Goal: Information Seeking & Learning: Learn about a topic

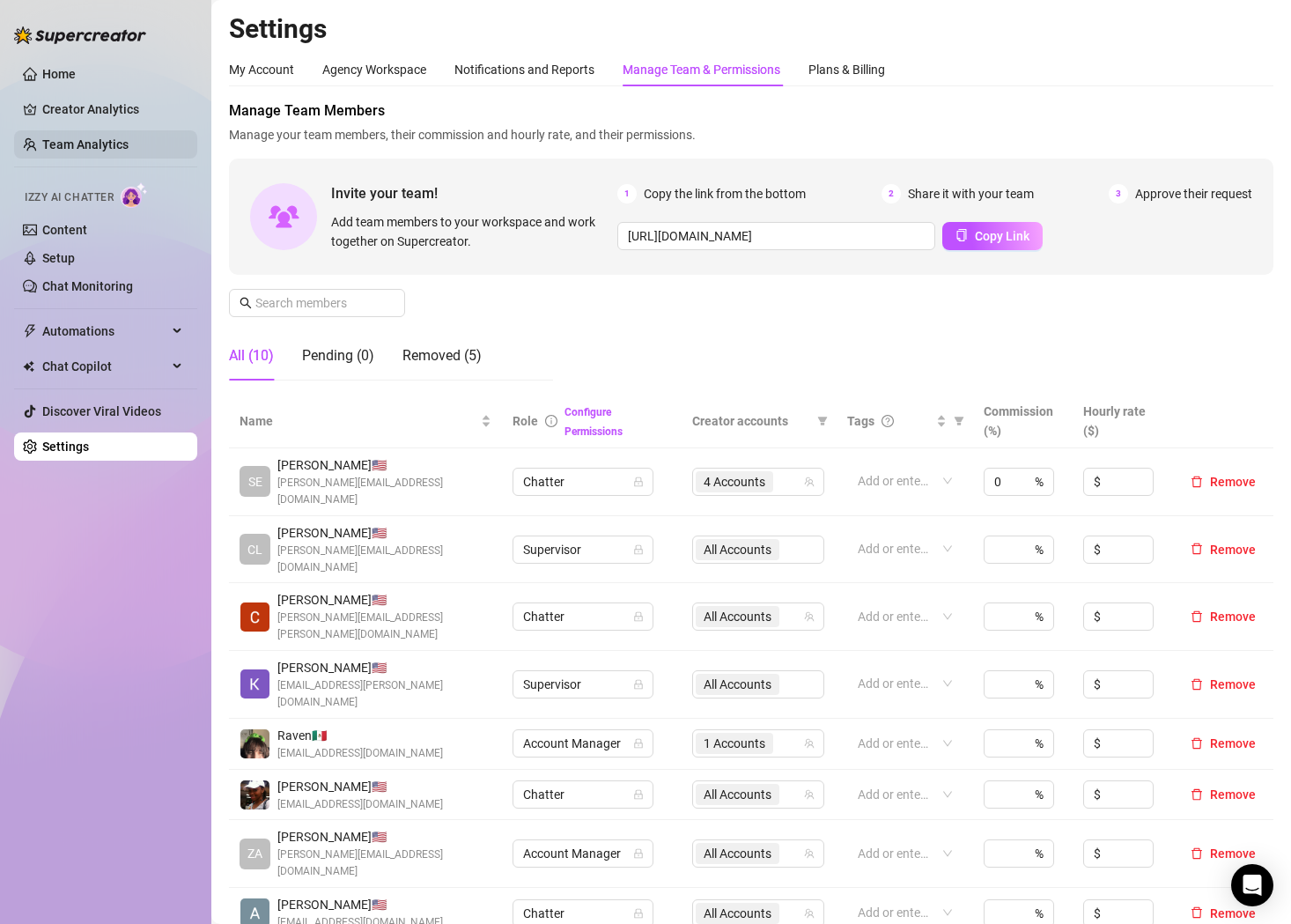
click at [86, 144] on link "Team Analytics" at bounding box center [85, 144] width 86 height 14
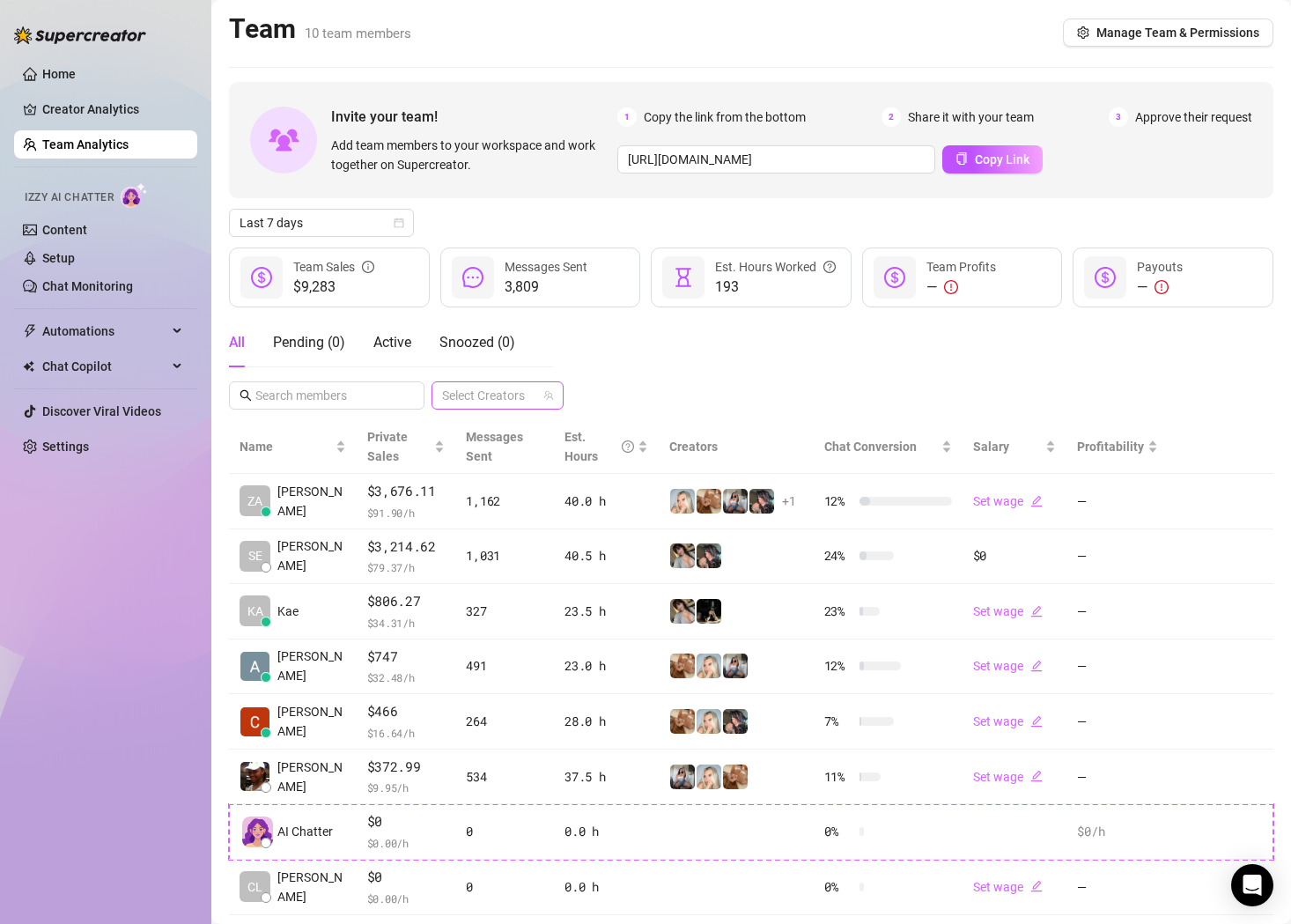
click at [524, 399] on div at bounding box center [488, 395] width 107 height 25
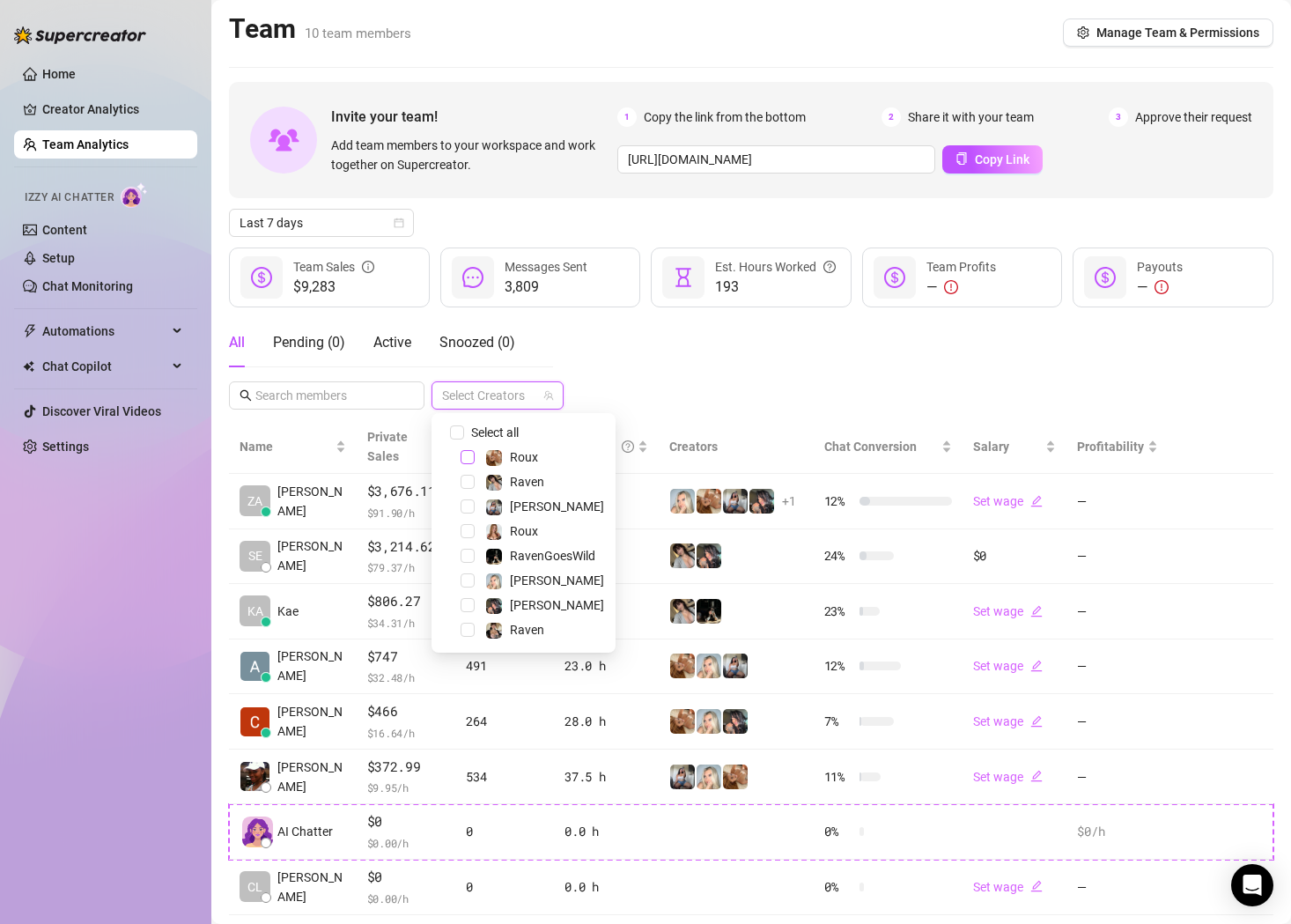
click at [469, 463] on span "Select tree node" at bounding box center [467, 456] width 14 height 14
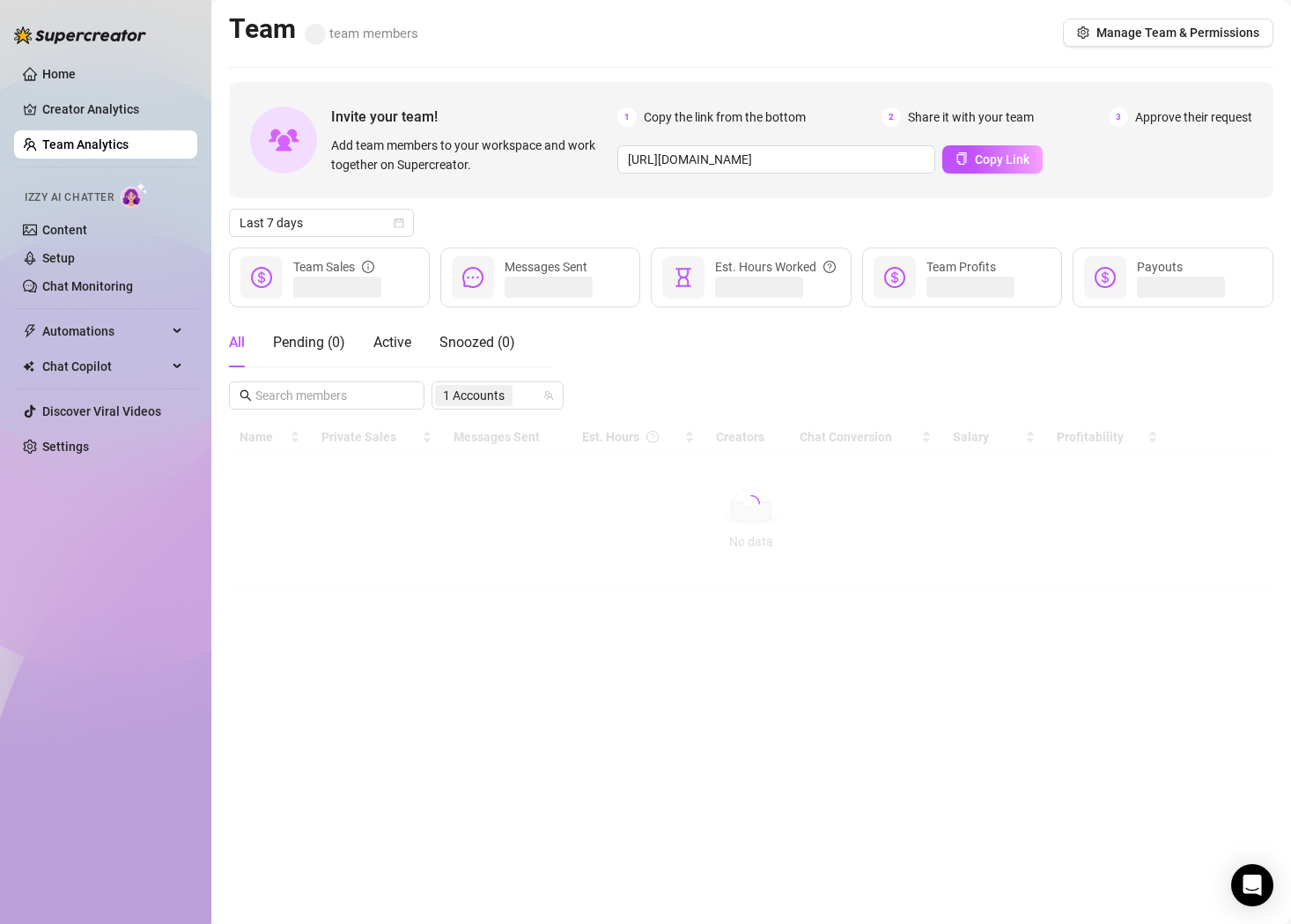
click at [706, 360] on div "All Pending ( 0 ) Active Snoozed ( 0 ) 1 Accounts" at bounding box center [750, 363] width 1044 height 92
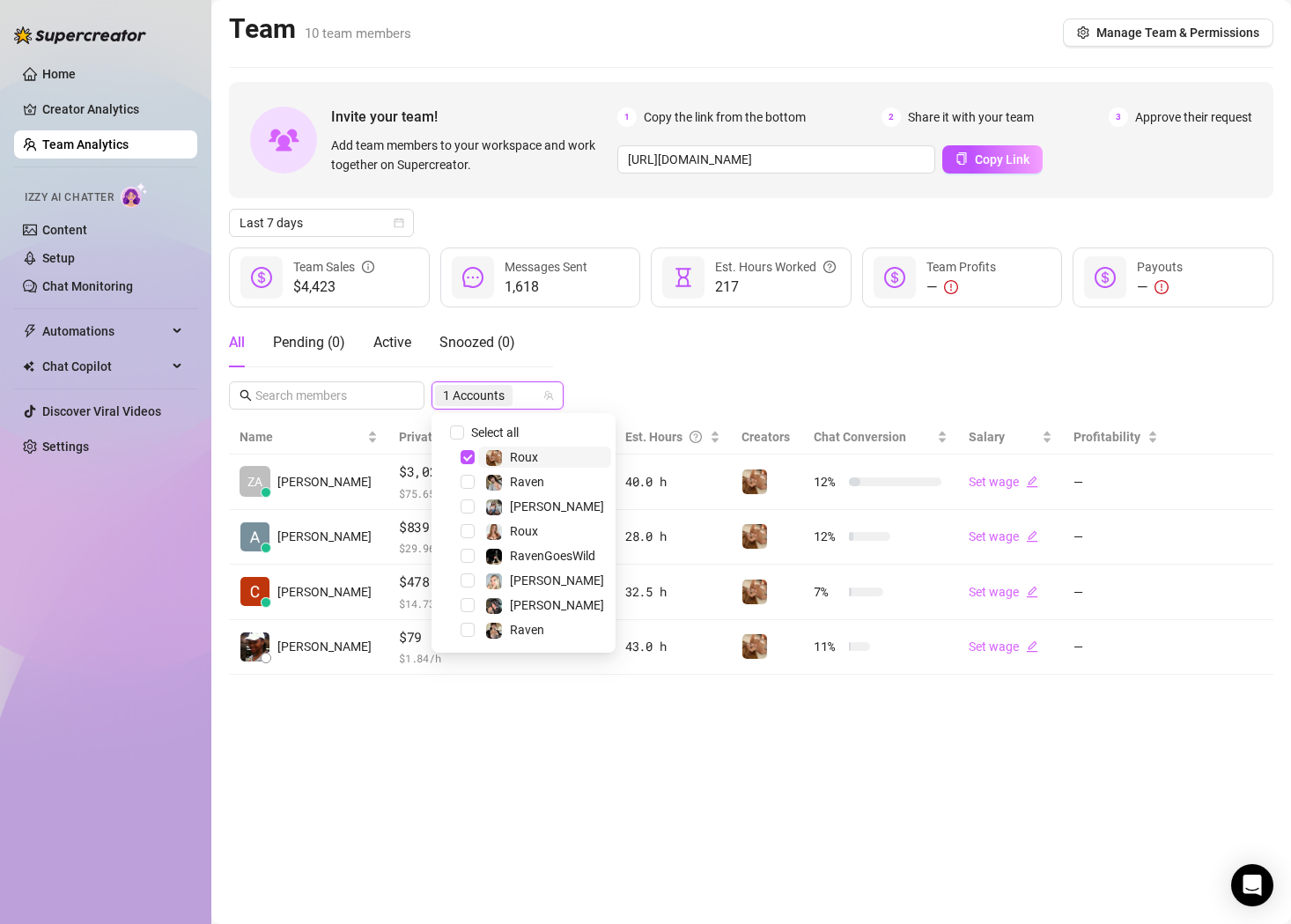
click at [519, 391] on input "search" at bounding box center [518, 395] width 4 height 21
click at [656, 356] on div "All Pending ( 0 ) Active Snoozed ( 0 ) 1 Accounts" at bounding box center [750, 363] width 1044 height 92
click at [464, 387] on span "1 Accounts" at bounding box center [473, 395] width 62 height 19
click at [451, 427] on input "Select all" at bounding box center [456, 432] width 14 height 14
checkbox input "true"
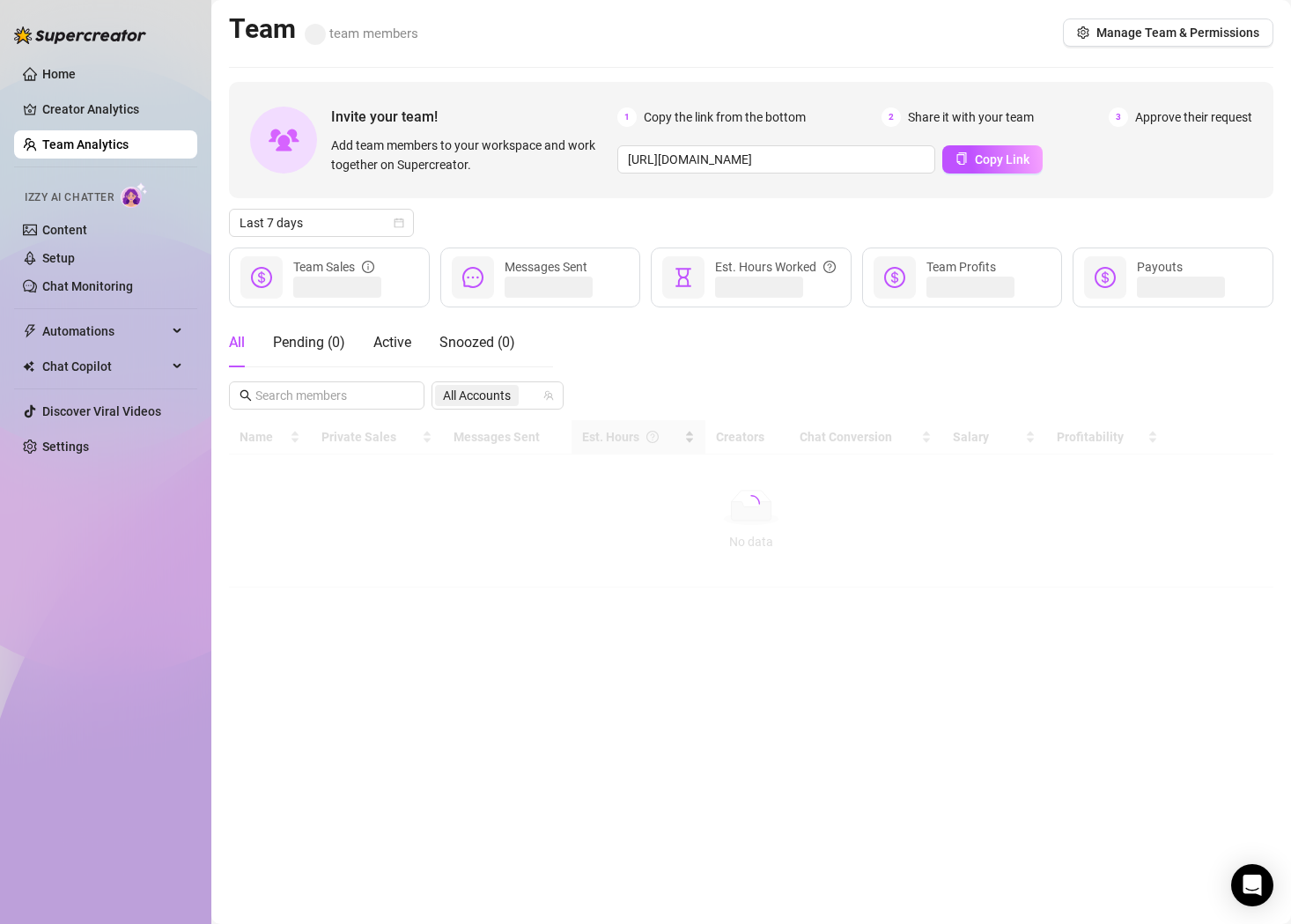
click at [623, 434] on div "Name Private Sales Messages Sent Est. Hours Creators Chat Conversion Salary Pro…" at bounding box center [750, 503] width 1044 height 168
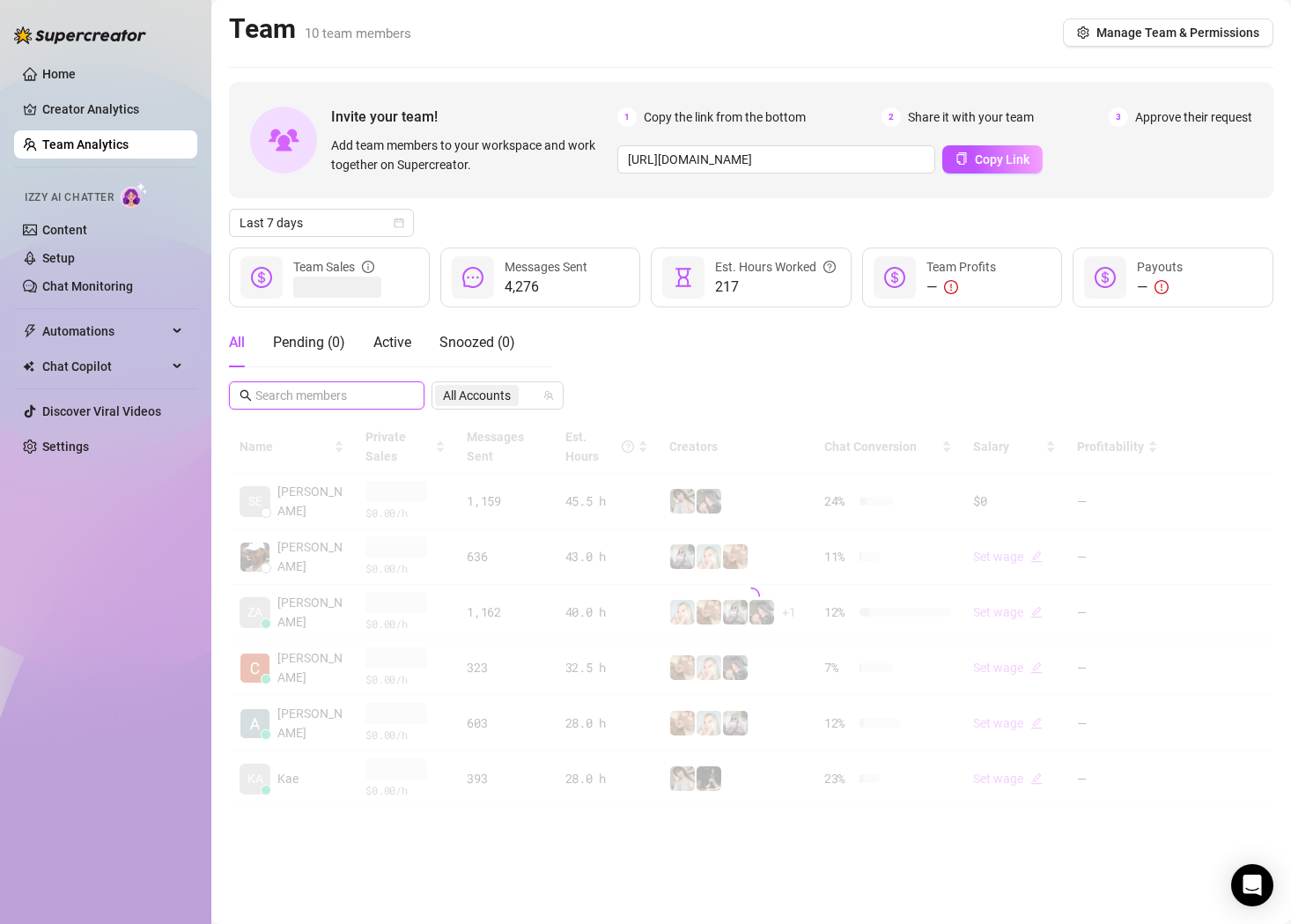
click at [333, 402] on input "text" at bounding box center [327, 395] width 145 height 19
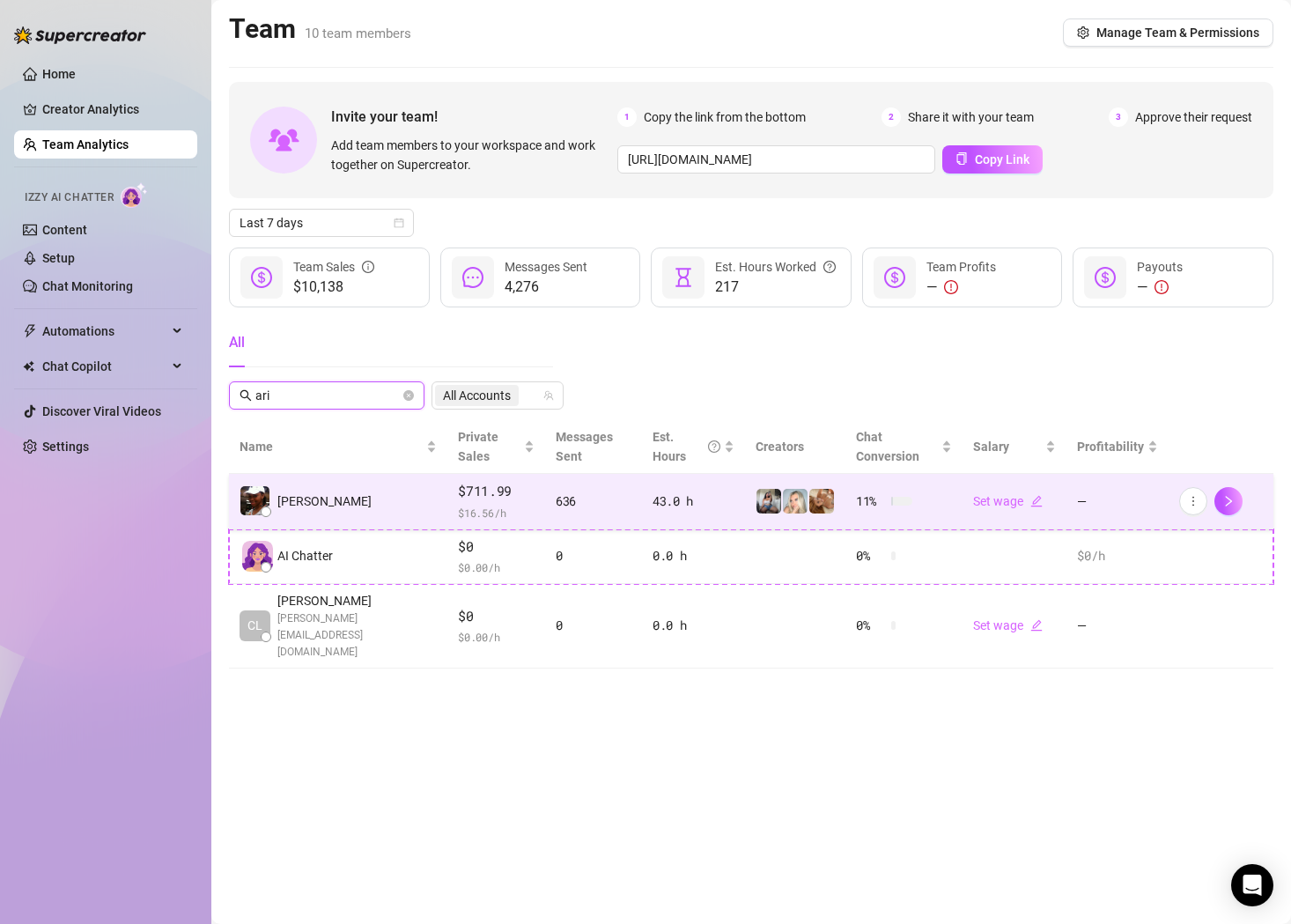
type input "ari"
click at [356, 496] on td "[PERSON_NAME]" at bounding box center [338, 501] width 219 height 56
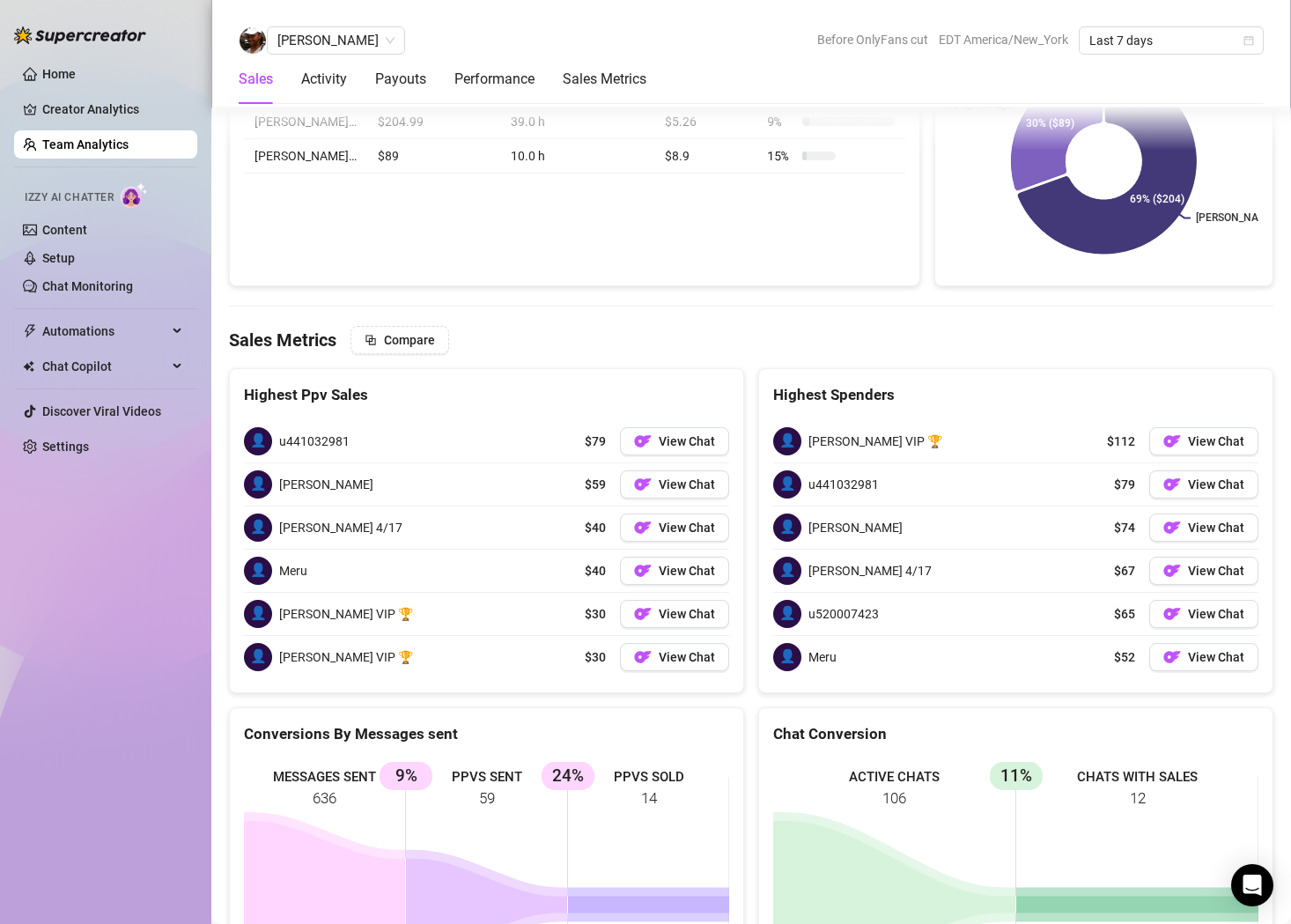
scroll to position [2689, 0]
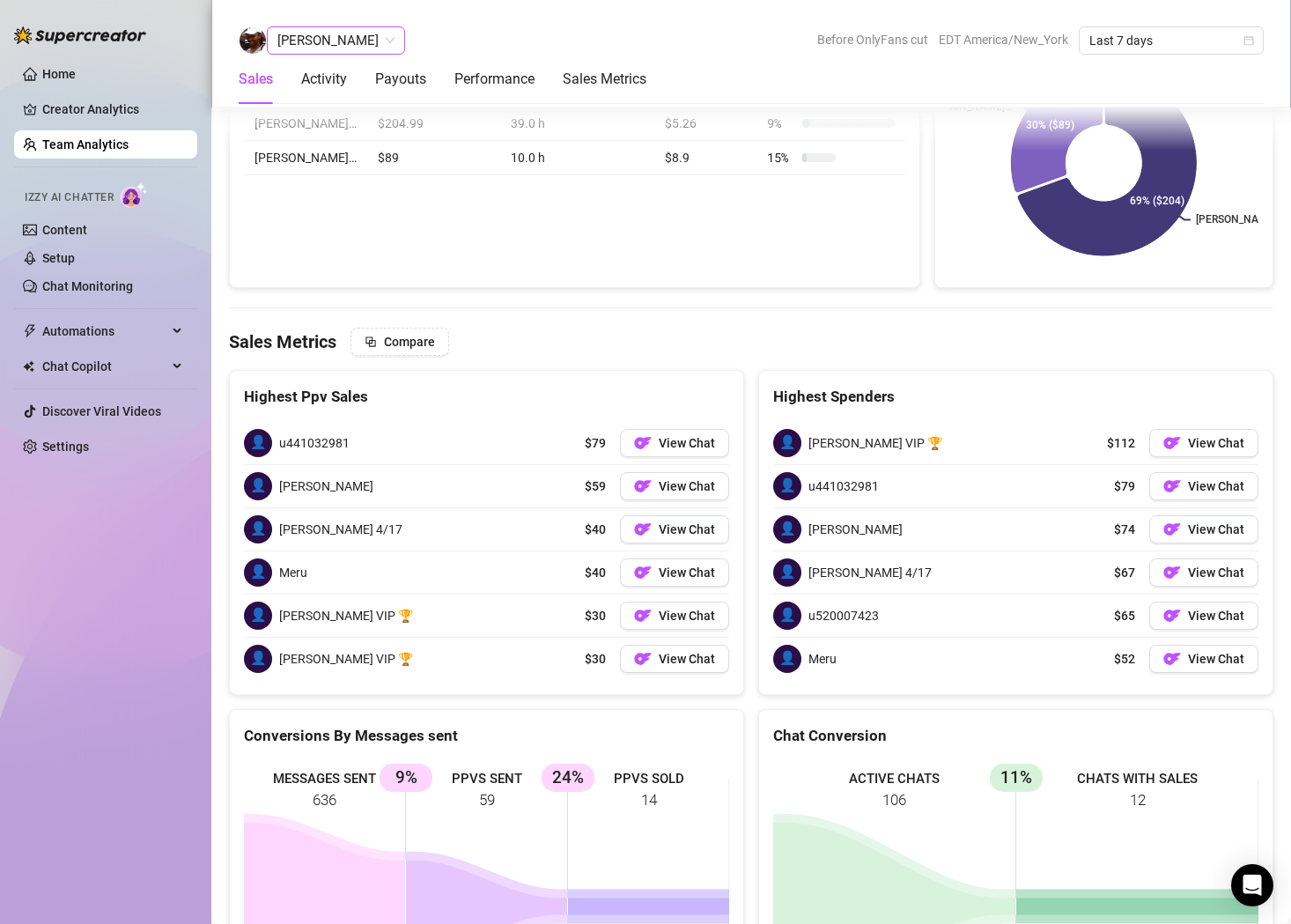
click at [317, 36] on span "[PERSON_NAME]" at bounding box center [336, 40] width 117 height 26
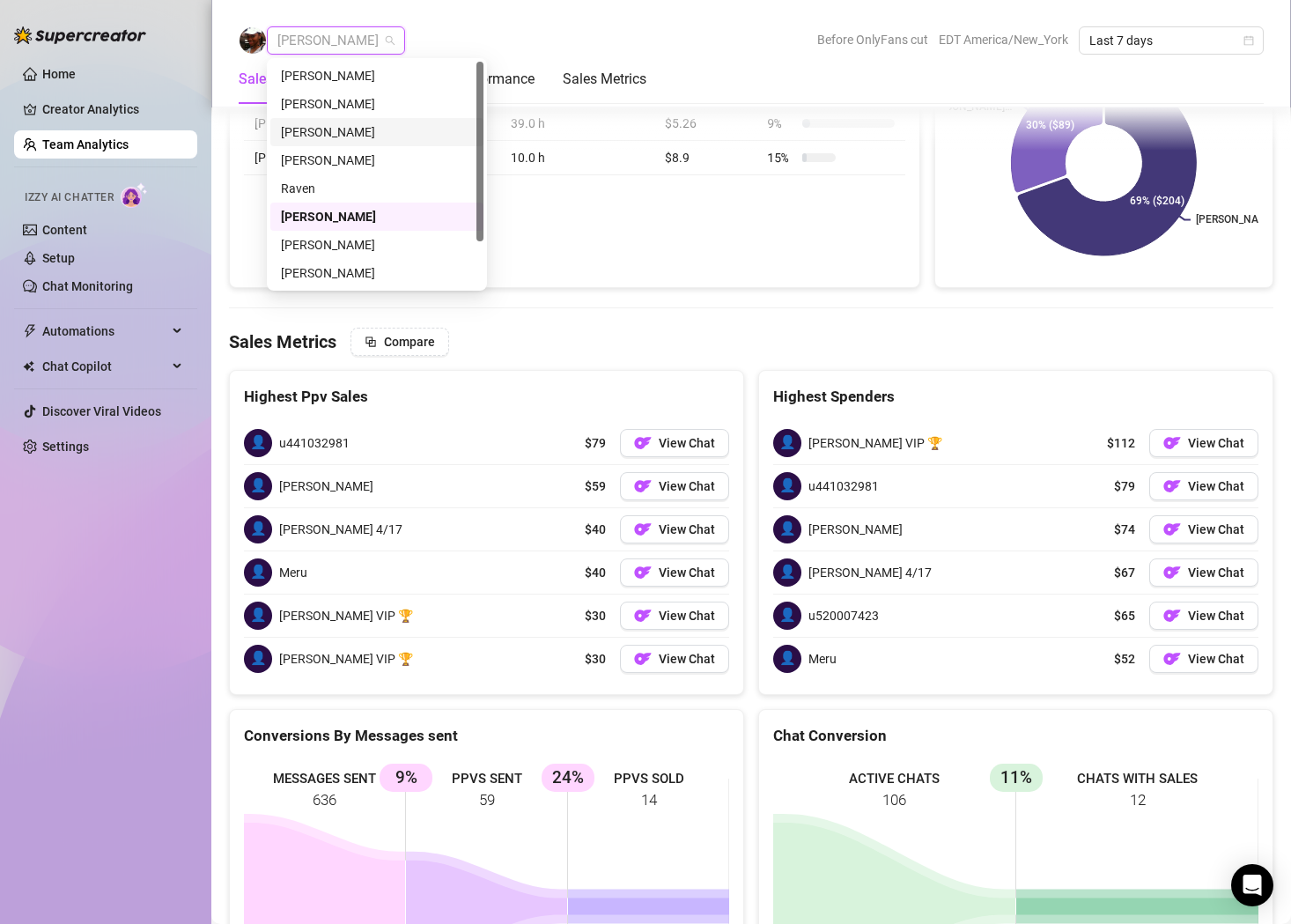
click at [340, 120] on div "[PERSON_NAME]" at bounding box center [377, 132] width 213 height 28
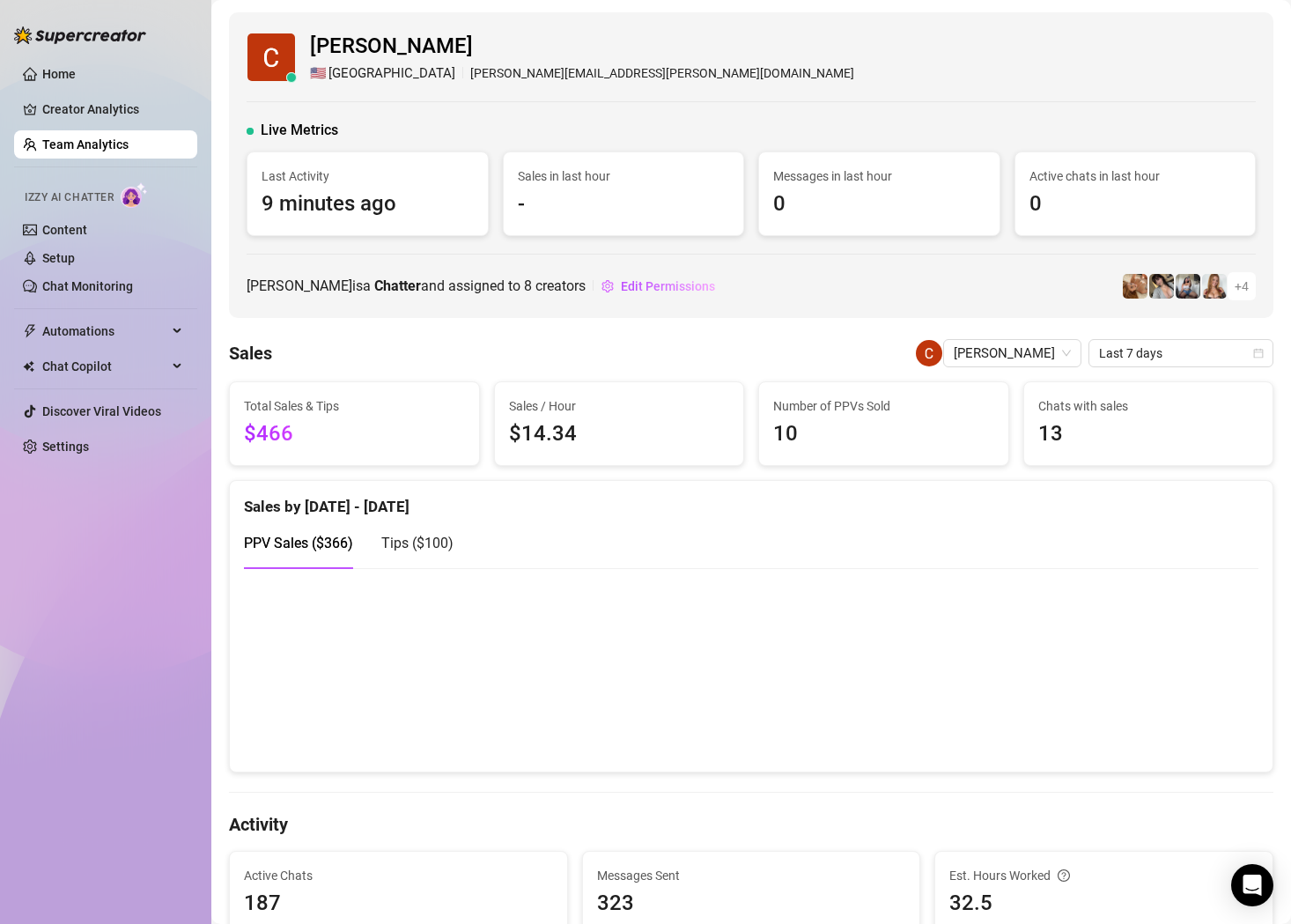
click at [107, 148] on link "Team Analytics" at bounding box center [85, 144] width 86 height 14
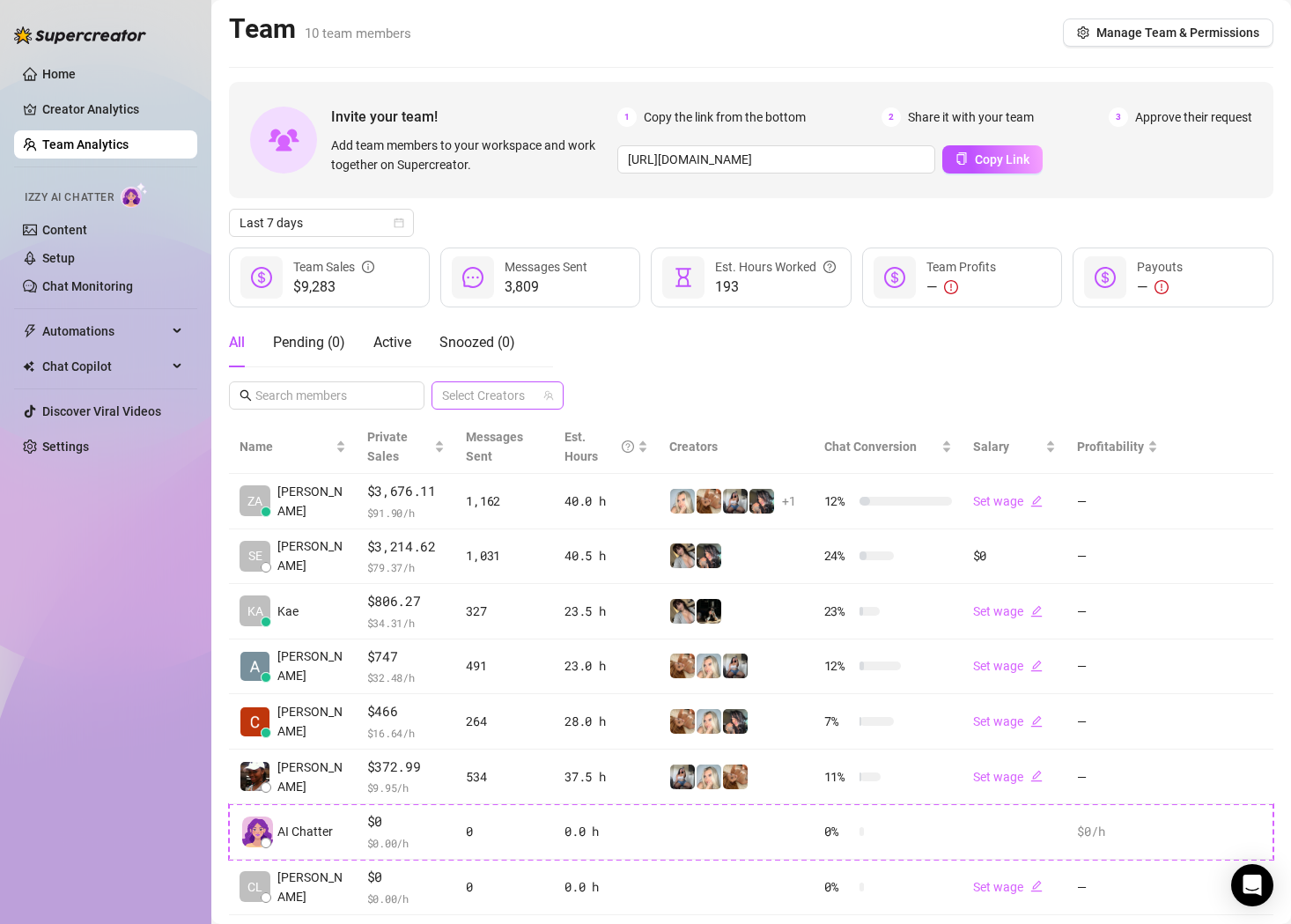
click at [503, 394] on div at bounding box center [488, 395] width 107 height 25
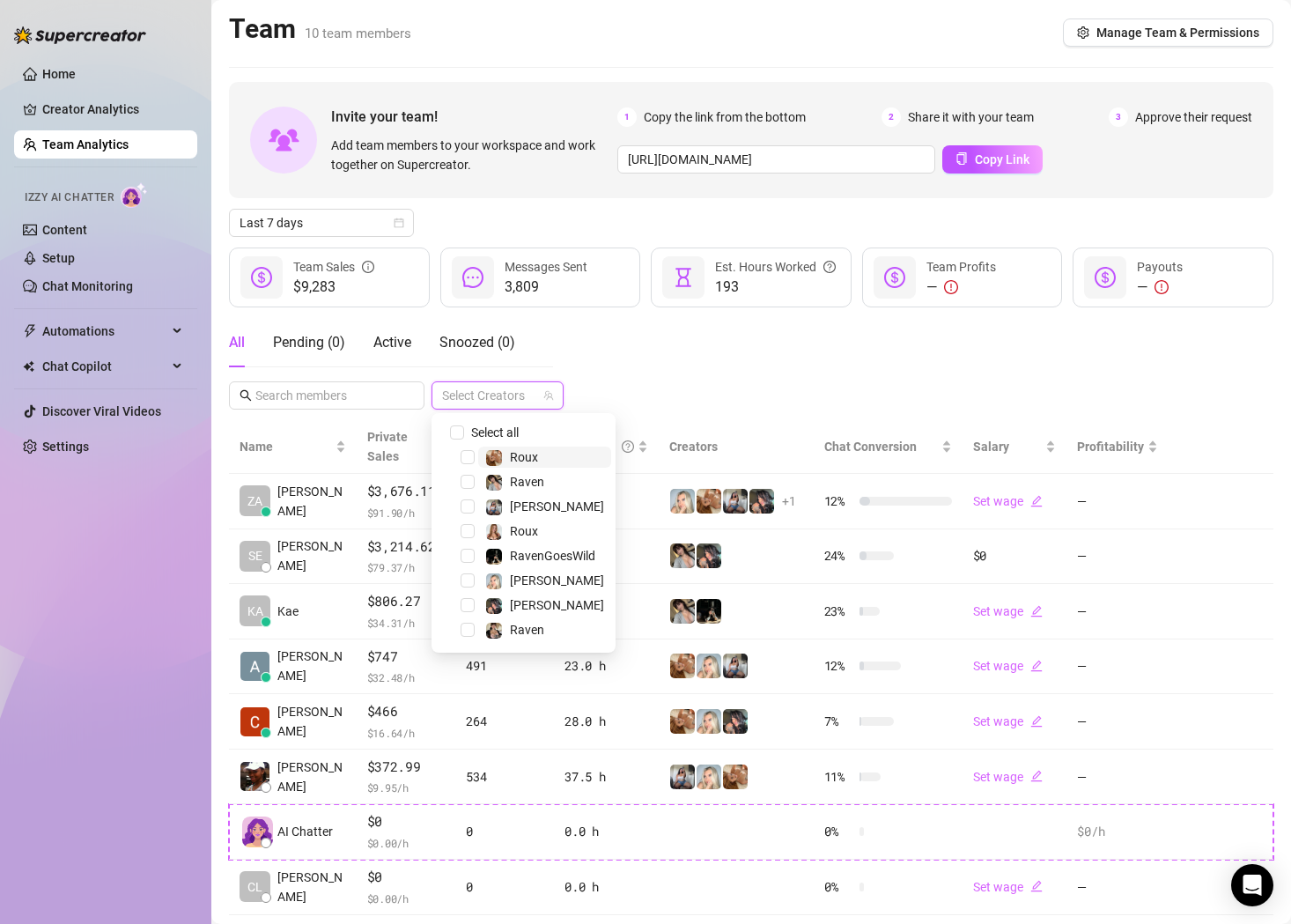
click at [517, 451] on span "Roux️‍" at bounding box center [524, 456] width 28 height 14
click at [643, 398] on div "All Pending ( 0 ) Active Snoozed ( 0 ) 1 Accounts" at bounding box center [750, 363] width 1044 height 92
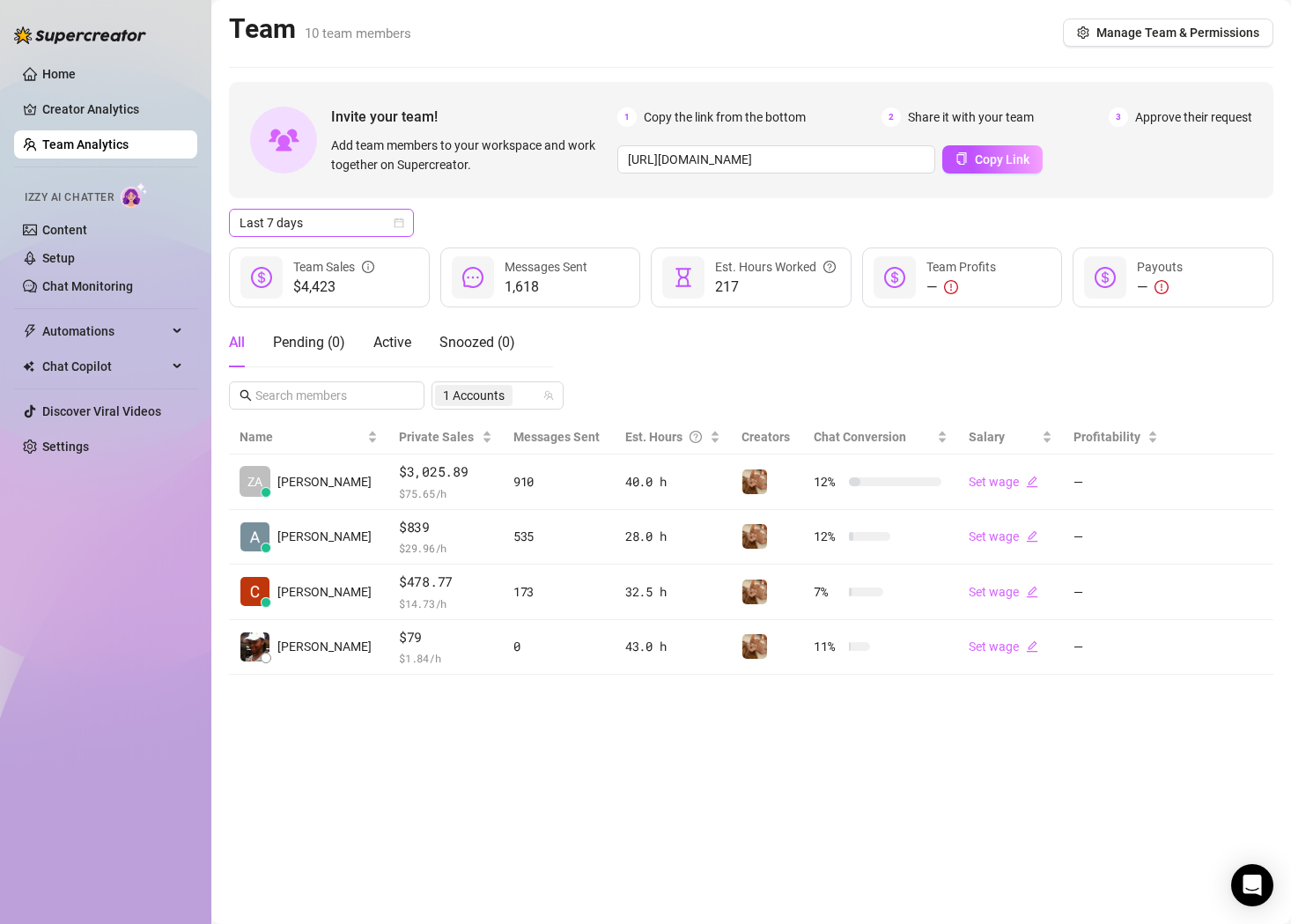
click at [402, 223] on icon "calendar" at bounding box center [399, 223] width 11 height 11
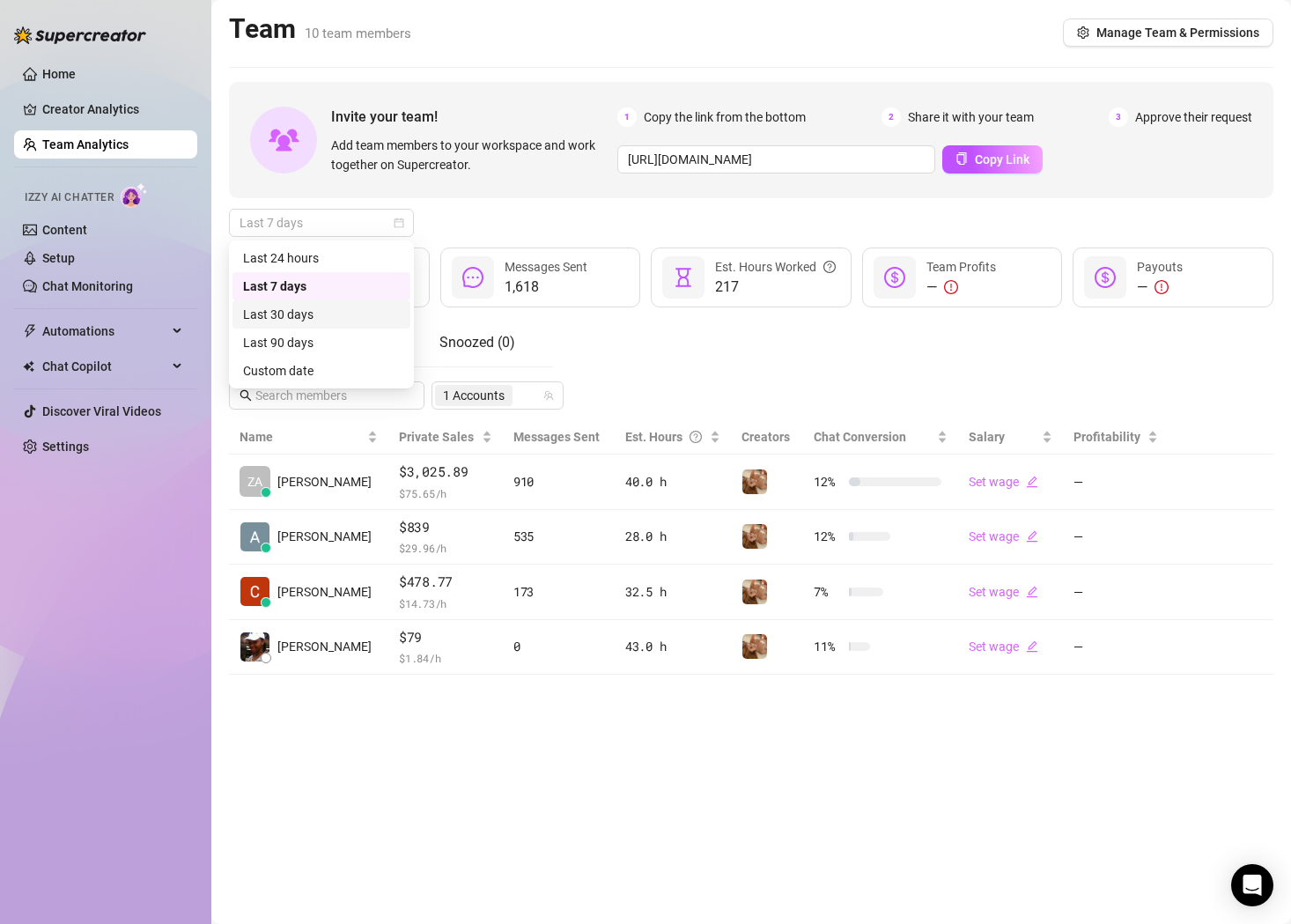
click at [361, 309] on div "Last 30 days" at bounding box center [321, 314] width 157 height 19
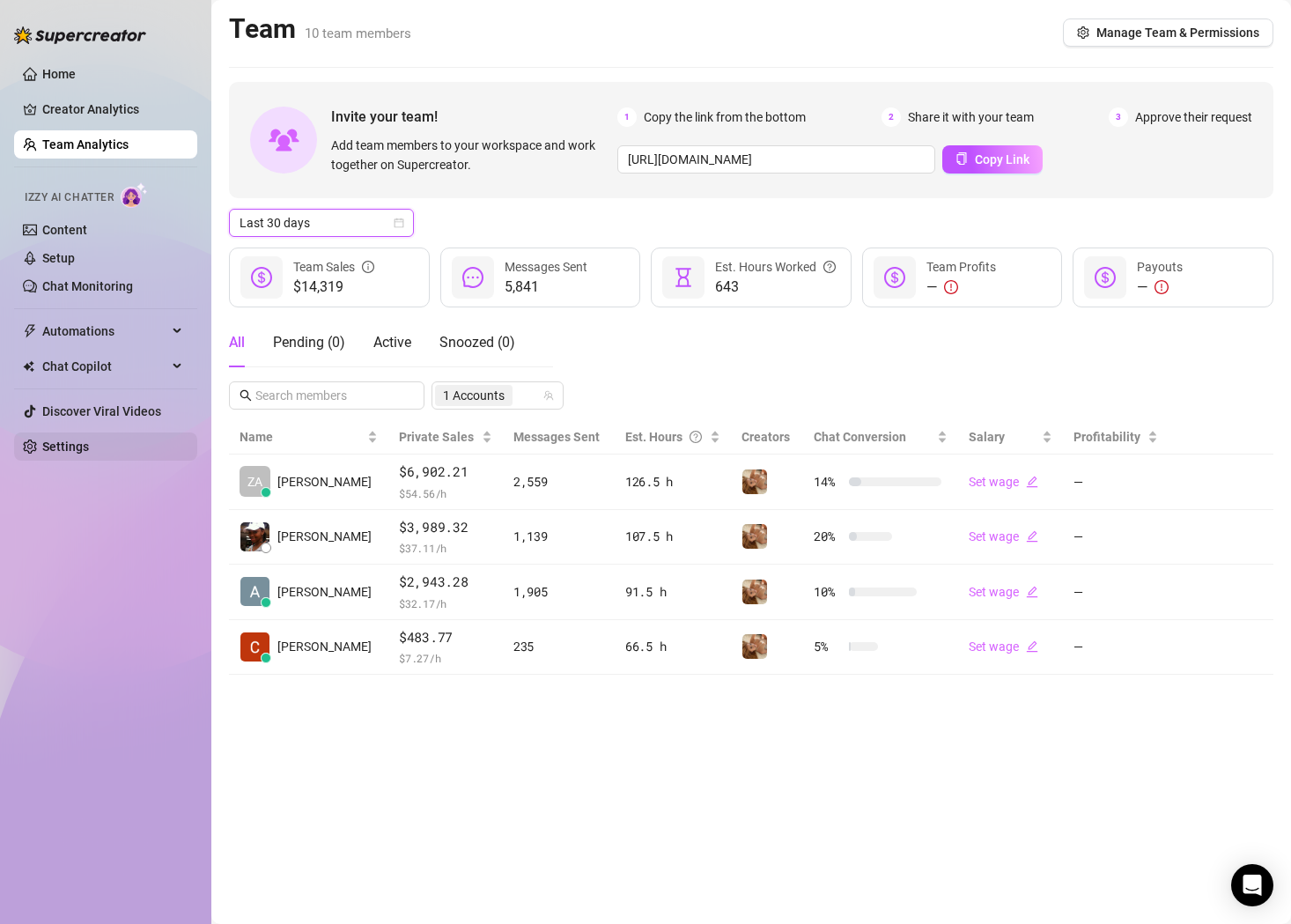
click at [77, 451] on link "Settings" at bounding box center [65, 446] width 46 height 14
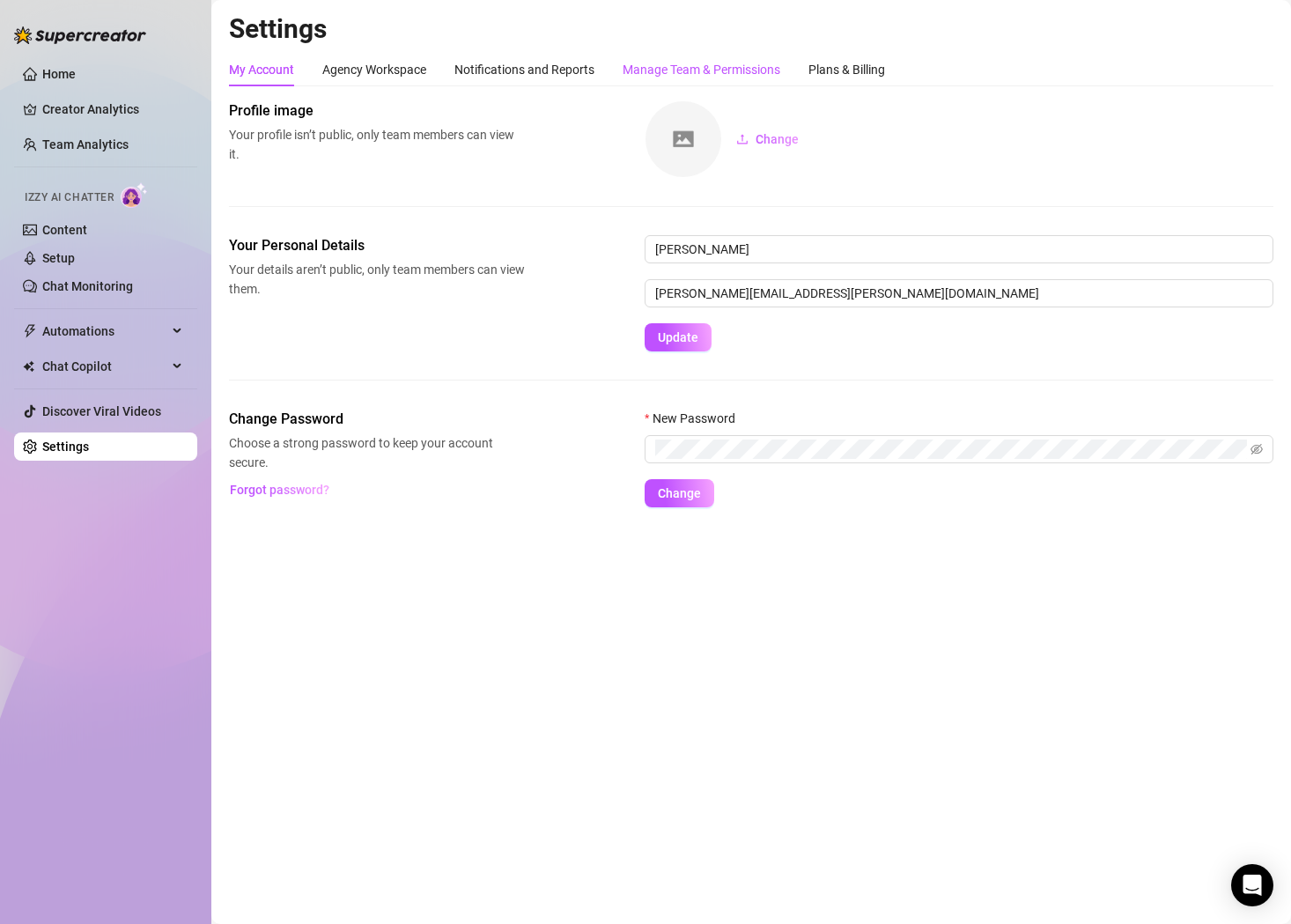
click at [704, 67] on div "Manage Team & Permissions" at bounding box center [701, 69] width 158 height 19
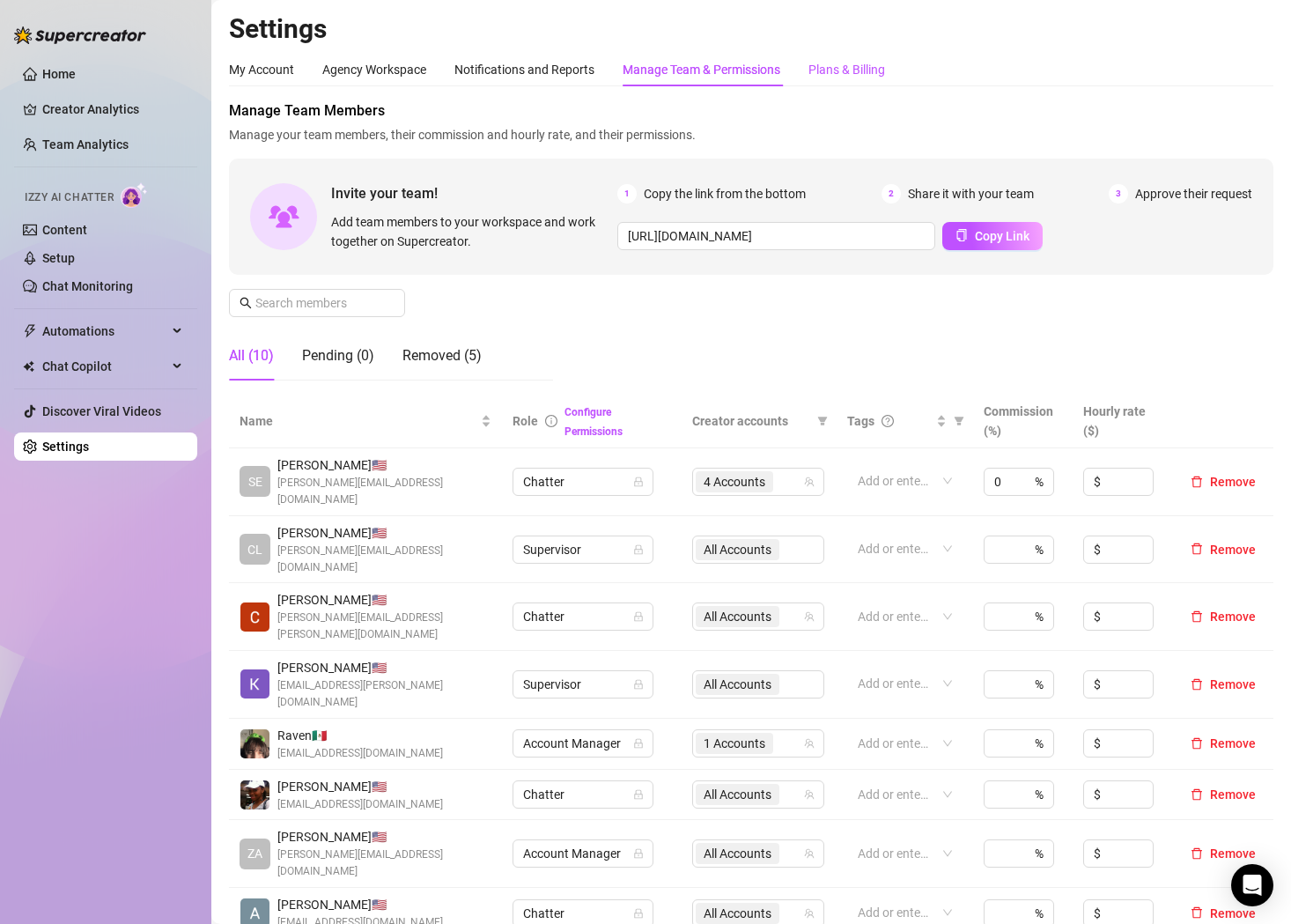
click at [849, 74] on div "Plans & Billing" at bounding box center [847, 69] width 76 height 19
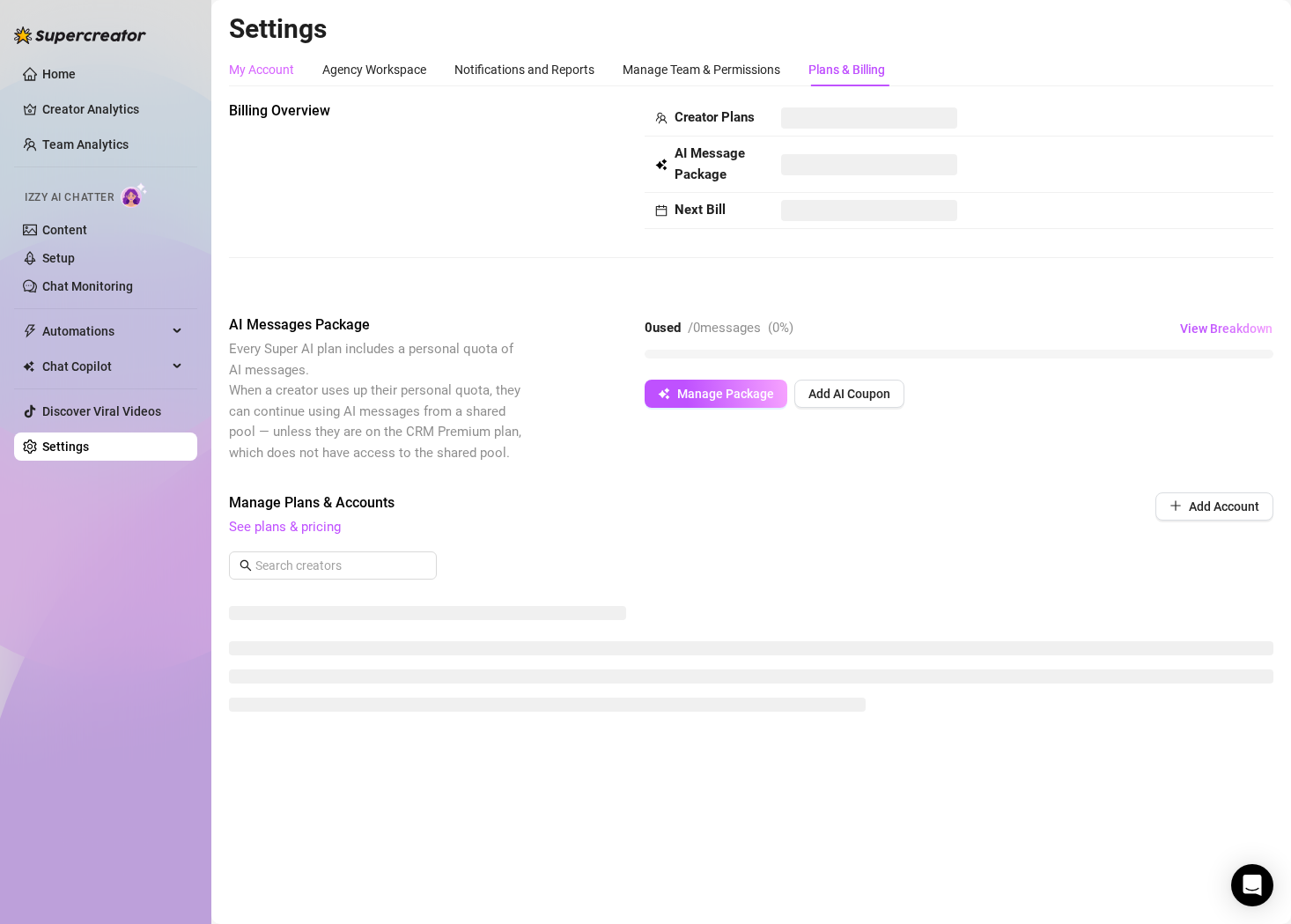
click at [239, 83] on div "My Account" at bounding box center [261, 69] width 66 height 34
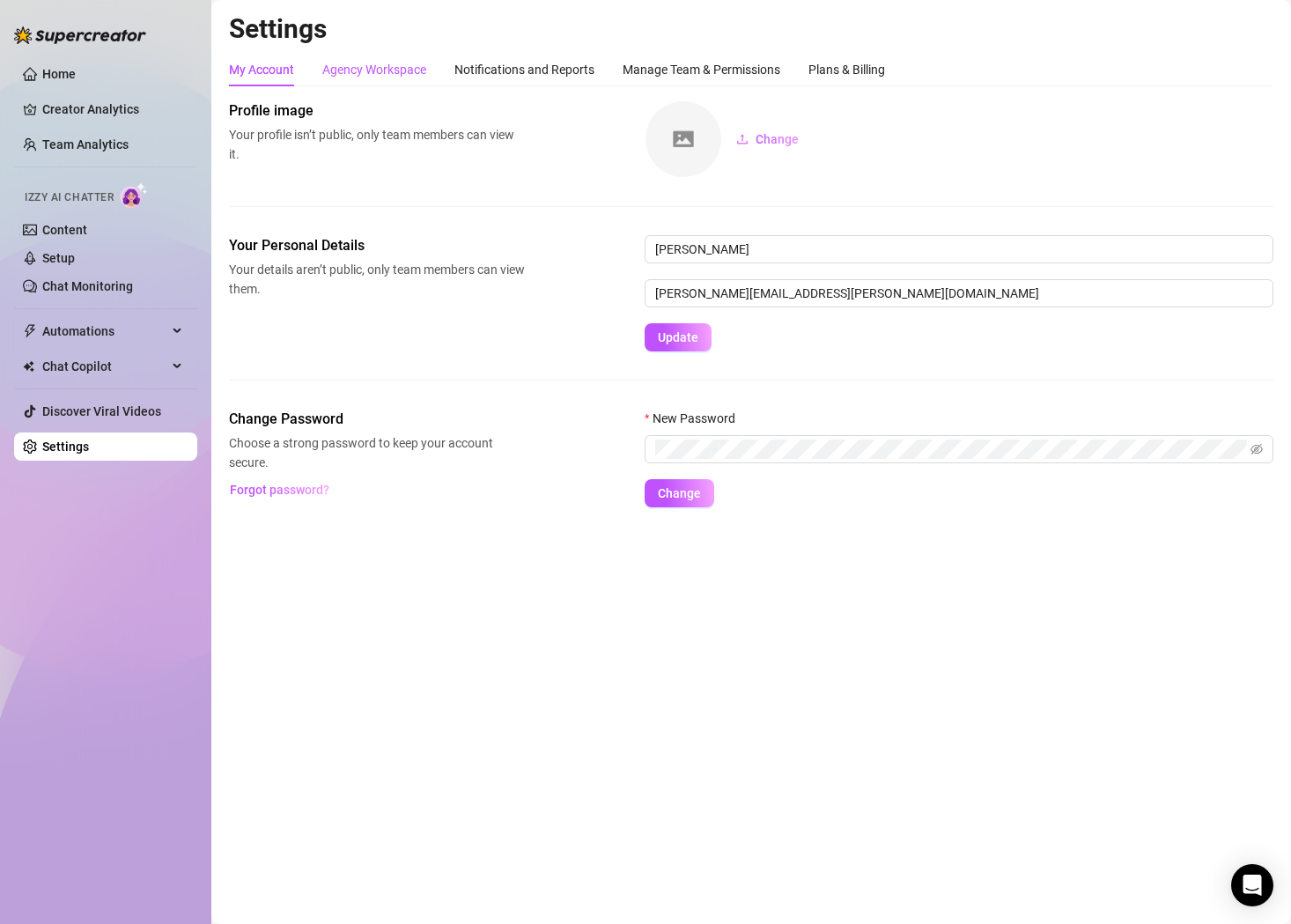
click at [382, 68] on div "Agency Workspace" at bounding box center [374, 69] width 104 height 19
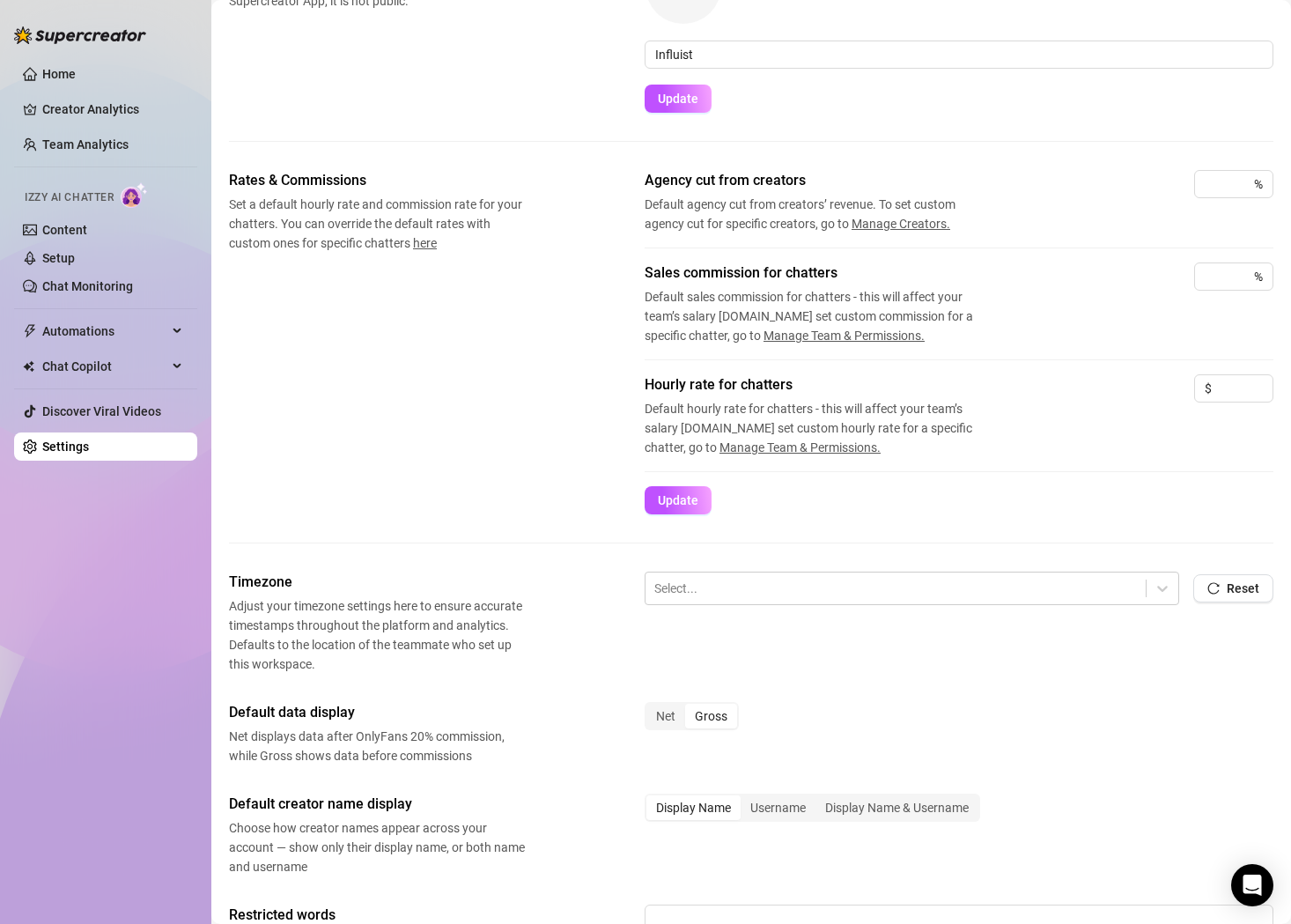
scroll to position [315, 0]
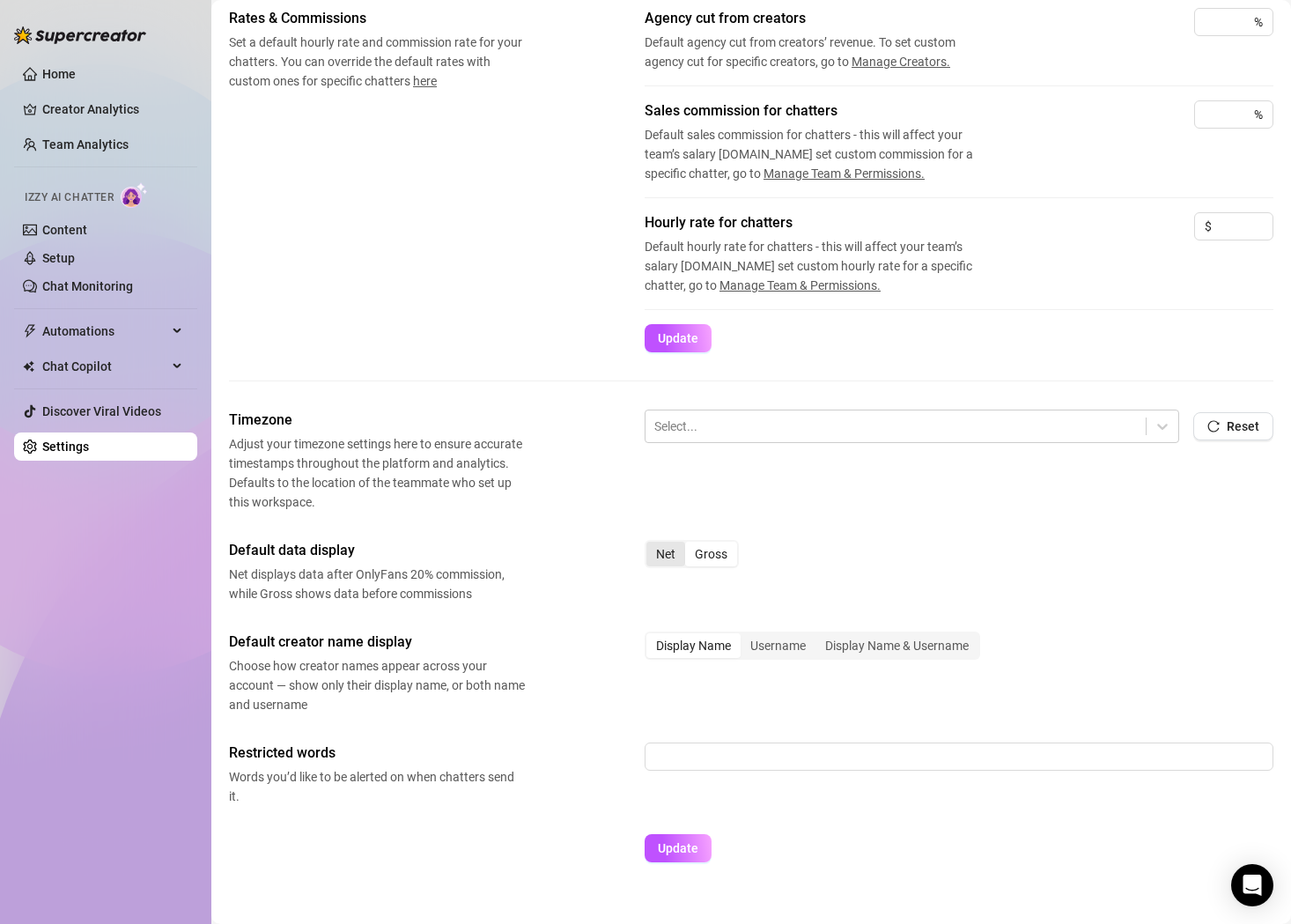
click at [671, 554] on div "Net" at bounding box center [666, 553] width 39 height 25
click at [651, 544] on input "Net" at bounding box center [651, 544] width 0 height 0
click at [679, 846] on span "Update" at bounding box center [677, 848] width 40 height 14
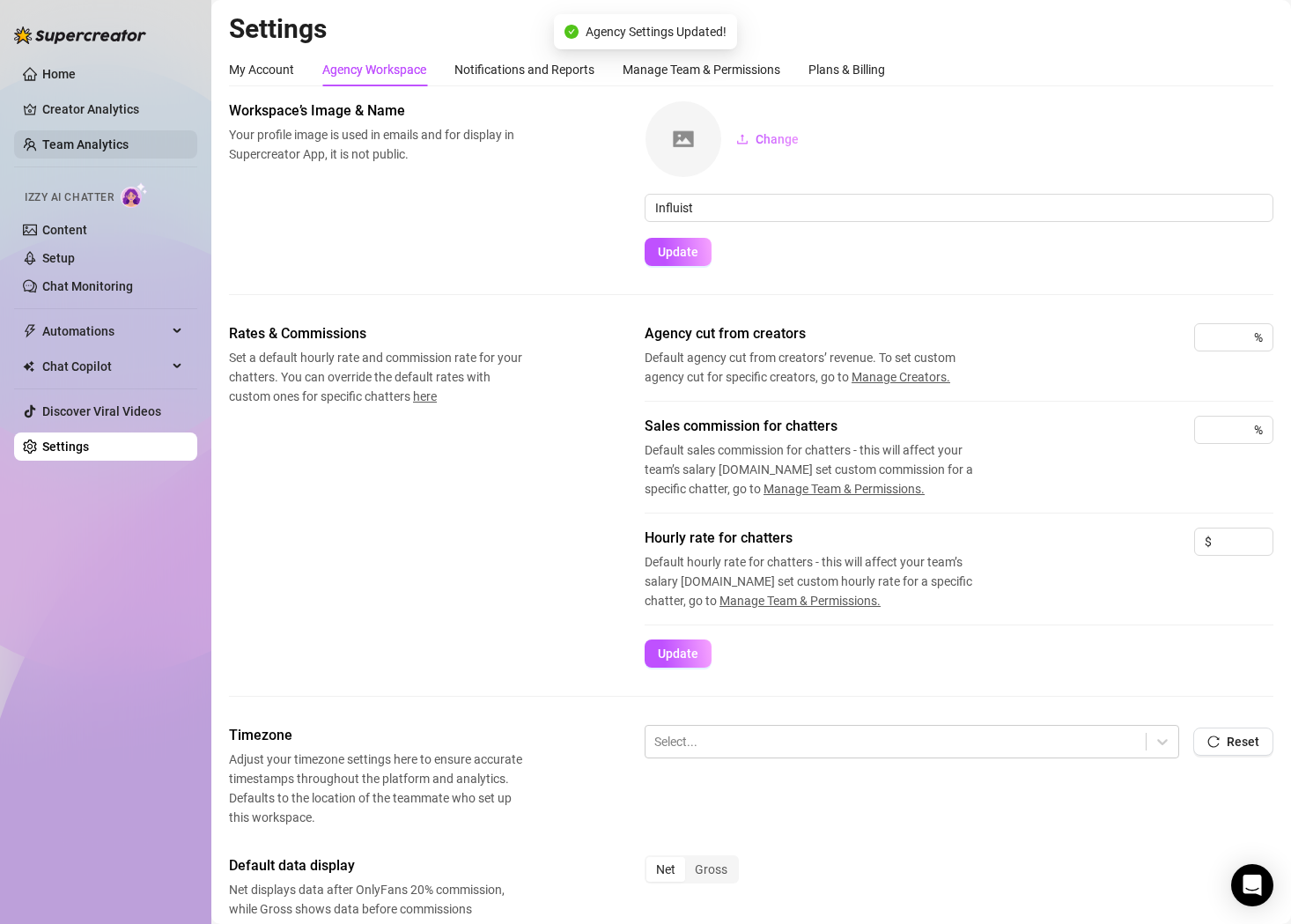
click at [117, 140] on link "Team Analytics" at bounding box center [85, 144] width 86 height 14
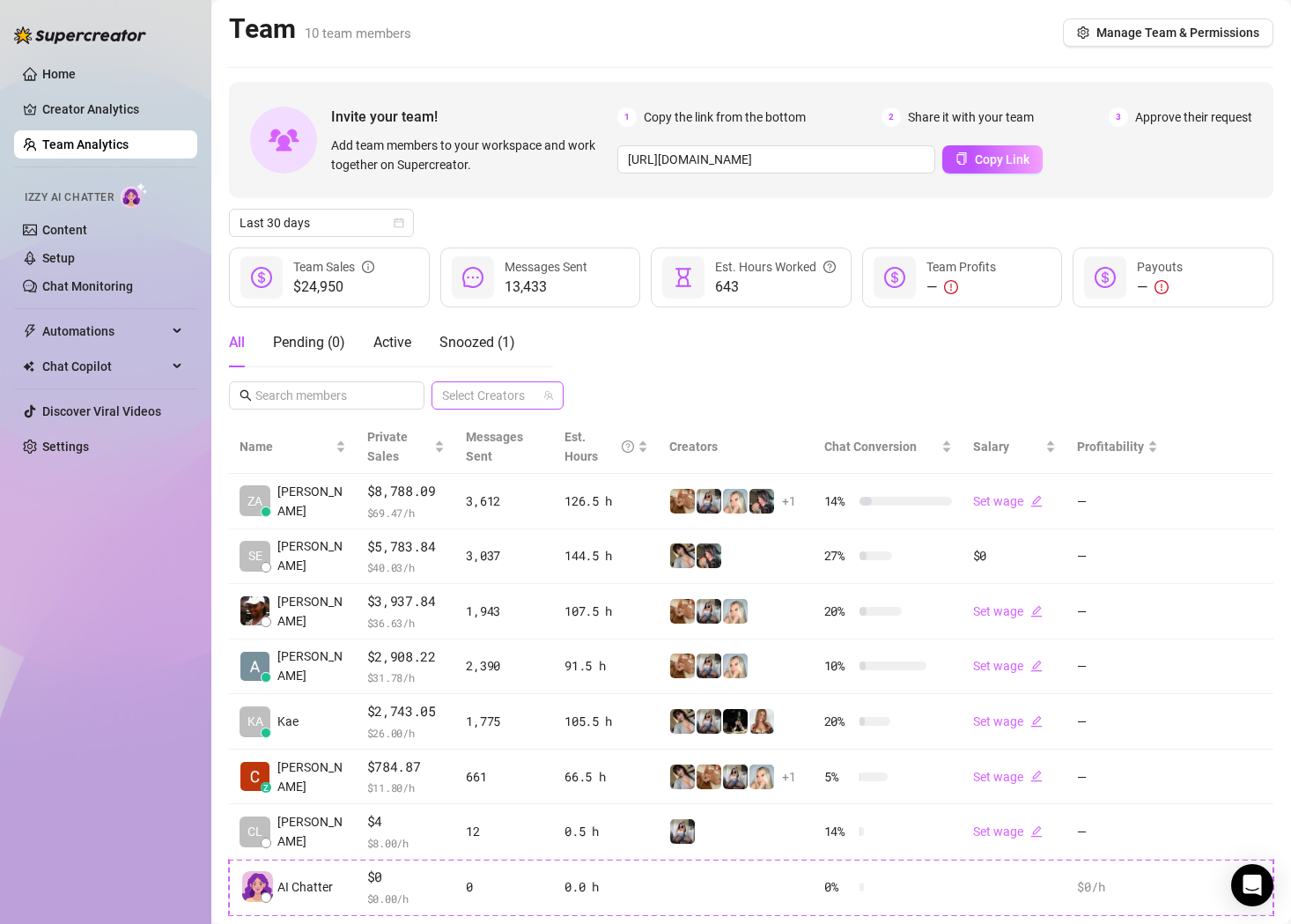
click at [523, 398] on div at bounding box center [488, 395] width 107 height 25
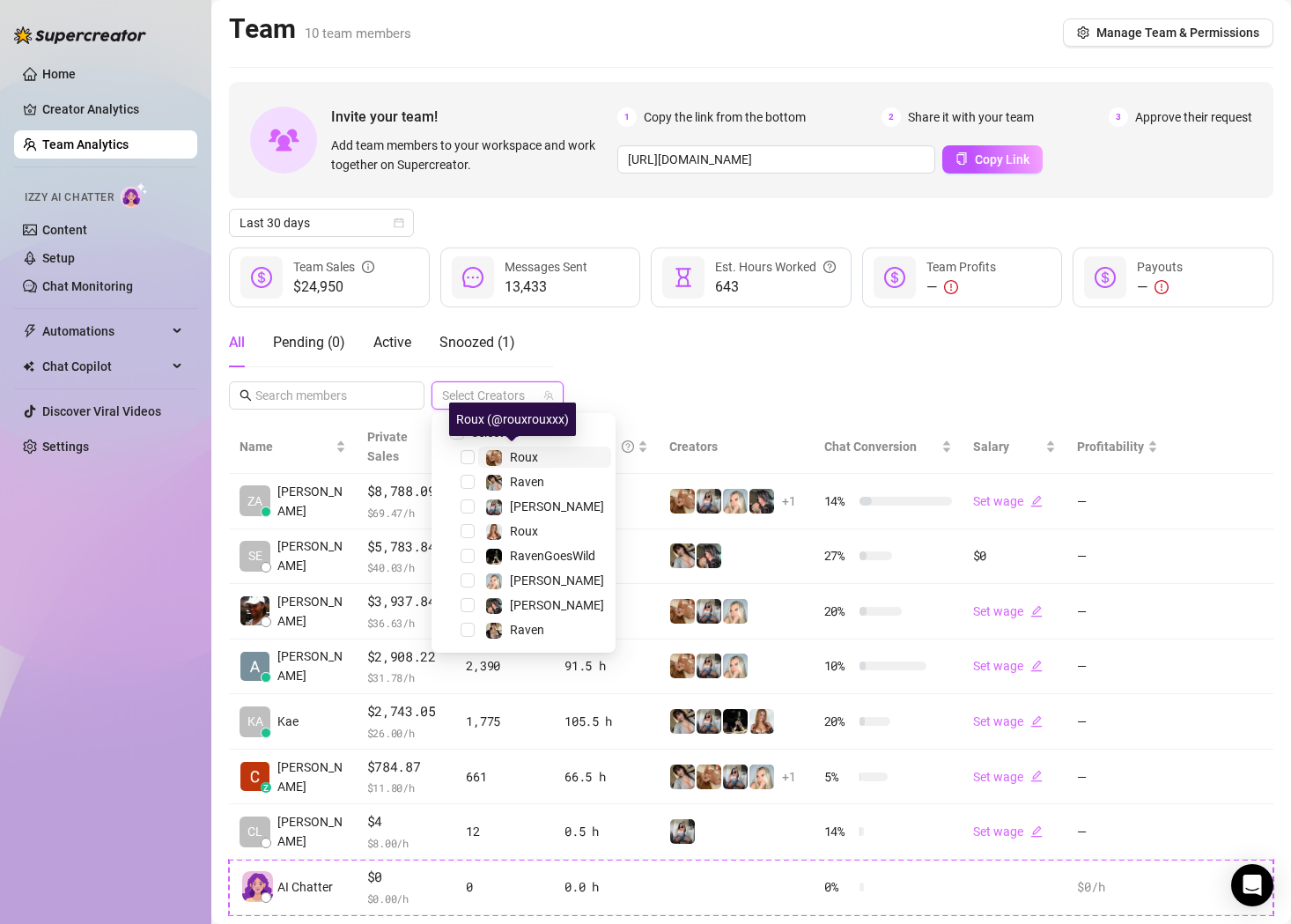
click at [521, 457] on span "Roux️‍" at bounding box center [524, 456] width 28 height 14
click at [679, 371] on div "All Pending ( 0 ) Active Snoozed ( 1 ) 1 Accounts" at bounding box center [750, 363] width 1044 height 92
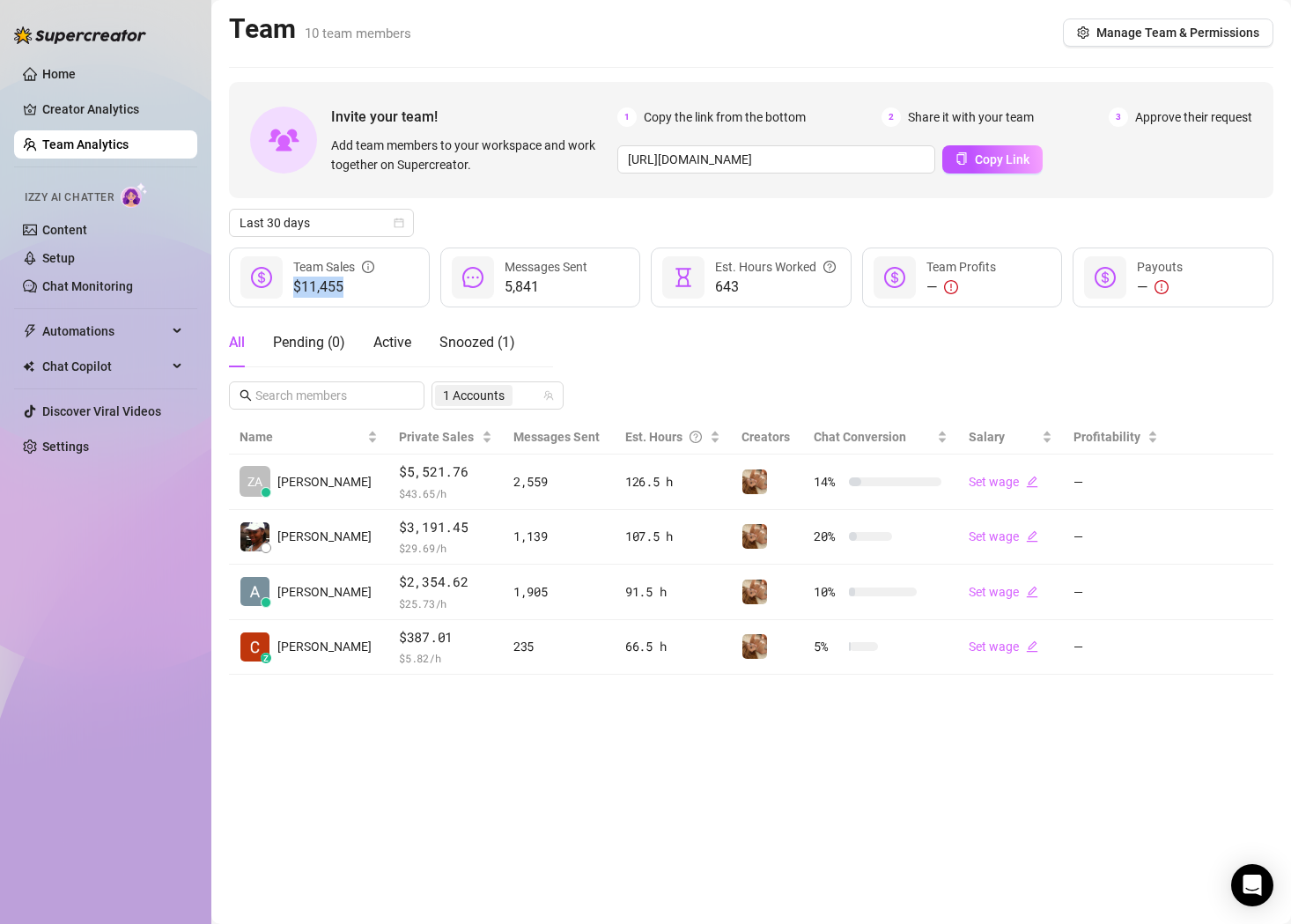
drag, startPoint x: 363, startPoint y: 293, endPoint x: 293, endPoint y: 289, distance: 70.1
click at [293, 289] on span "$11,455" at bounding box center [333, 287] width 81 height 21
copy span "$11,455"
click at [530, 384] on div "1 Accounts" at bounding box center [488, 395] width 107 height 25
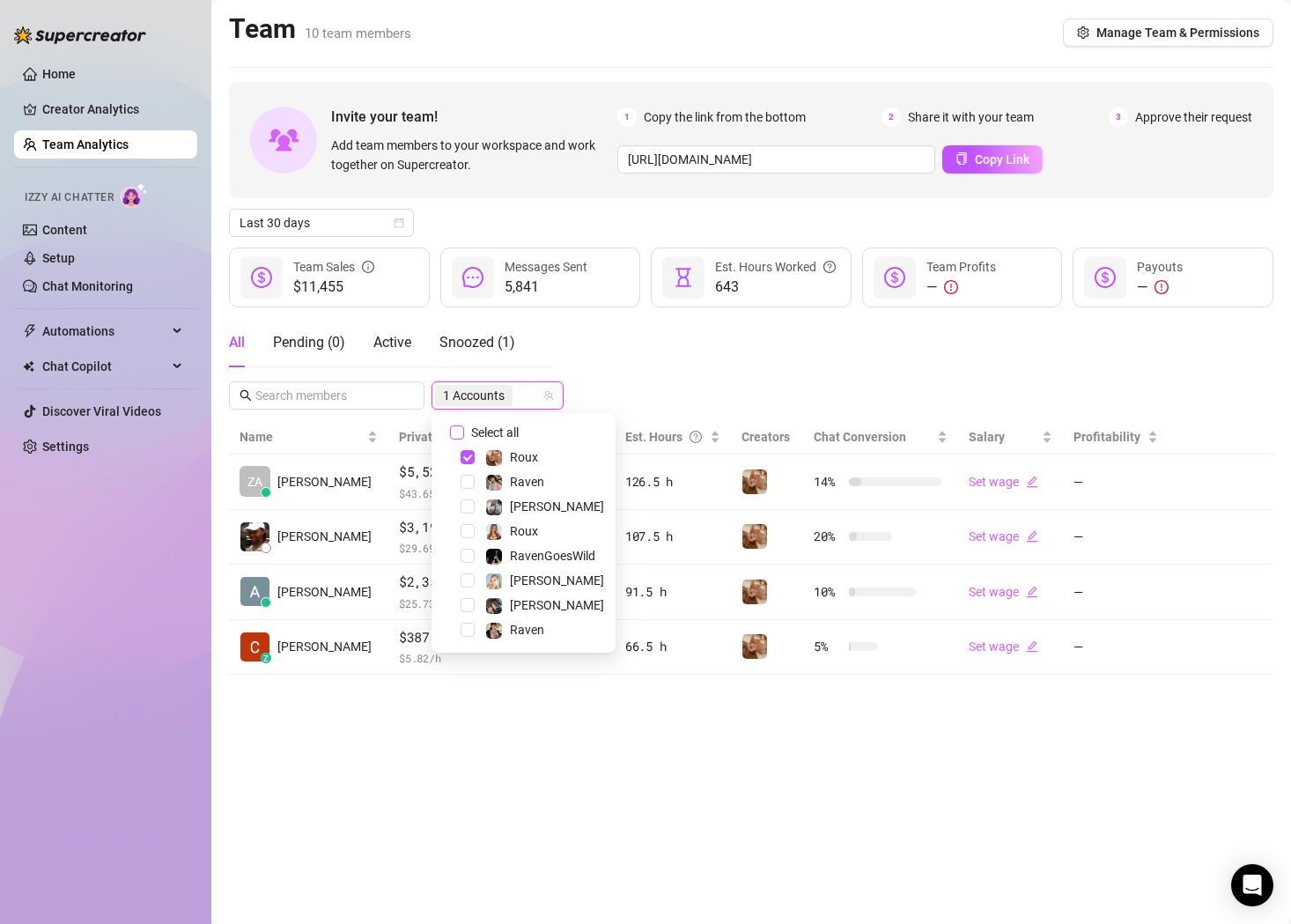
click at [460, 429] on input "Select all" at bounding box center [456, 432] width 14 height 14
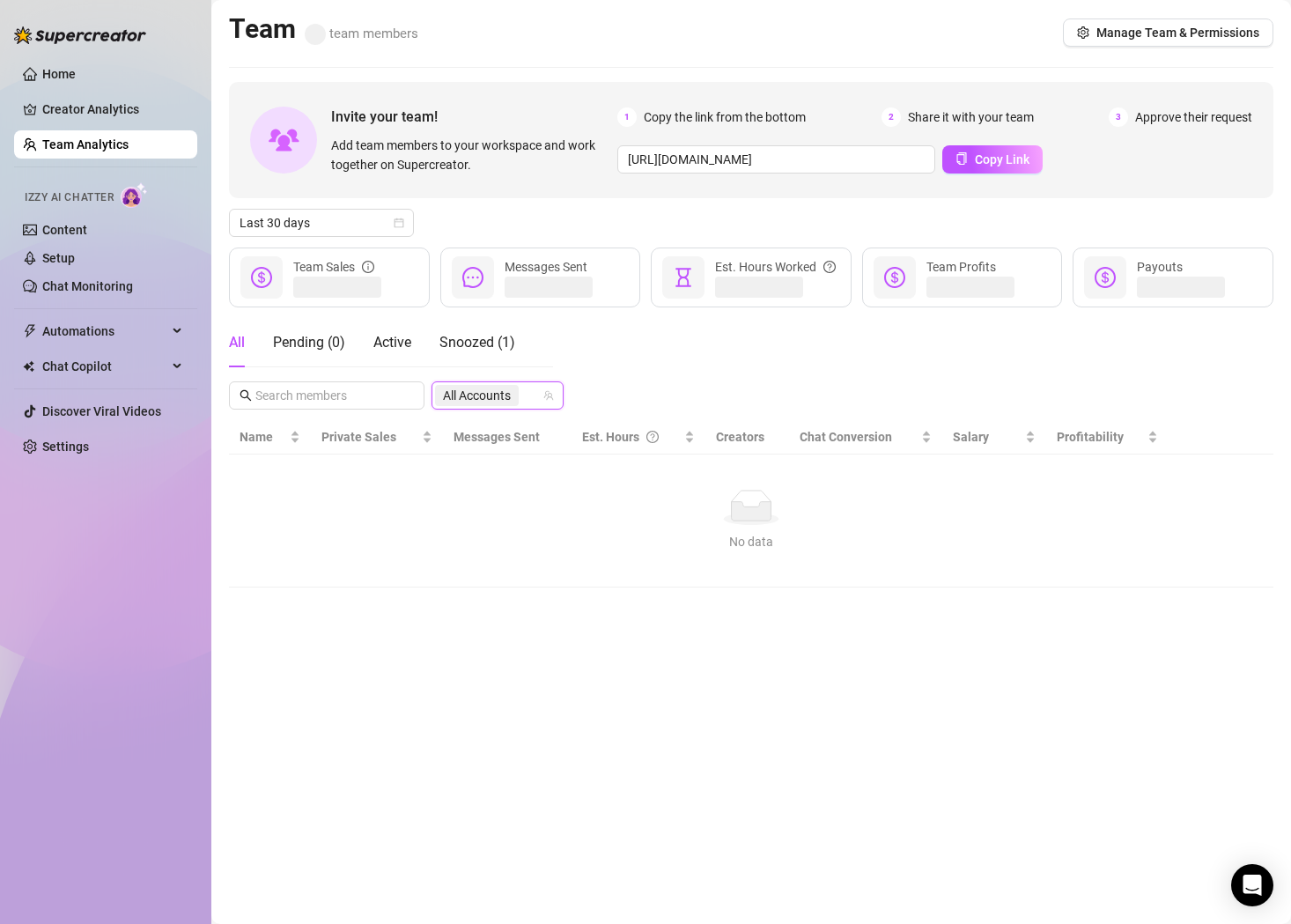
click at [649, 358] on div "All Pending ( 0 ) Active Snoozed [PHONE_NUMBER], 15533054, 222062385, 335337980…" at bounding box center [750, 363] width 1044 height 92
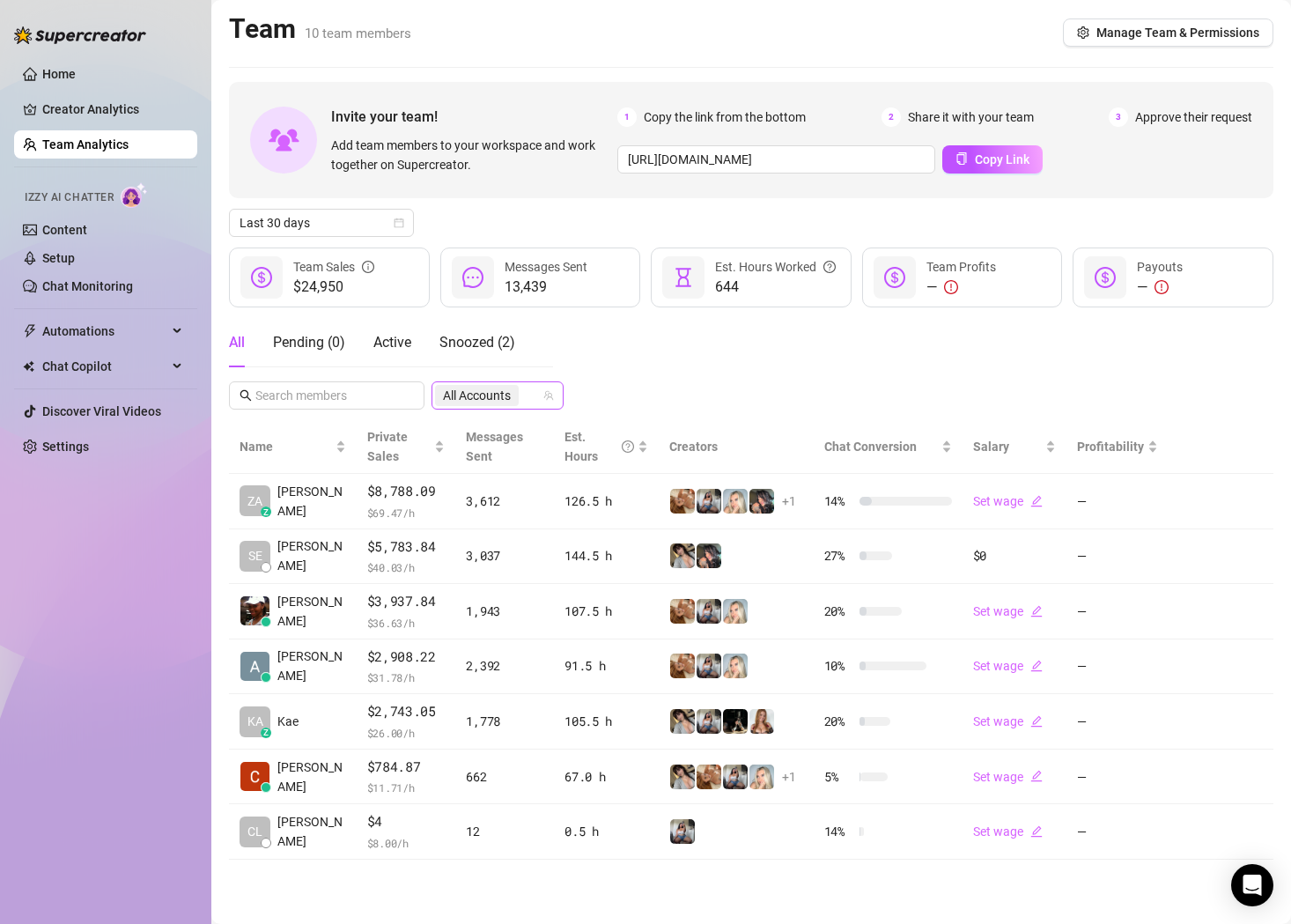
click at [505, 391] on span "All Accounts" at bounding box center [476, 395] width 67 height 19
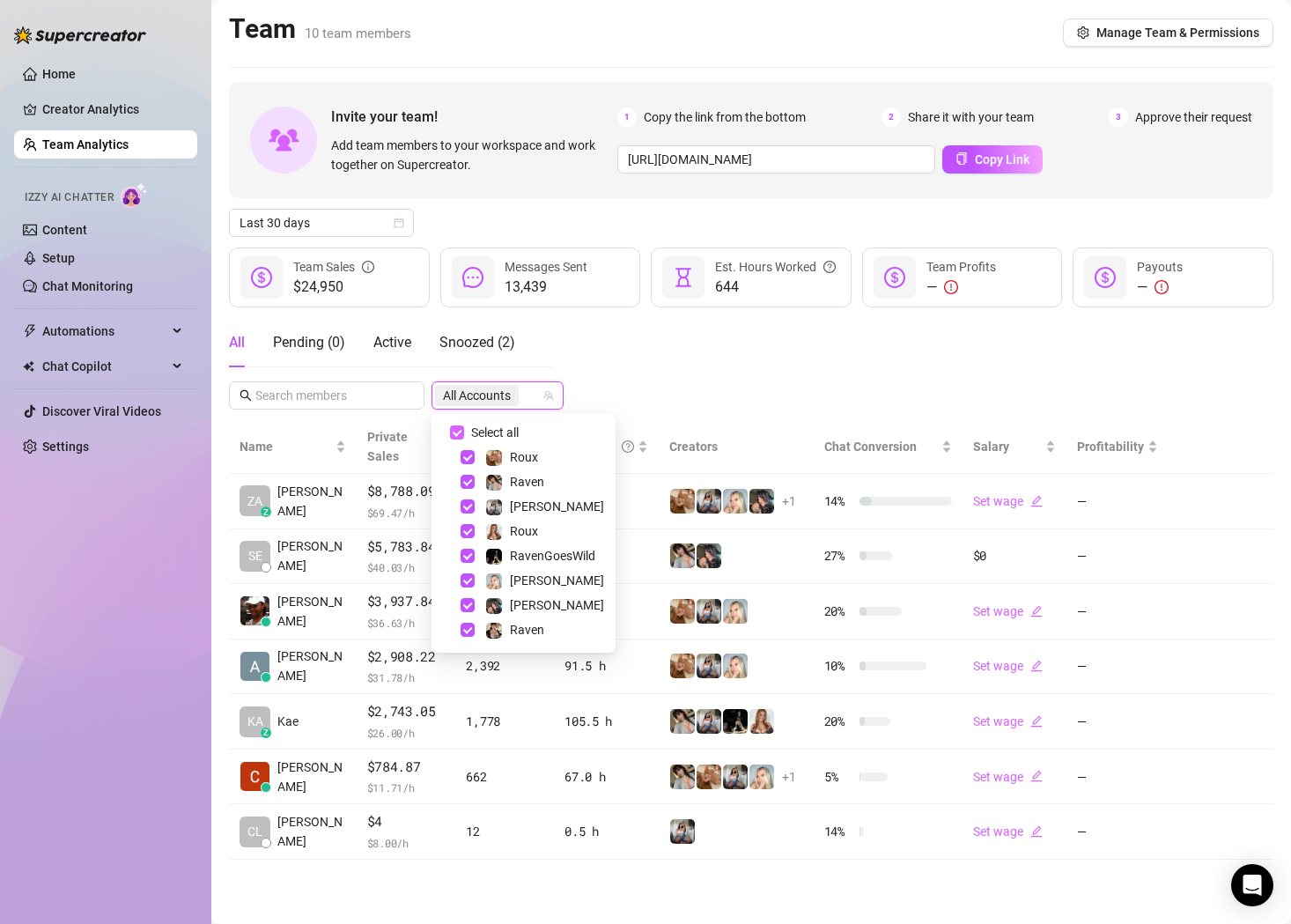
click at [459, 433] on input "Select all" at bounding box center [456, 432] width 14 height 14
checkbox input "false"
click at [468, 460] on span "Select tree node" at bounding box center [467, 456] width 14 height 14
click at [658, 376] on div "All Pending ( 0 ) Active Snoozed ( 2 ) 1 Accounts" at bounding box center [750, 363] width 1044 height 92
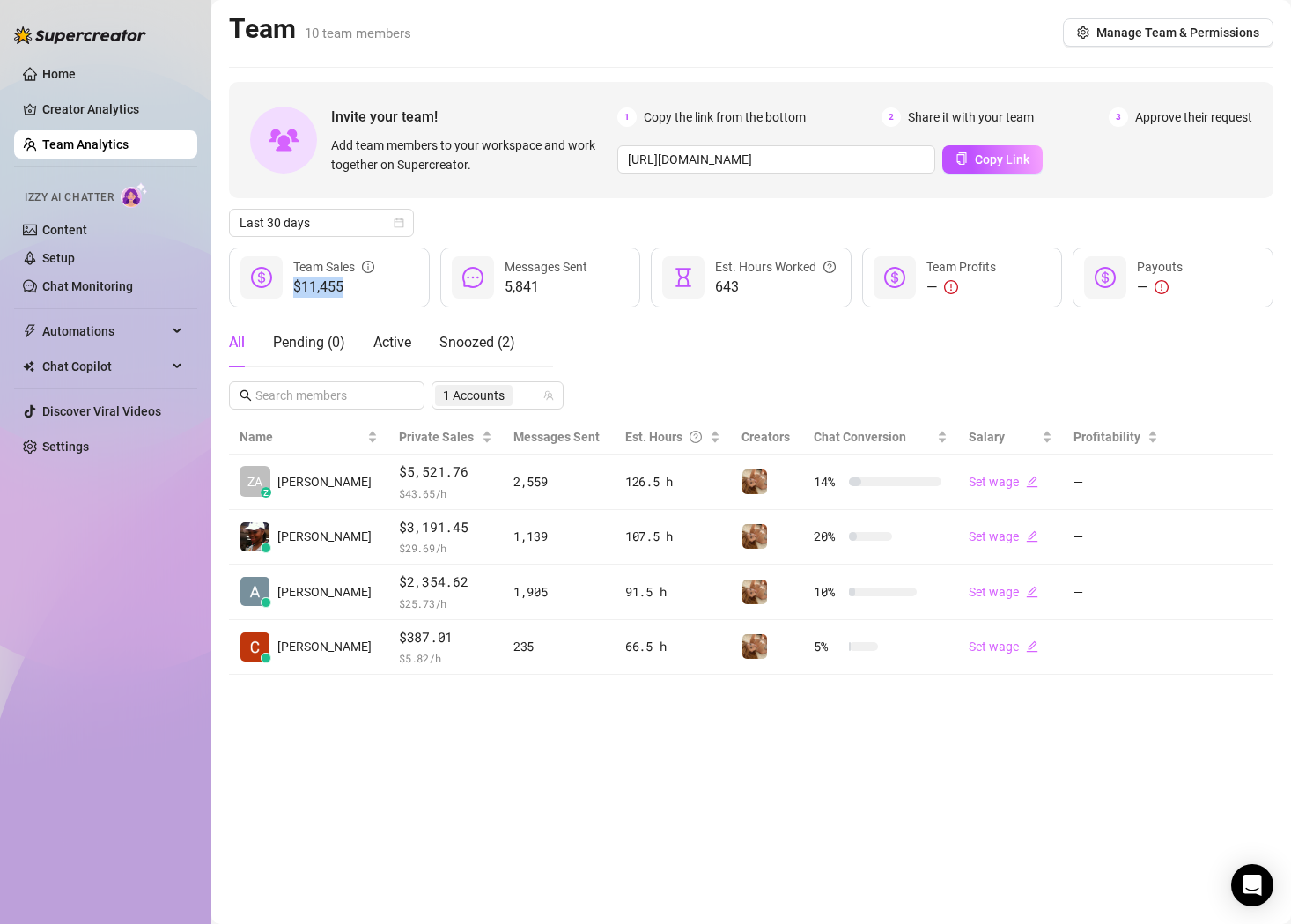
drag, startPoint x: 344, startPoint y: 290, endPoint x: 292, endPoint y: 290, distance: 52.0
click at [293, 290] on span "$11,455" at bounding box center [333, 287] width 81 height 21
copy span "$11,455"
click at [65, 451] on link "Settings" at bounding box center [65, 446] width 46 height 14
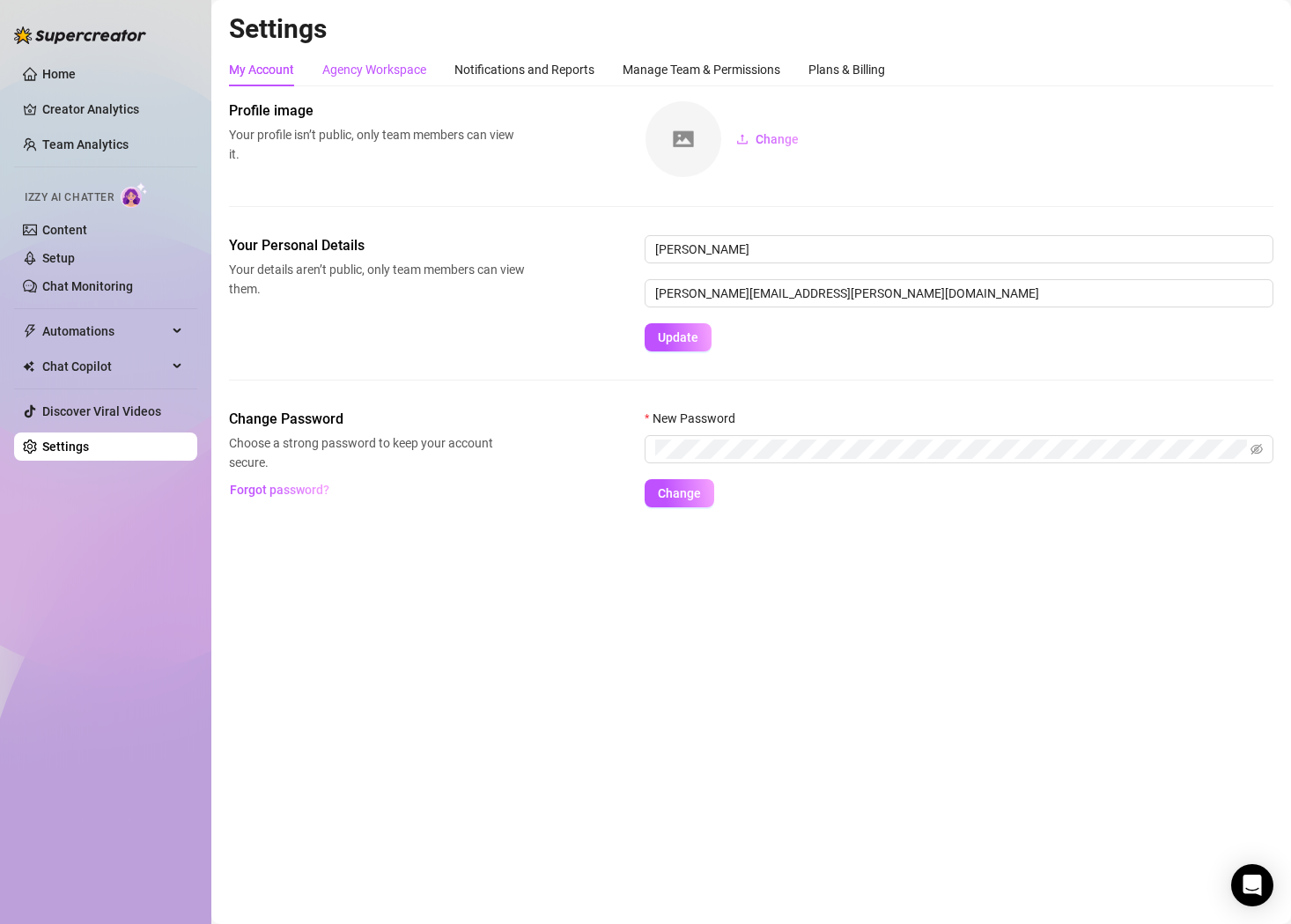
click at [401, 66] on div "Agency Workspace" at bounding box center [374, 69] width 104 height 19
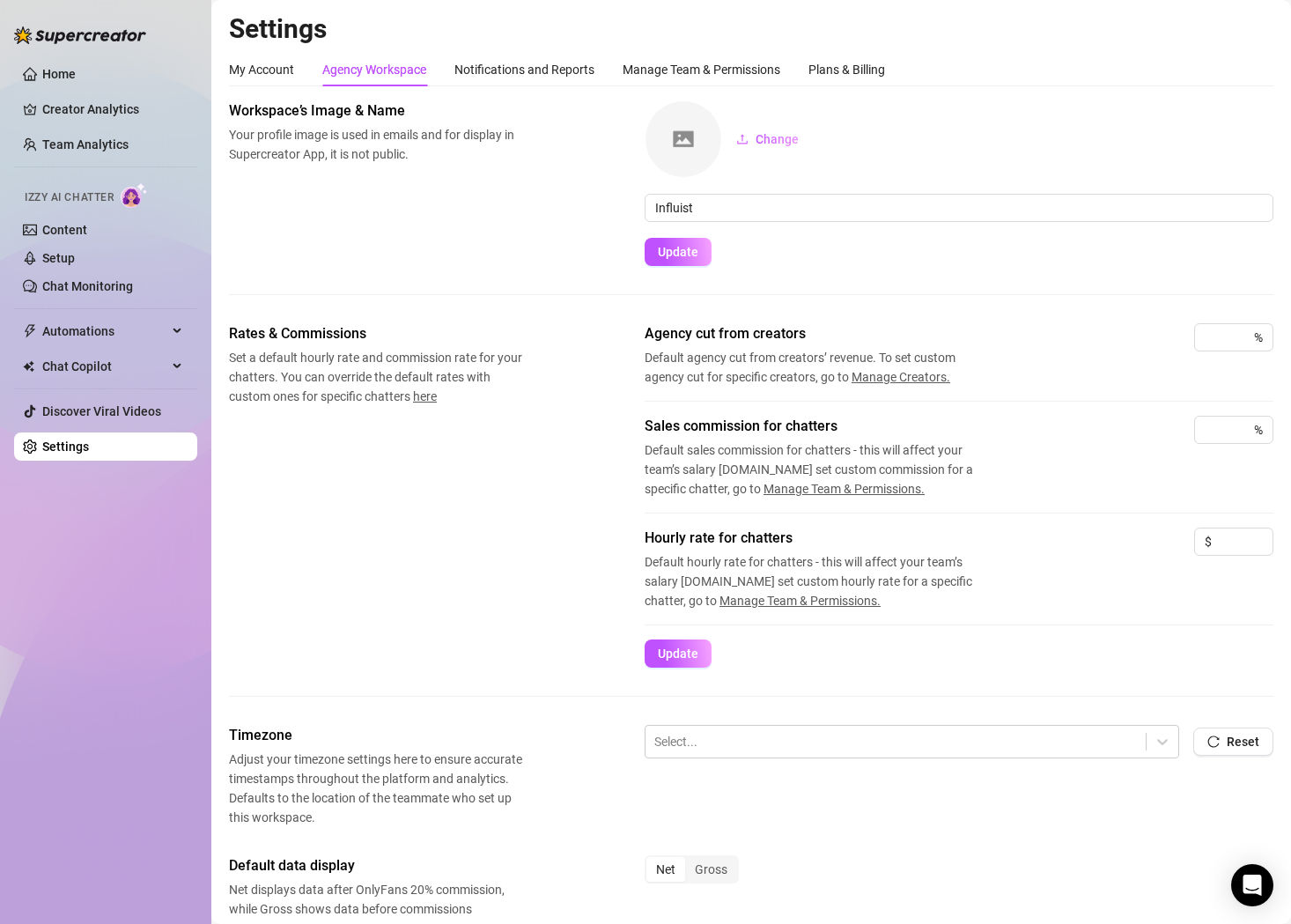
click at [894, 483] on span "Manage Team & Permissions." at bounding box center [844, 488] width 161 height 14
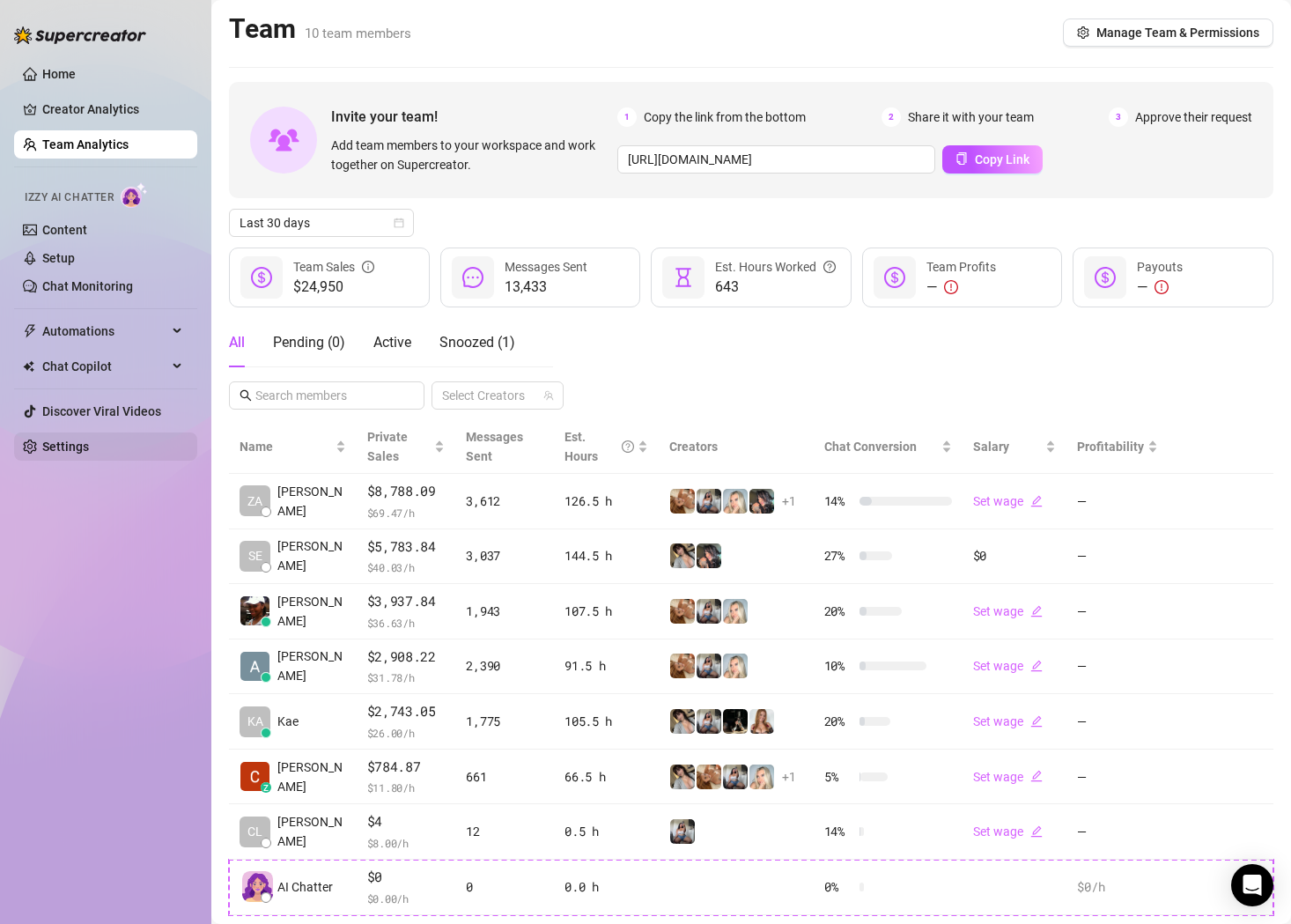
click at [77, 447] on link "Settings" at bounding box center [65, 446] width 46 height 14
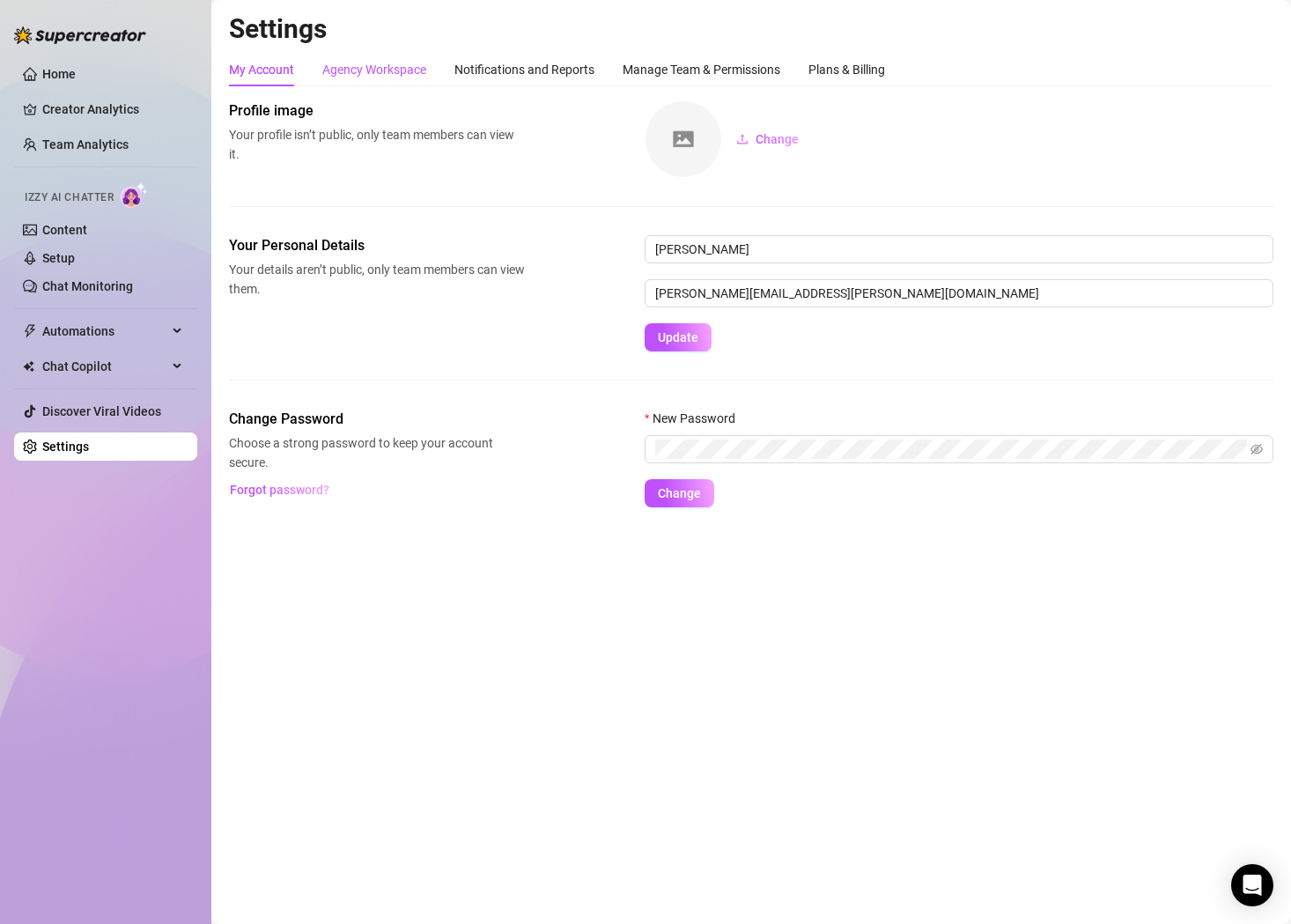
click at [422, 70] on div "Agency Workspace" at bounding box center [374, 69] width 104 height 19
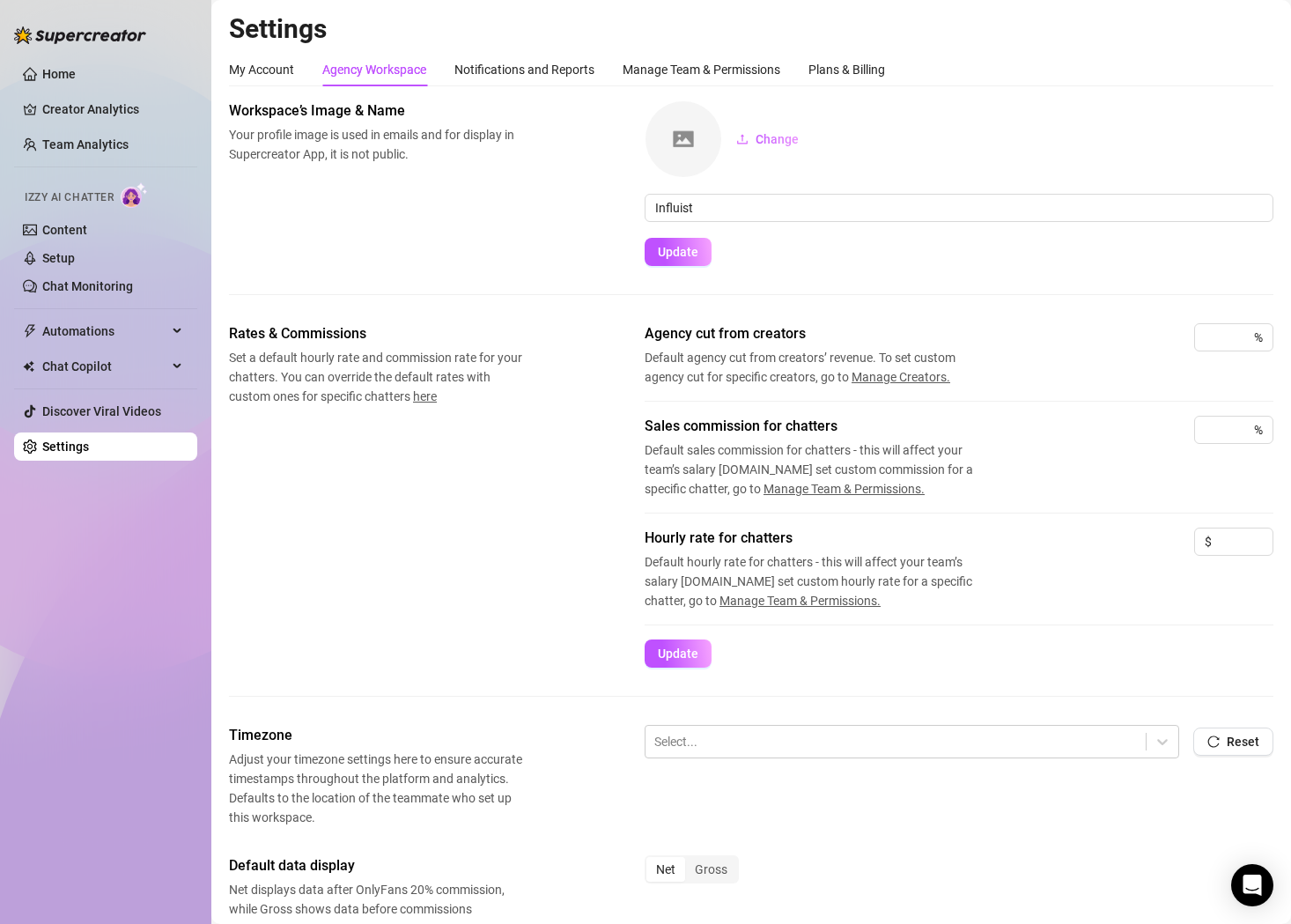
scroll to position [86, 0]
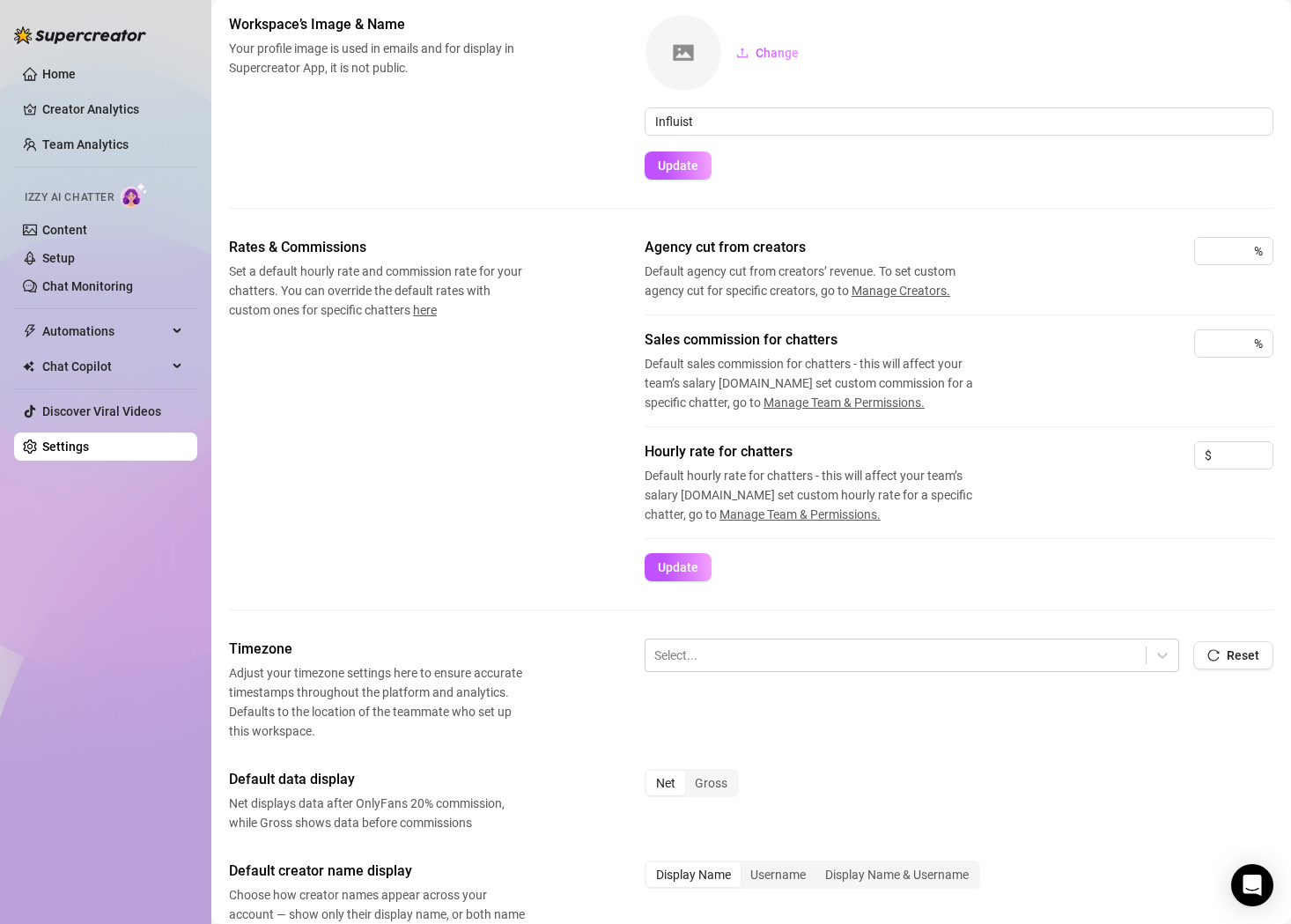
click at [671, 789] on div "Net" at bounding box center [666, 782] width 39 height 25
click at [651, 773] on input "Net" at bounding box center [651, 773] width 0 height 0
click at [52, 80] on link "Home" at bounding box center [58, 74] width 34 height 14
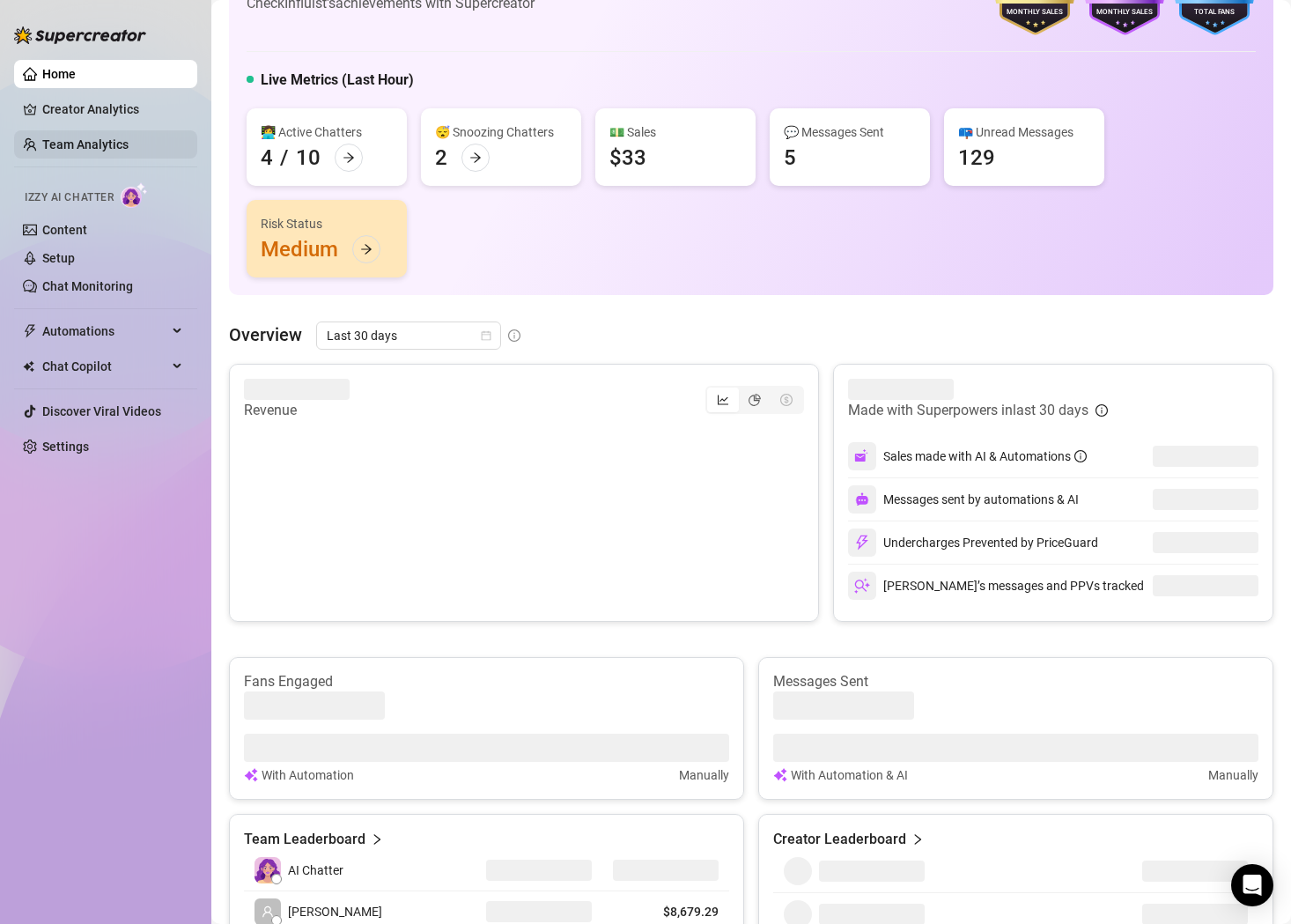
click at [86, 140] on link "Team Analytics" at bounding box center [85, 144] width 86 height 14
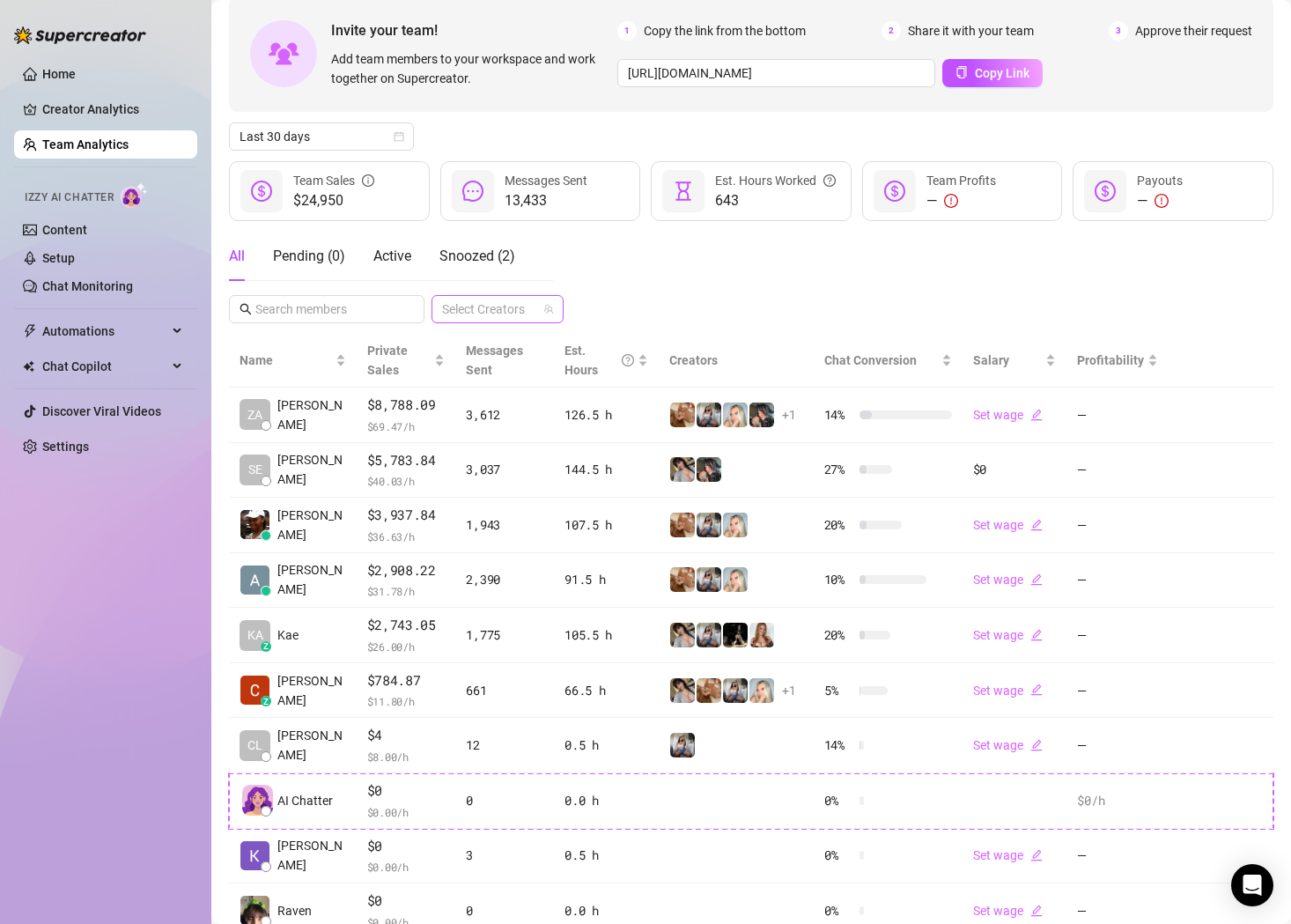
click at [503, 311] on div at bounding box center [488, 309] width 107 height 25
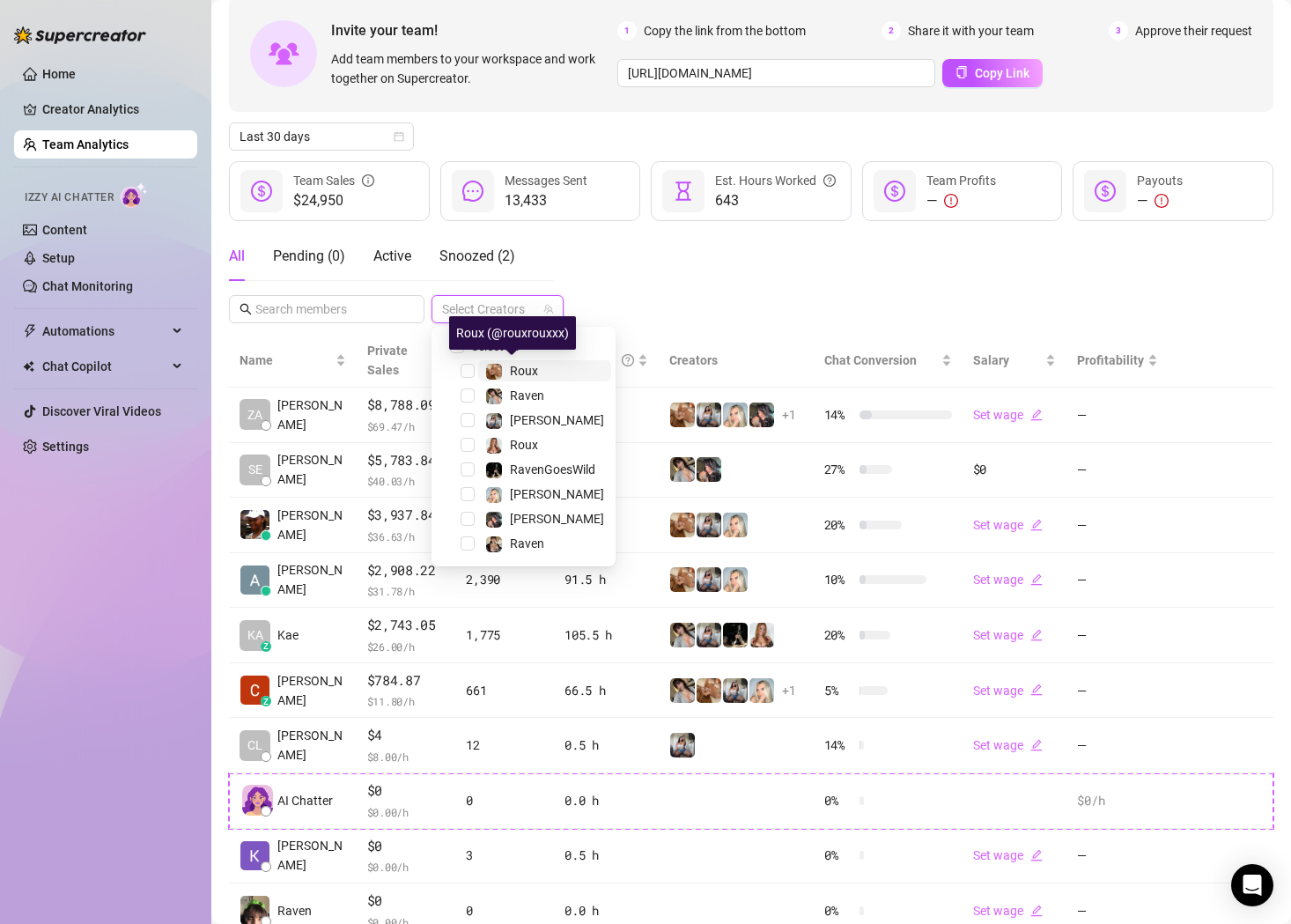
click at [521, 379] on div "Roux️‍" at bounding box center [524, 371] width 28 height 21
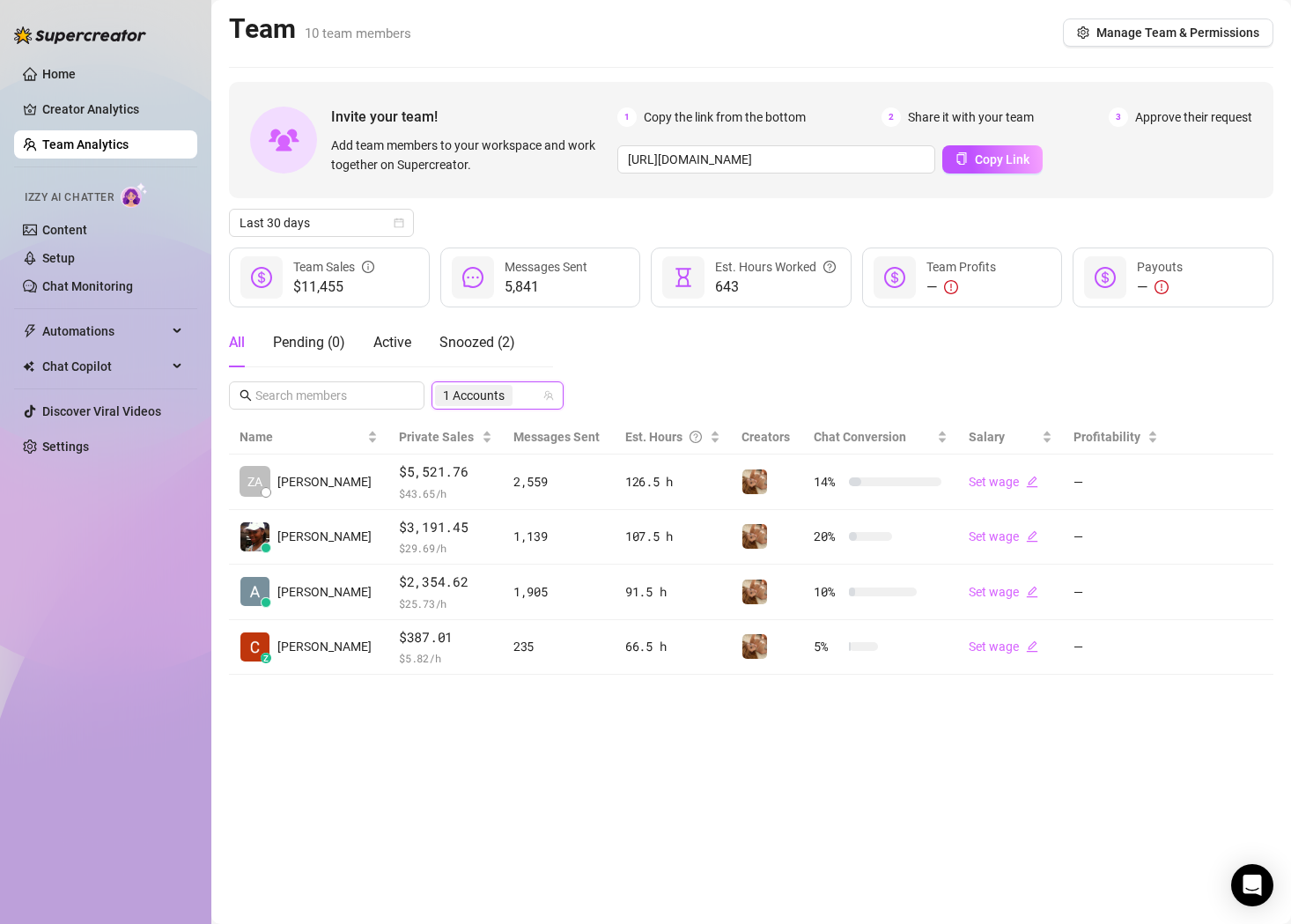
click at [651, 313] on div "Invite your team! Add team members to your workspace and work together on Super…" at bounding box center [750, 378] width 1044 height 593
click at [393, 229] on span "Last 30 days" at bounding box center [321, 222] width 164 height 26
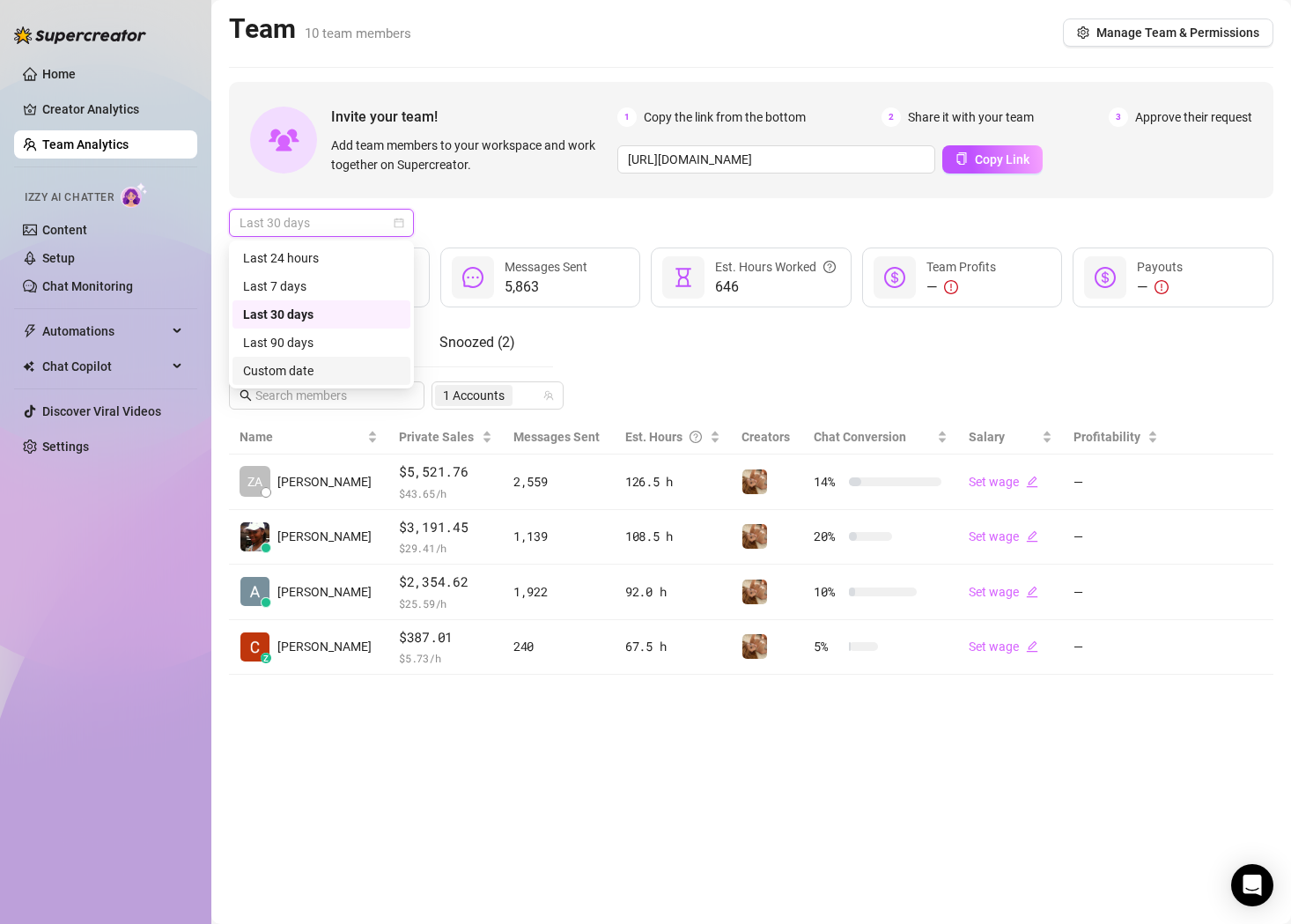
click at [342, 368] on div "Custom date" at bounding box center [321, 371] width 157 height 19
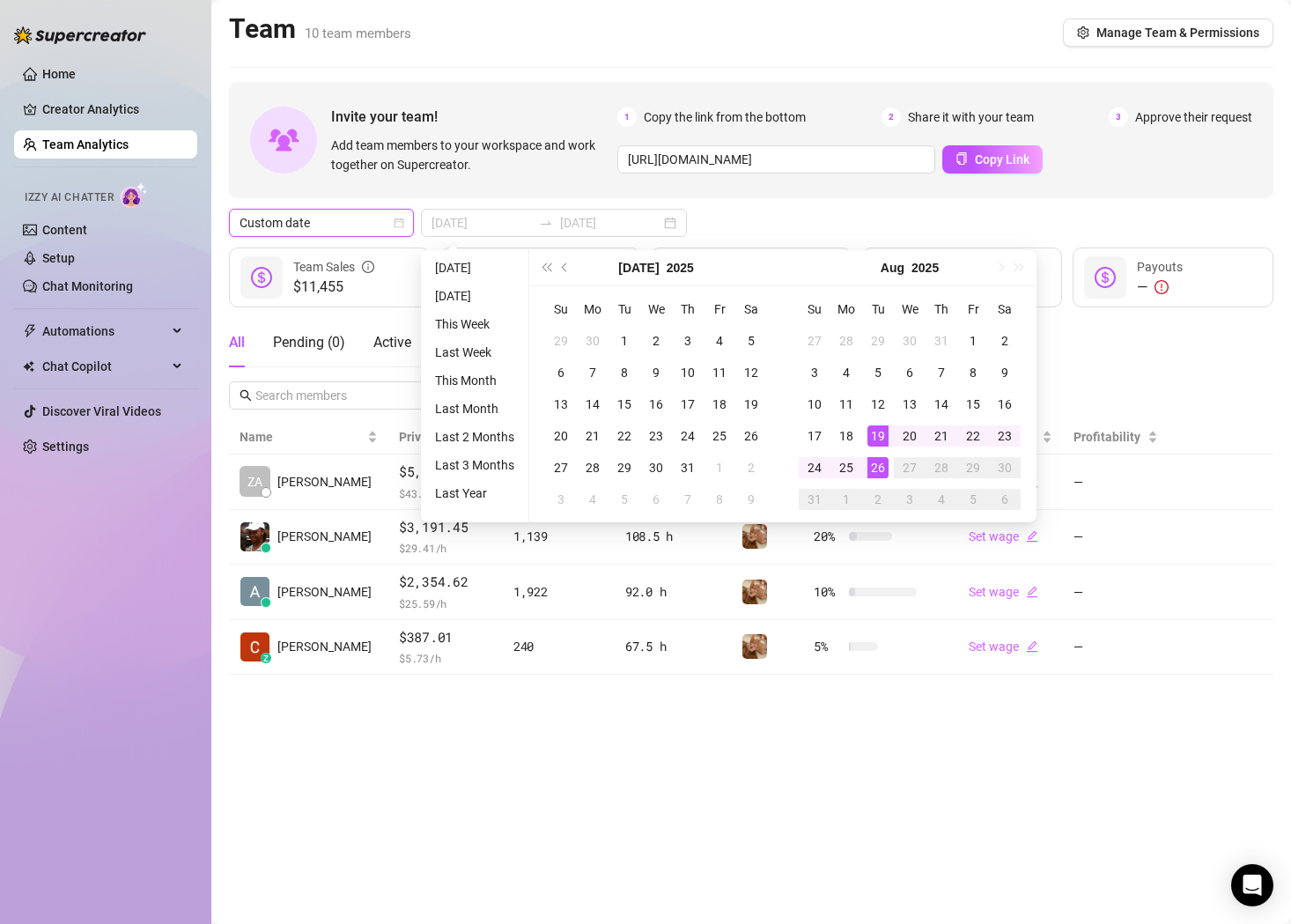
type input "[DATE]"
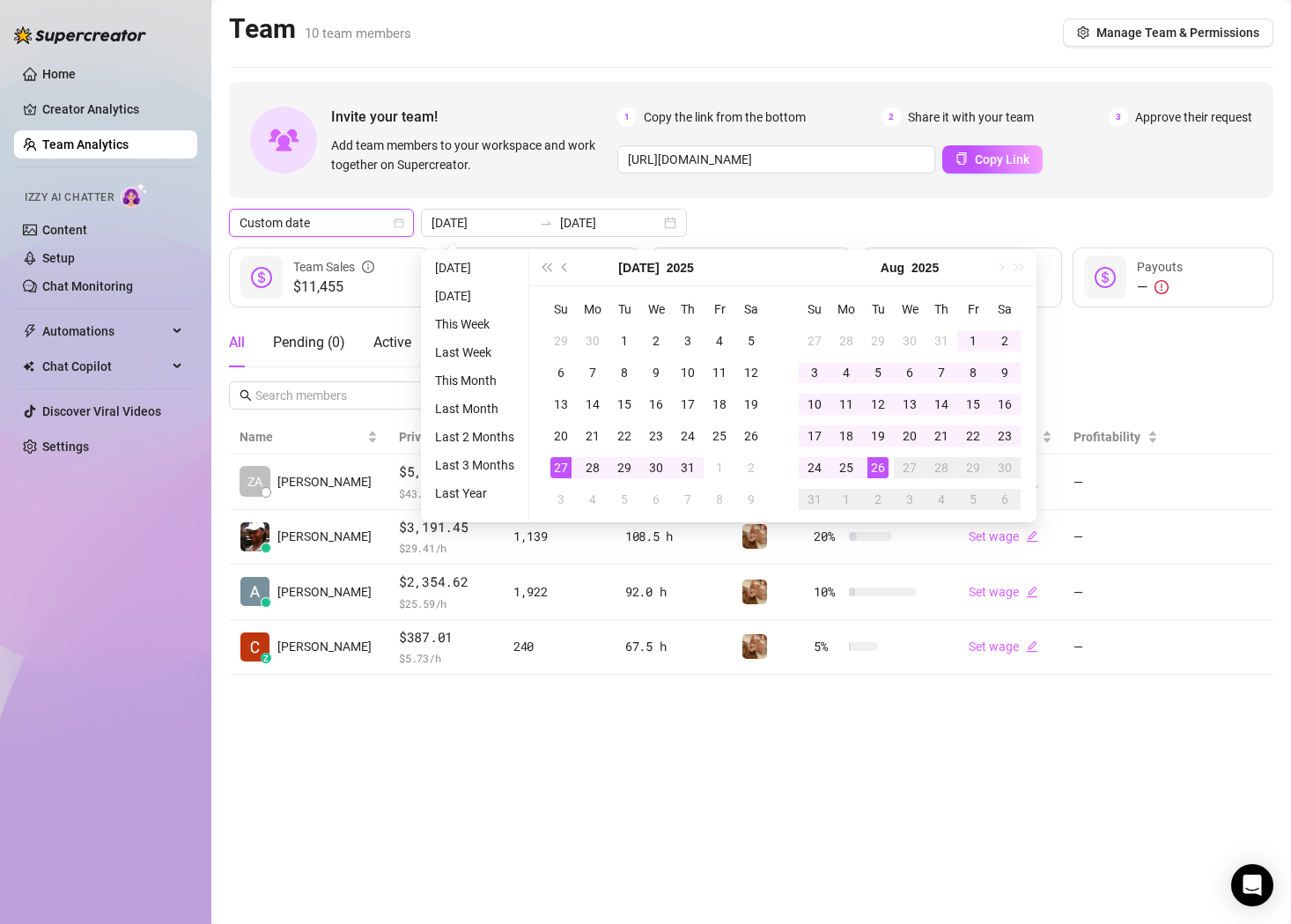
click at [549, 137] on span "Add team members to your workspace and work together on Supercreator." at bounding box center [471, 155] width 280 height 39
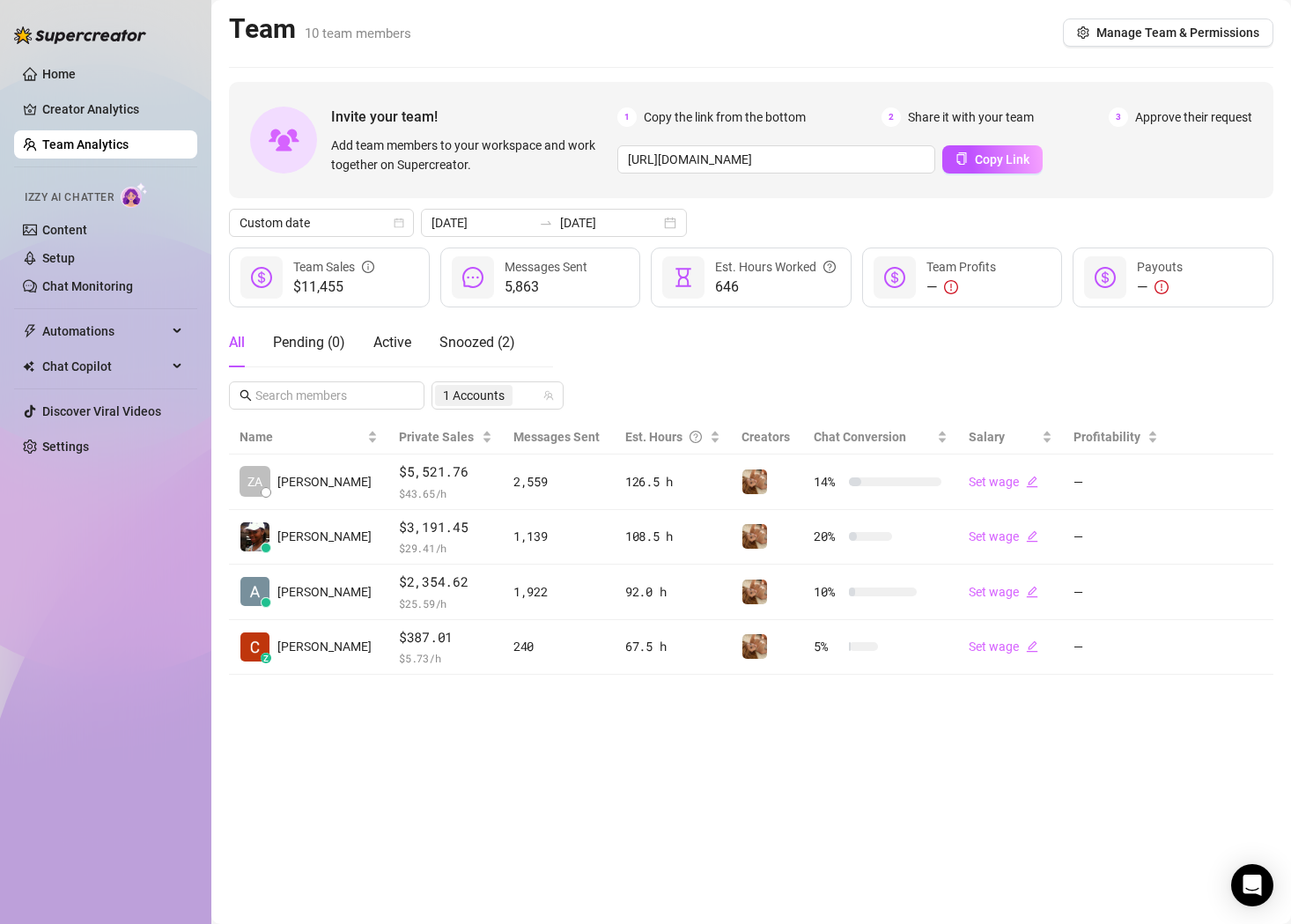
click at [734, 391] on div "All Pending ( 0 ) Active Snoozed ( 2 ) 1 Accounts" at bounding box center [750, 363] width 1044 height 92
click at [508, 348] on span "Snoozed ( 2 )" at bounding box center [477, 342] width 76 height 16
click at [314, 347] on div "Pending ( 0 )" at bounding box center [309, 342] width 72 height 21
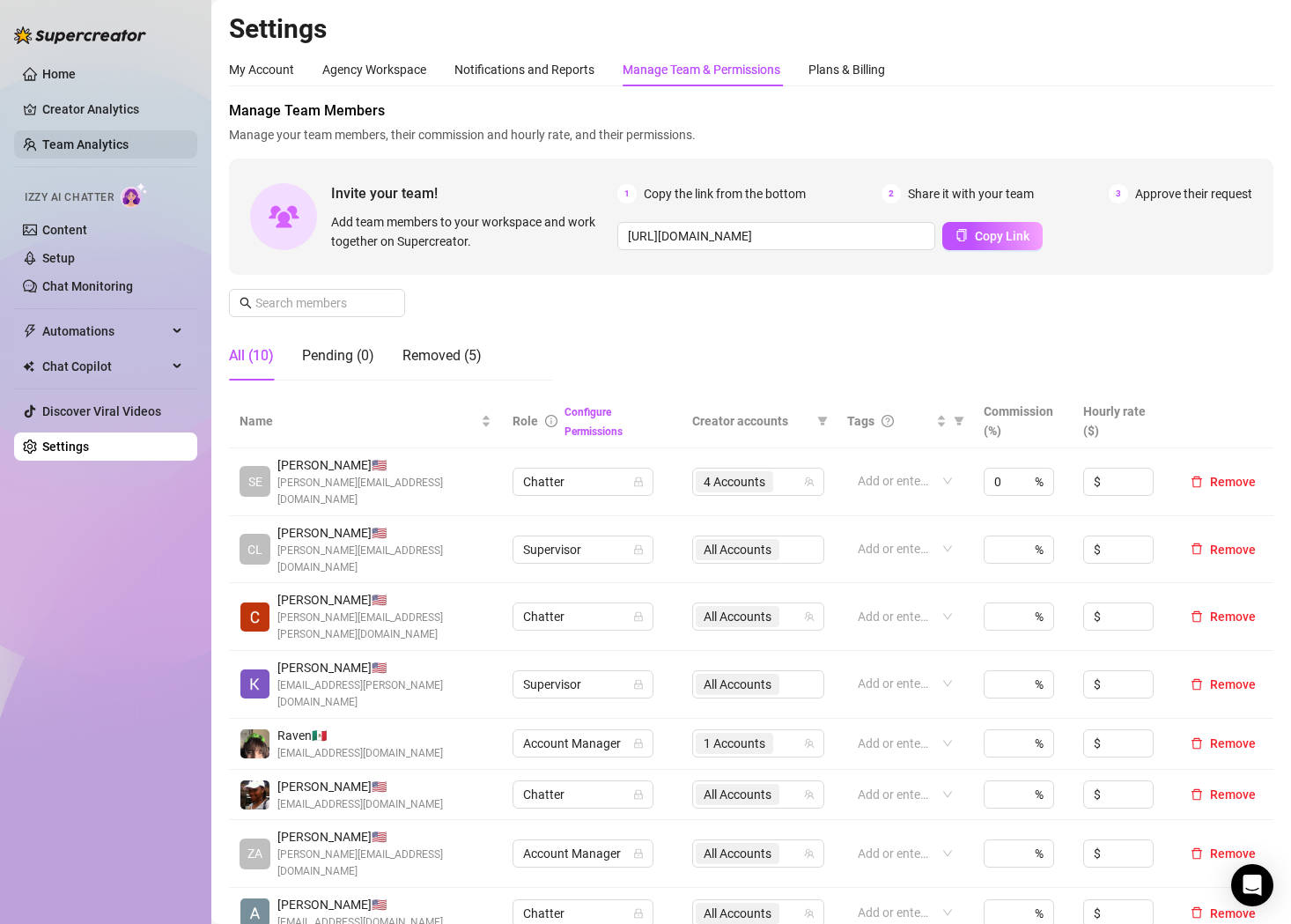
click at [64, 151] on link "Team Analytics" at bounding box center [85, 144] width 86 height 14
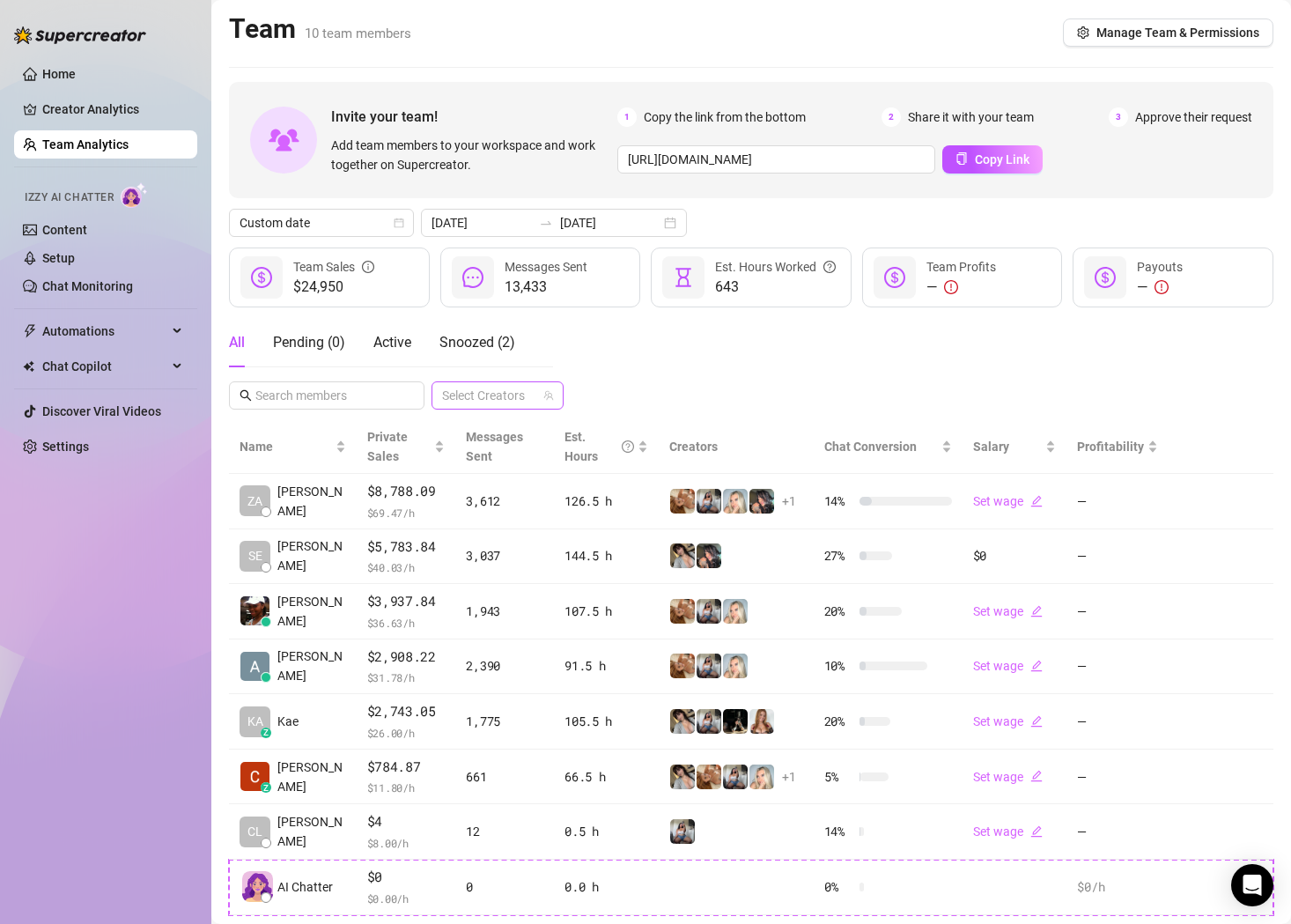
click at [492, 394] on div at bounding box center [488, 395] width 107 height 25
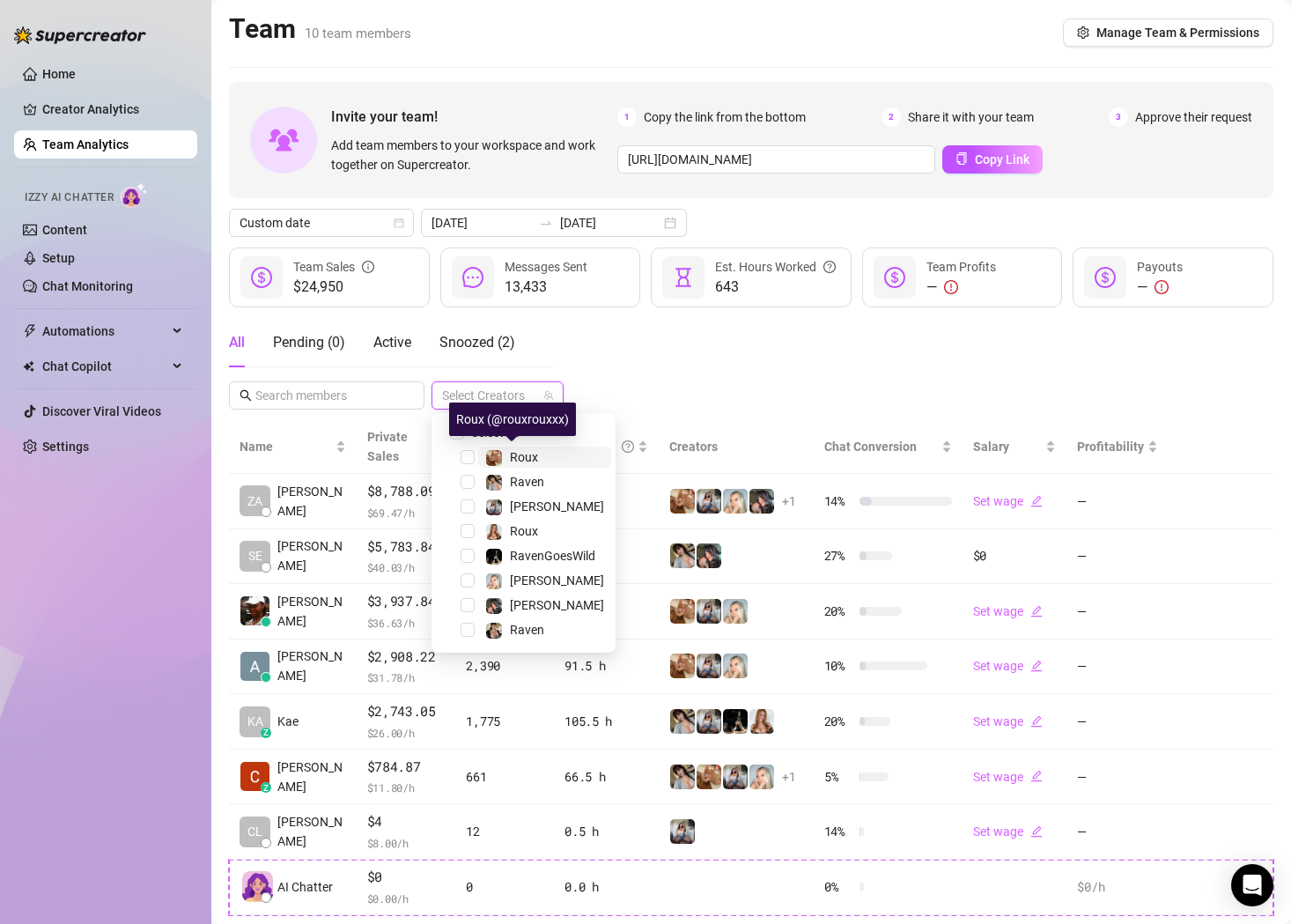
click at [523, 455] on span "Roux️‍" at bounding box center [524, 456] width 28 height 14
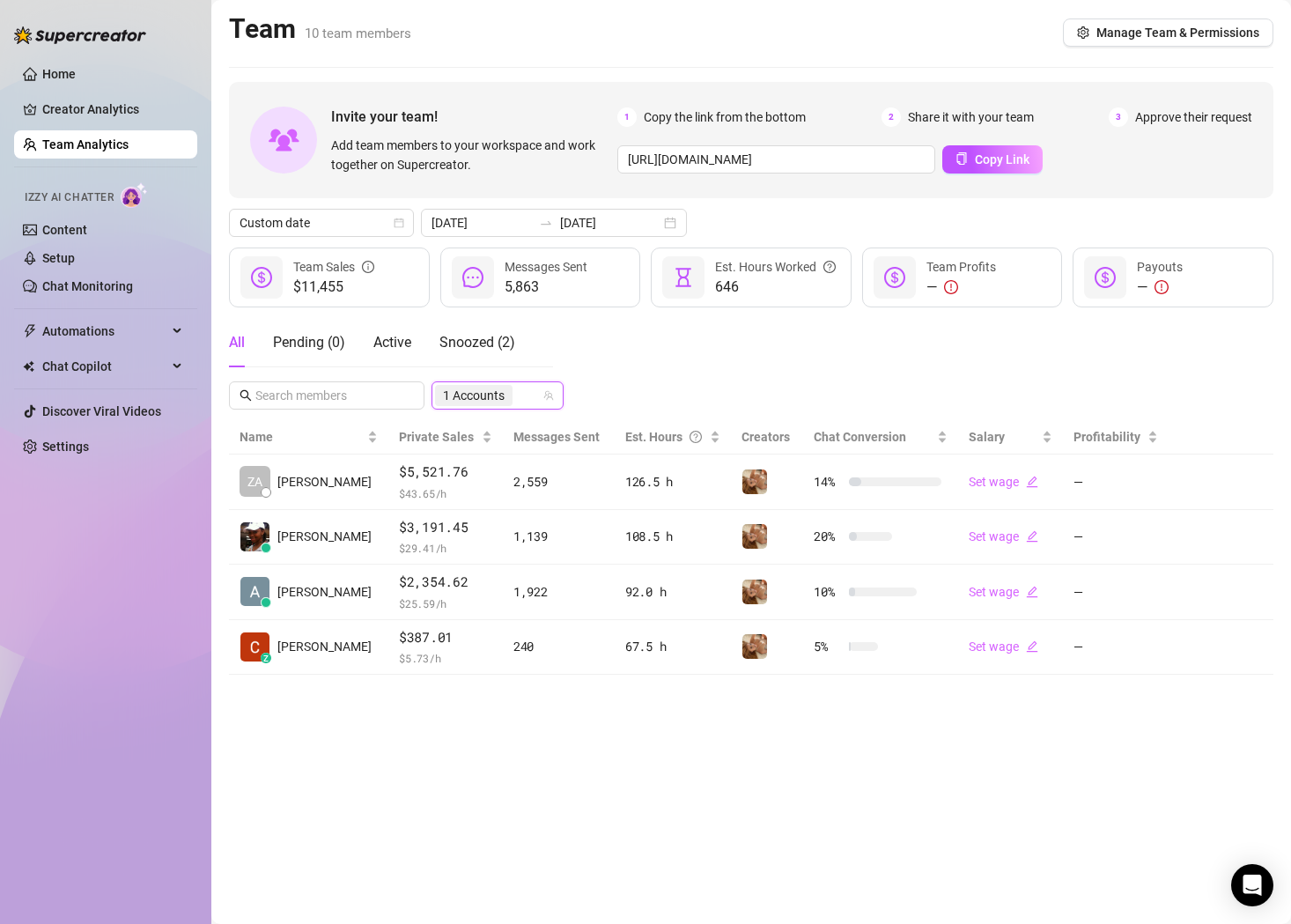
click at [670, 367] on div "All Pending ( 0 ) Active Snoozed ( 2 ) 126772823 1 Accounts" at bounding box center [750, 363] width 1044 height 92
click at [93, 111] on link "Creator Analytics" at bounding box center [112, 108] width 141 height 28
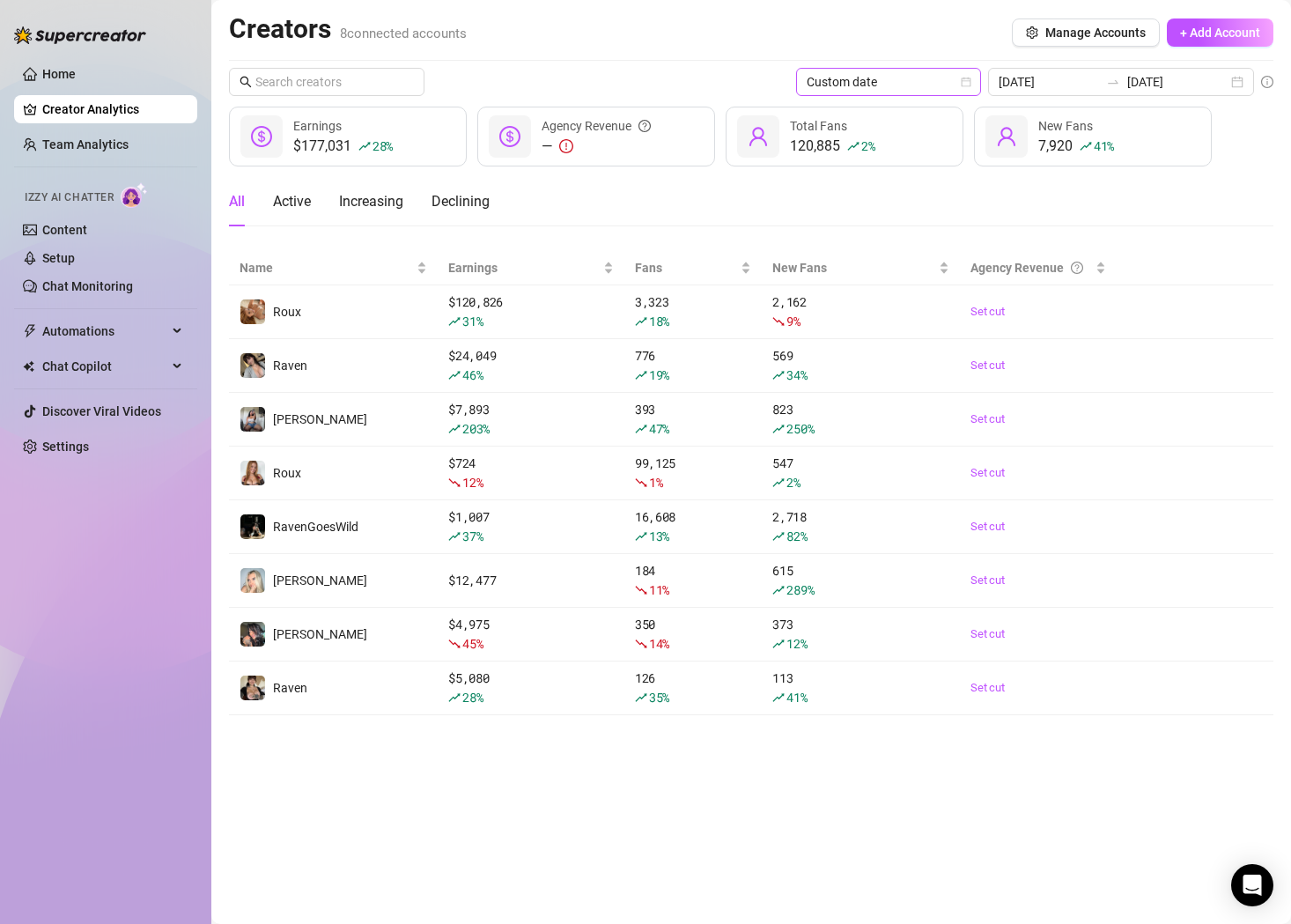
click at [962, 76] on span "Custom date" at bounding box center [889, 81] width 164 height 26
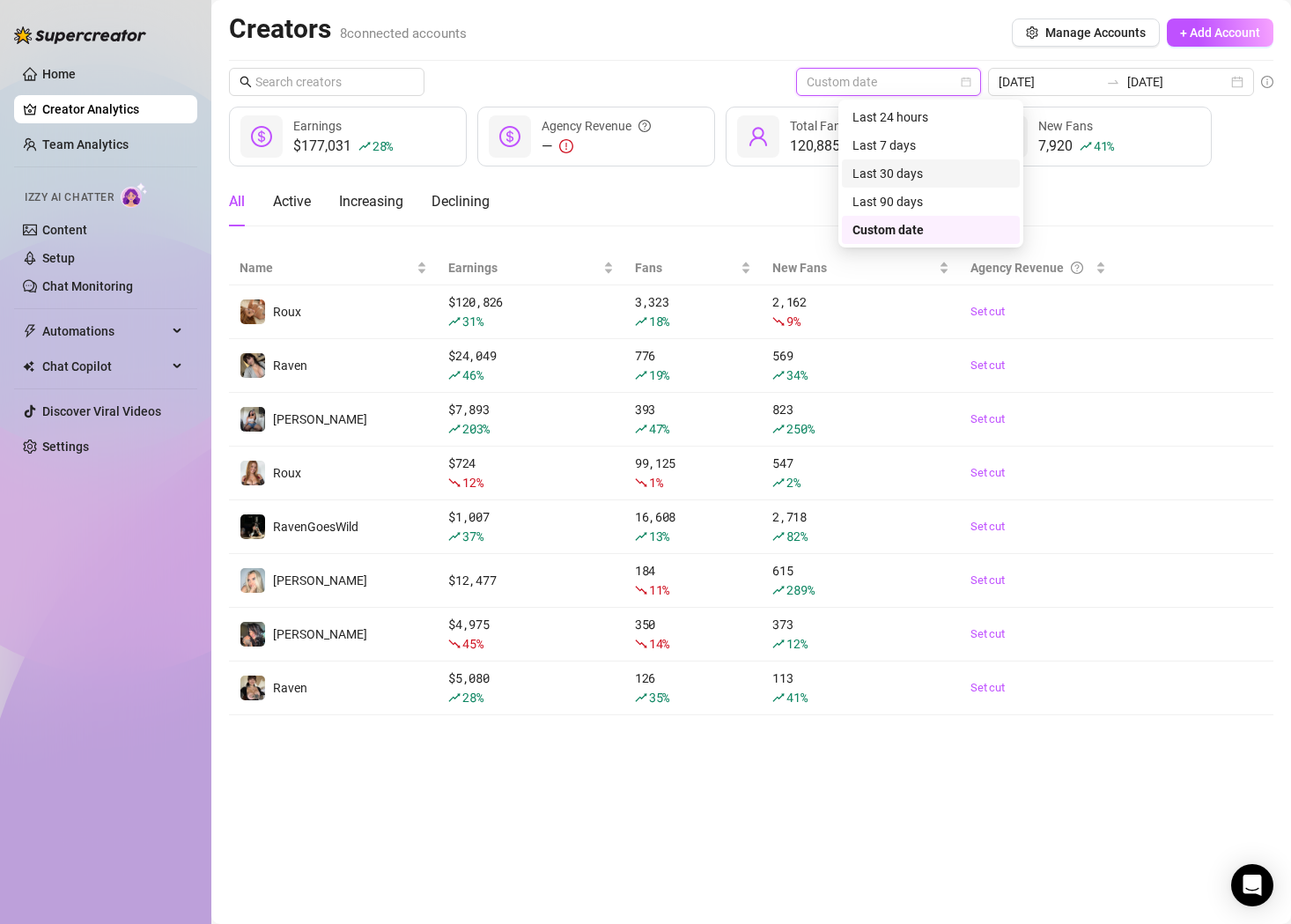
click at [930, 168] on div "Last 30 days" at bounding box center [930, 173] width 157 height 19
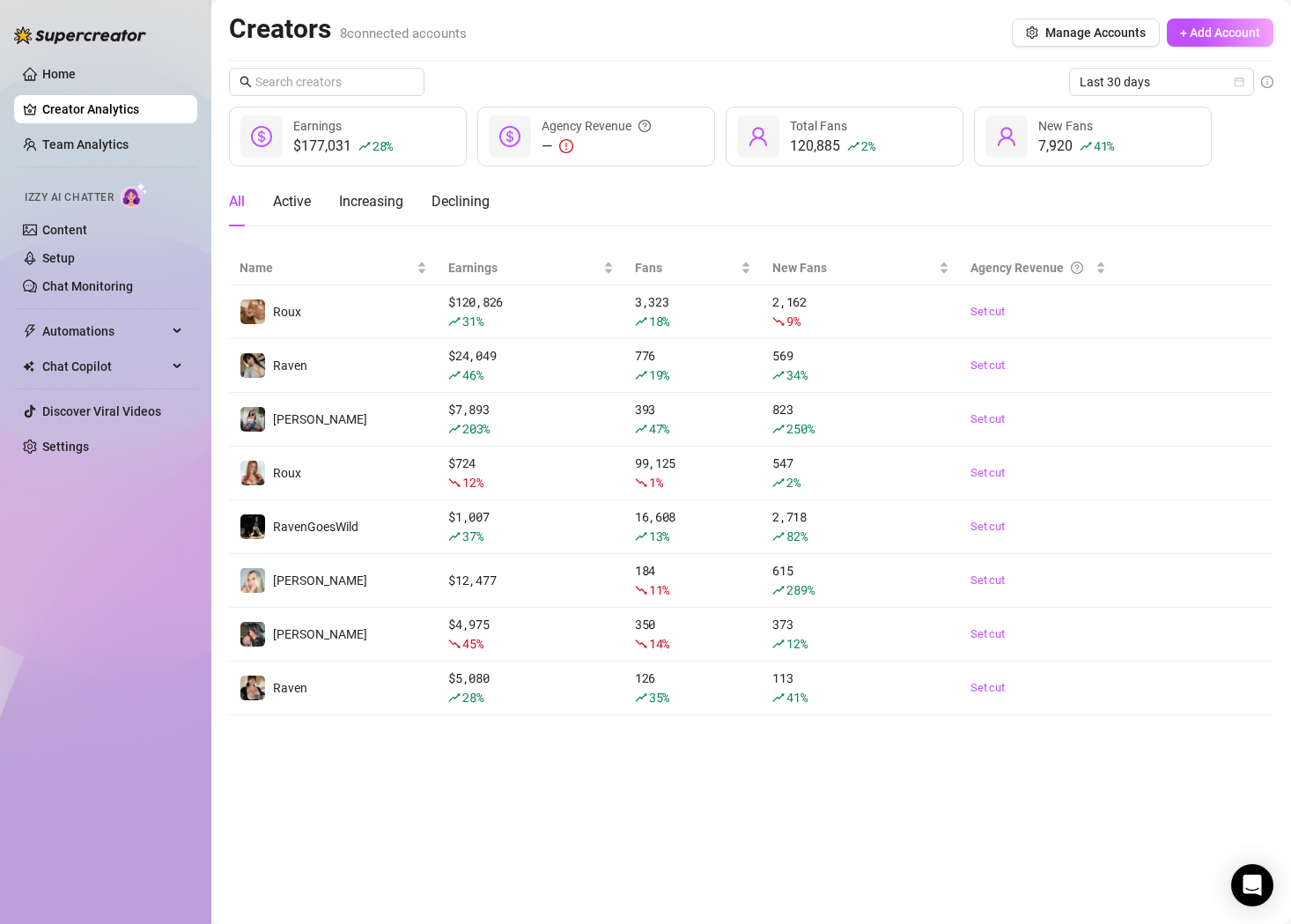
click at [1173, 179] on div "All Active Increasing Declining" at bounding box center [750, 201] width 1044 height 49
click at [1202, 83] on span "Last 30 days" at bounding box center [1162, 81] width 164 height 26
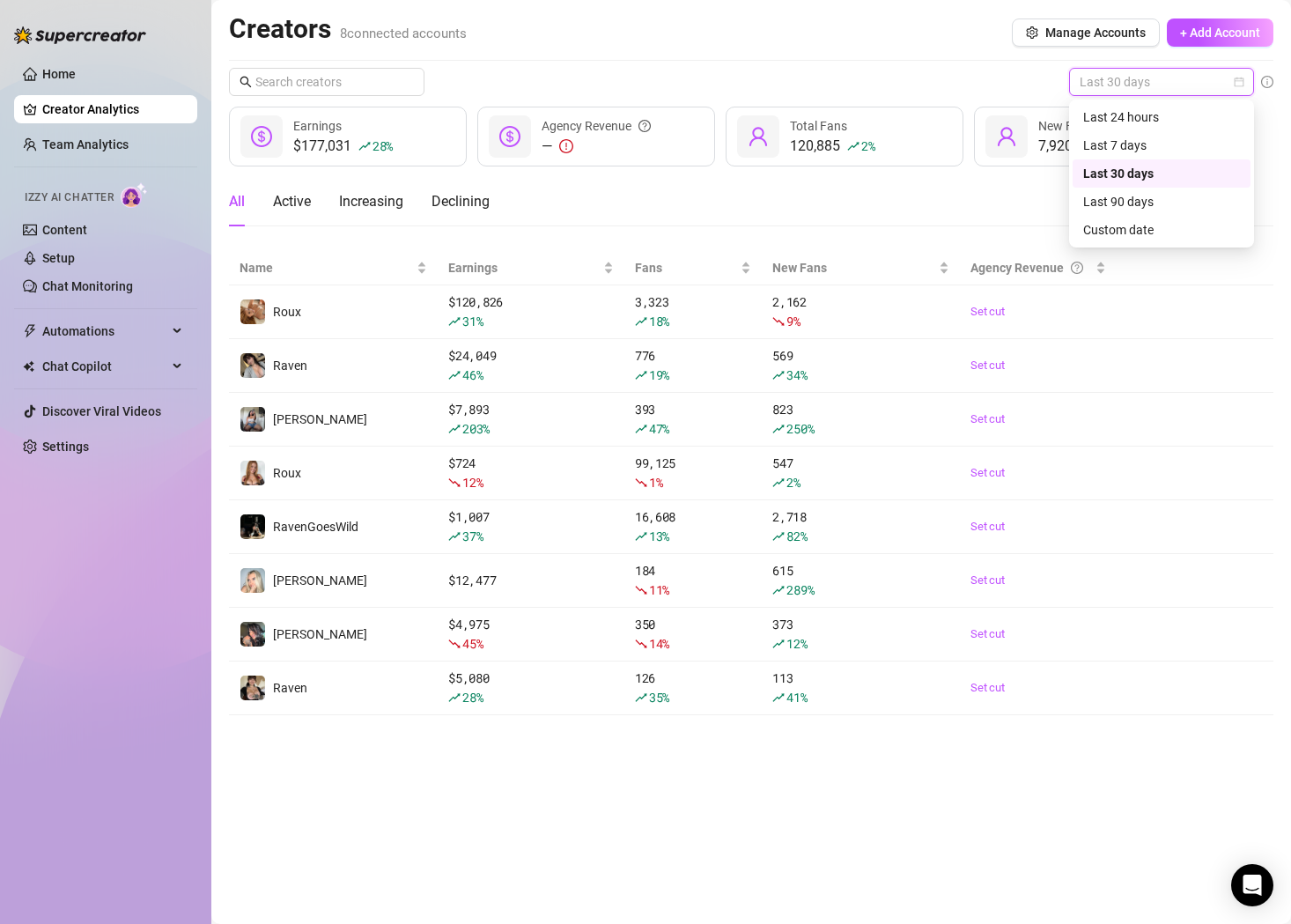
click at [1140, 173] on div "Last 30 days" at bounding box center [1162, 173] width 157 height 19
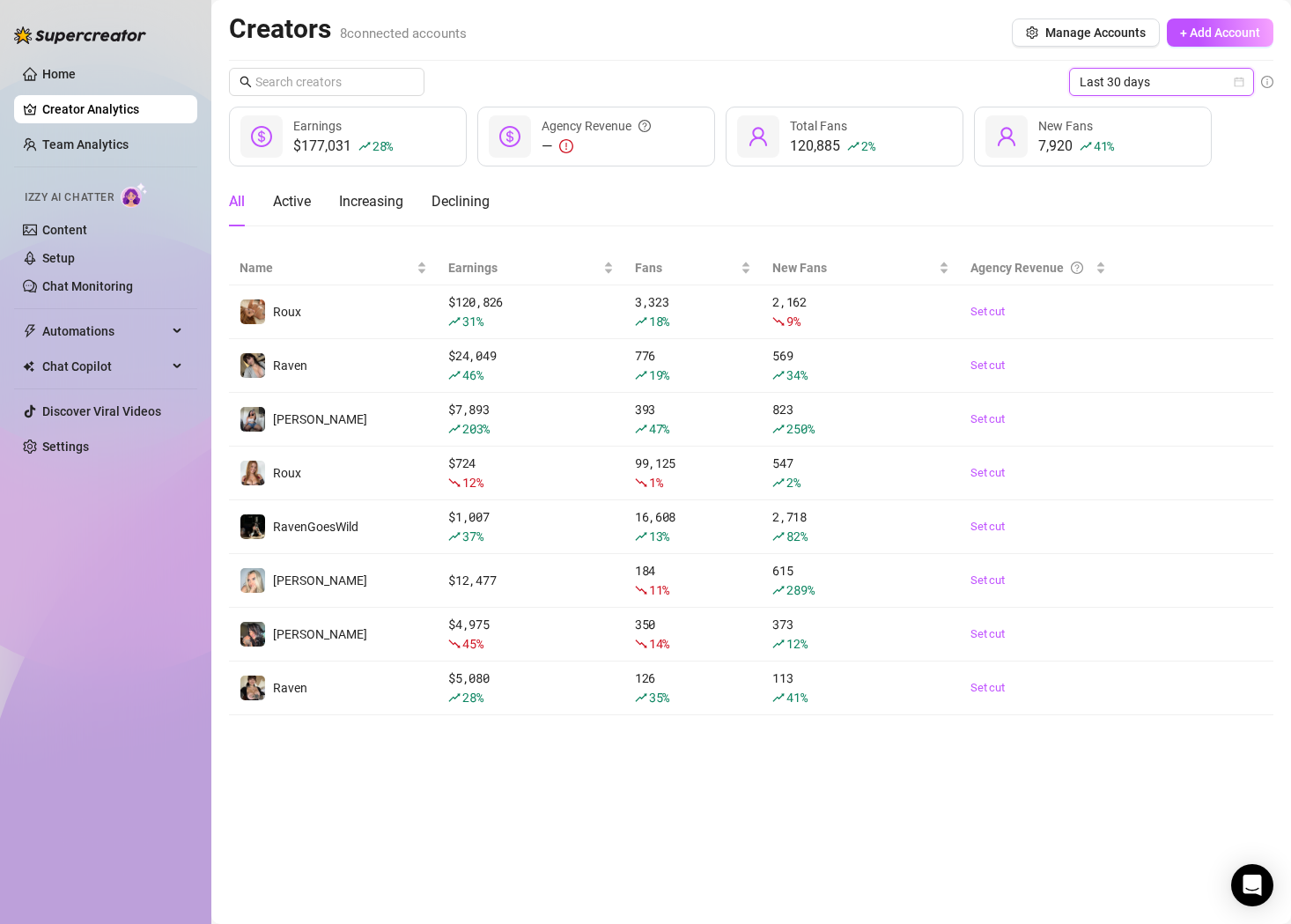
click at [891, 228] on div "All Active Increasing Declining" at bounding box center [750, 208] width 1044 height 64
click at [305, 195] on div "Active" at bounding box center [292, 201] width 38 height 21
click at [238, 199] on div "All" at bounding box center [236, 201] width 15 height 21
click at [1213, 76] on span "Last 30 days" at bounding box center [1162, 81] width 164 height 26
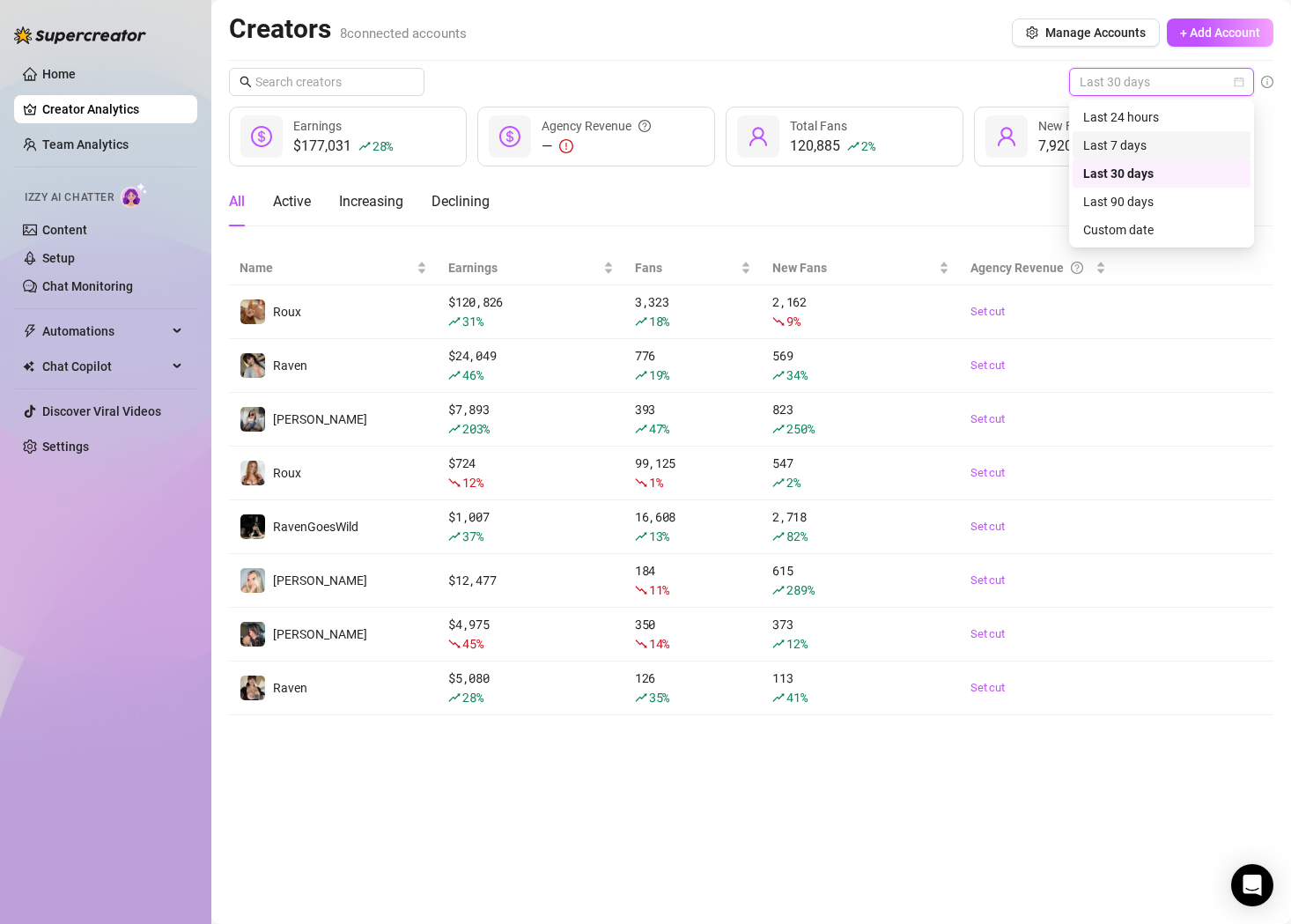
click at [1175, 137] on div "Last 7 days" at bounding box center [1162, 145] width 157 height 19
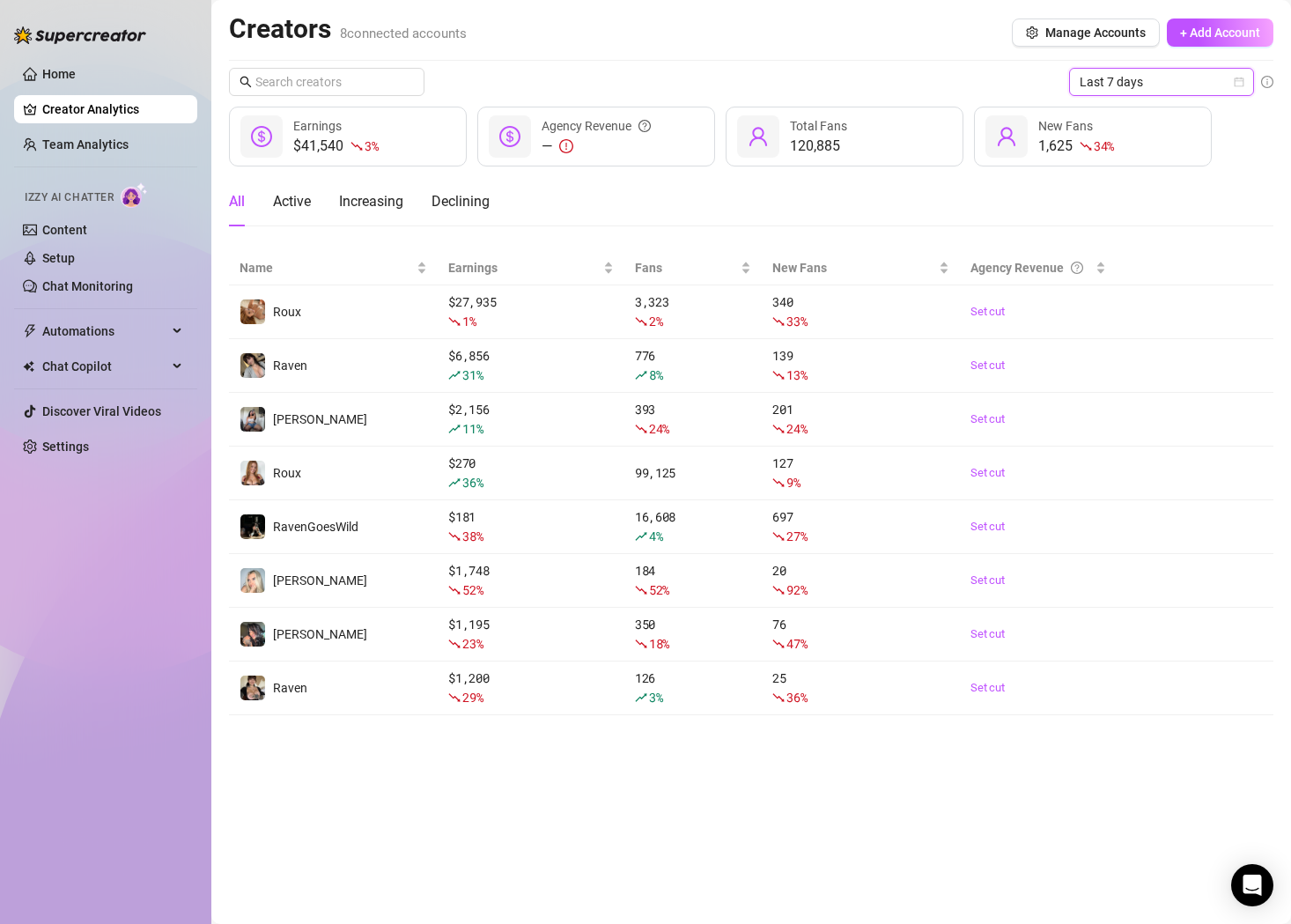
click at [1192, 85] on span "Last 7 days" at bounding box center [1162, 81] width 164 height 26
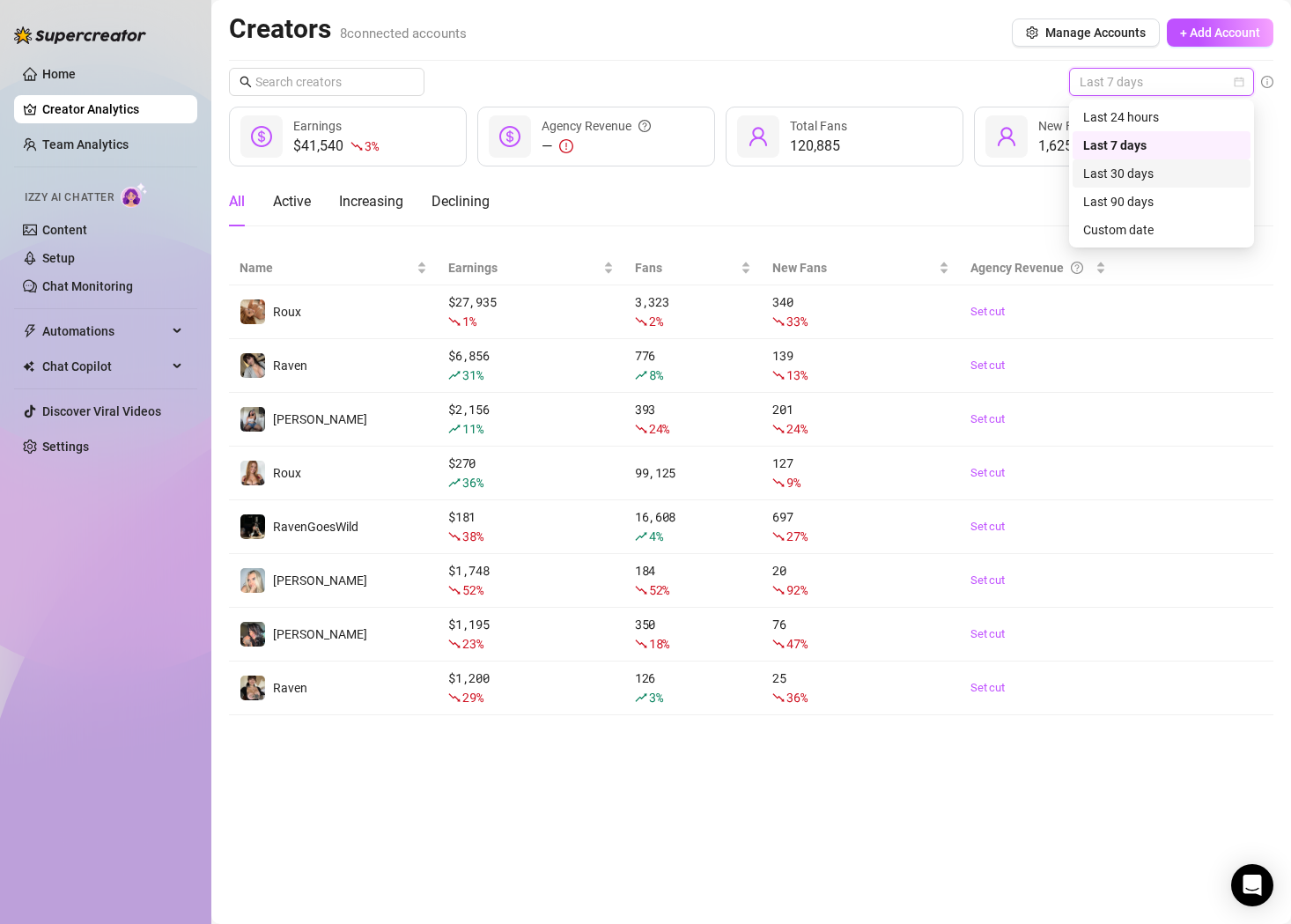
click at [1172, 174] on div "Last 30 days" at bounding box center [1162, 173] width 157 height 19
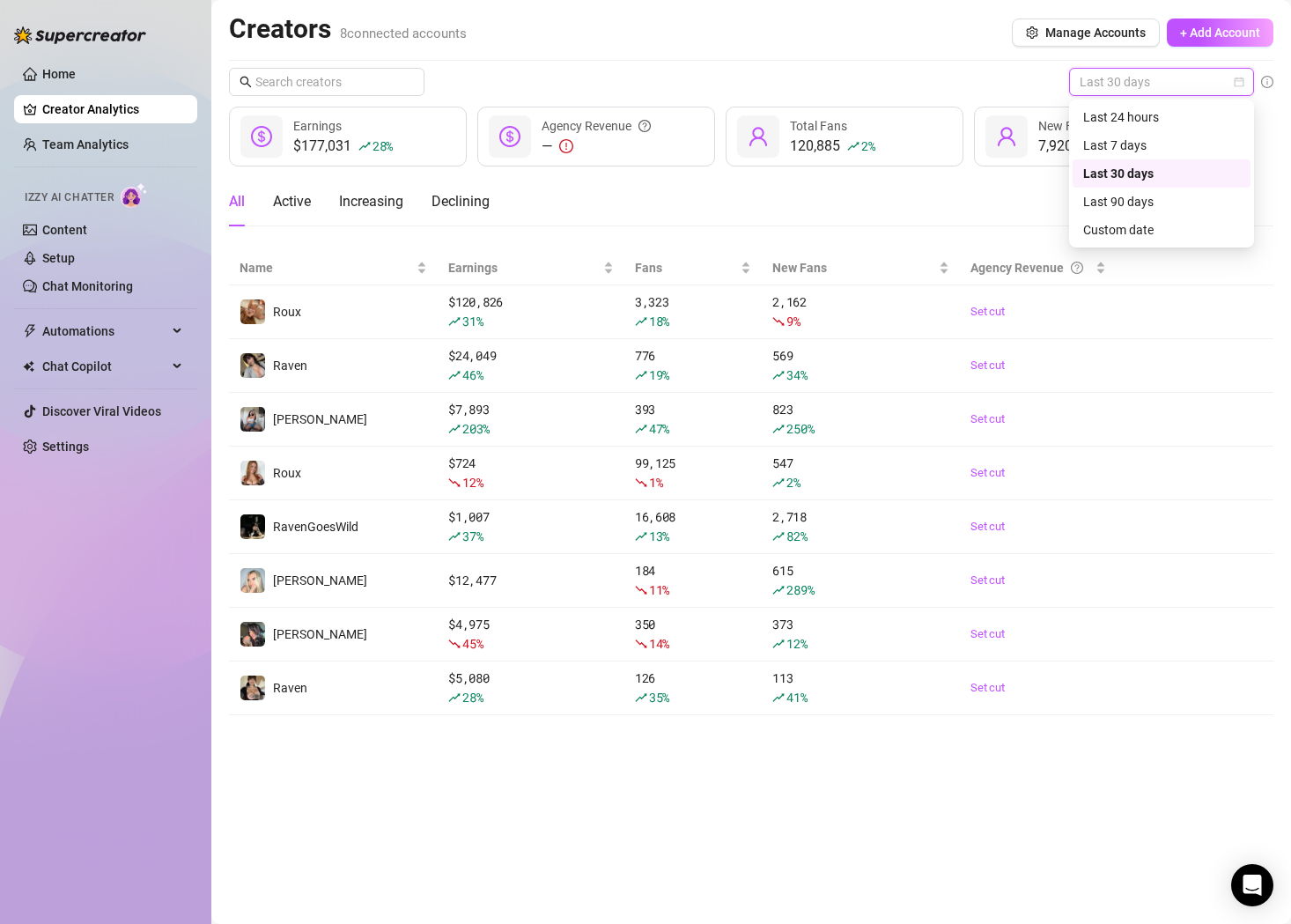
click at [1184, 171] on div "Last 30 days" at bounding box center [1162, 173] width 157 height 19
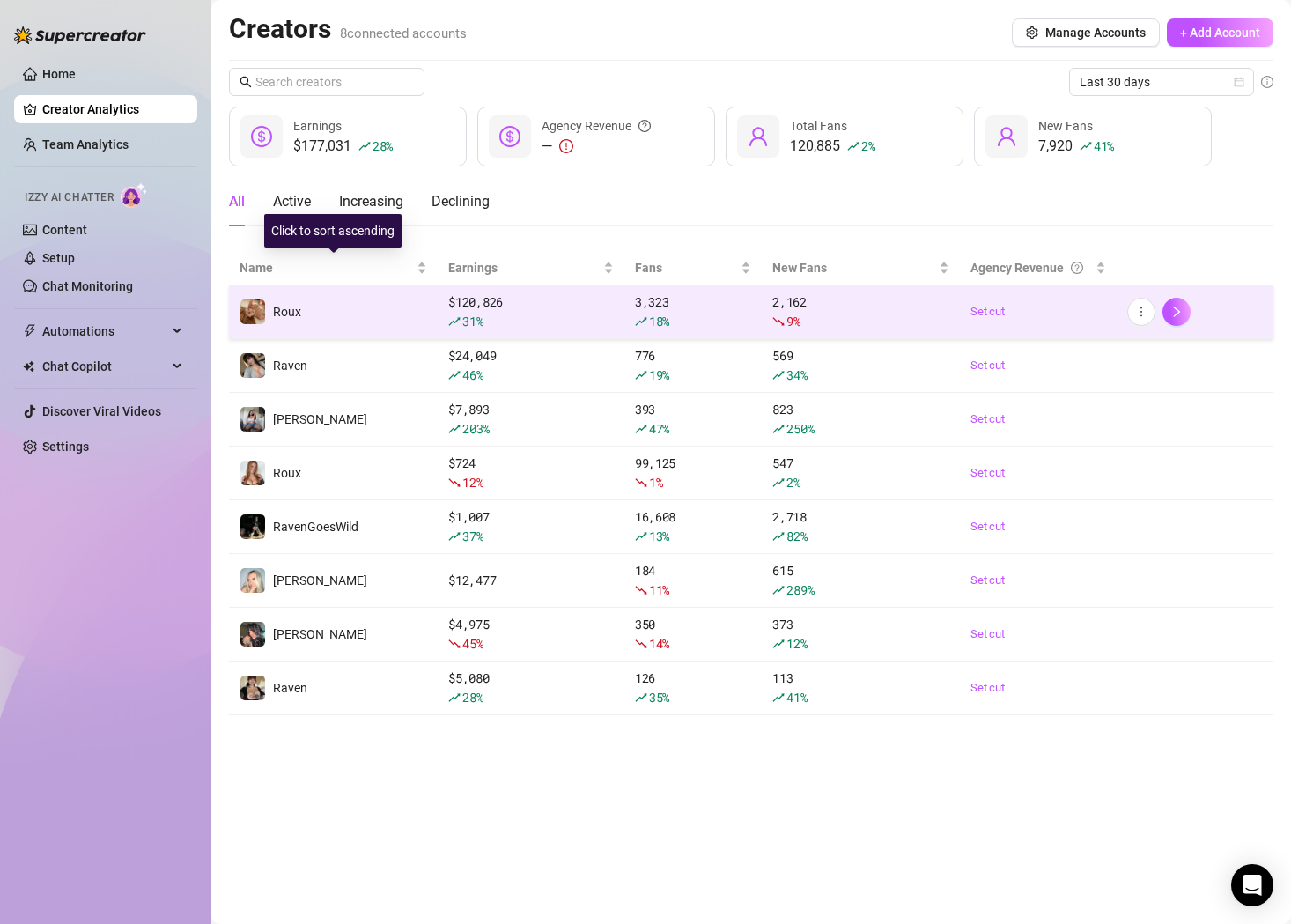
click at [304, 307] on td "Roux️‍" at bounding box center [332, 311] width 208 height 54
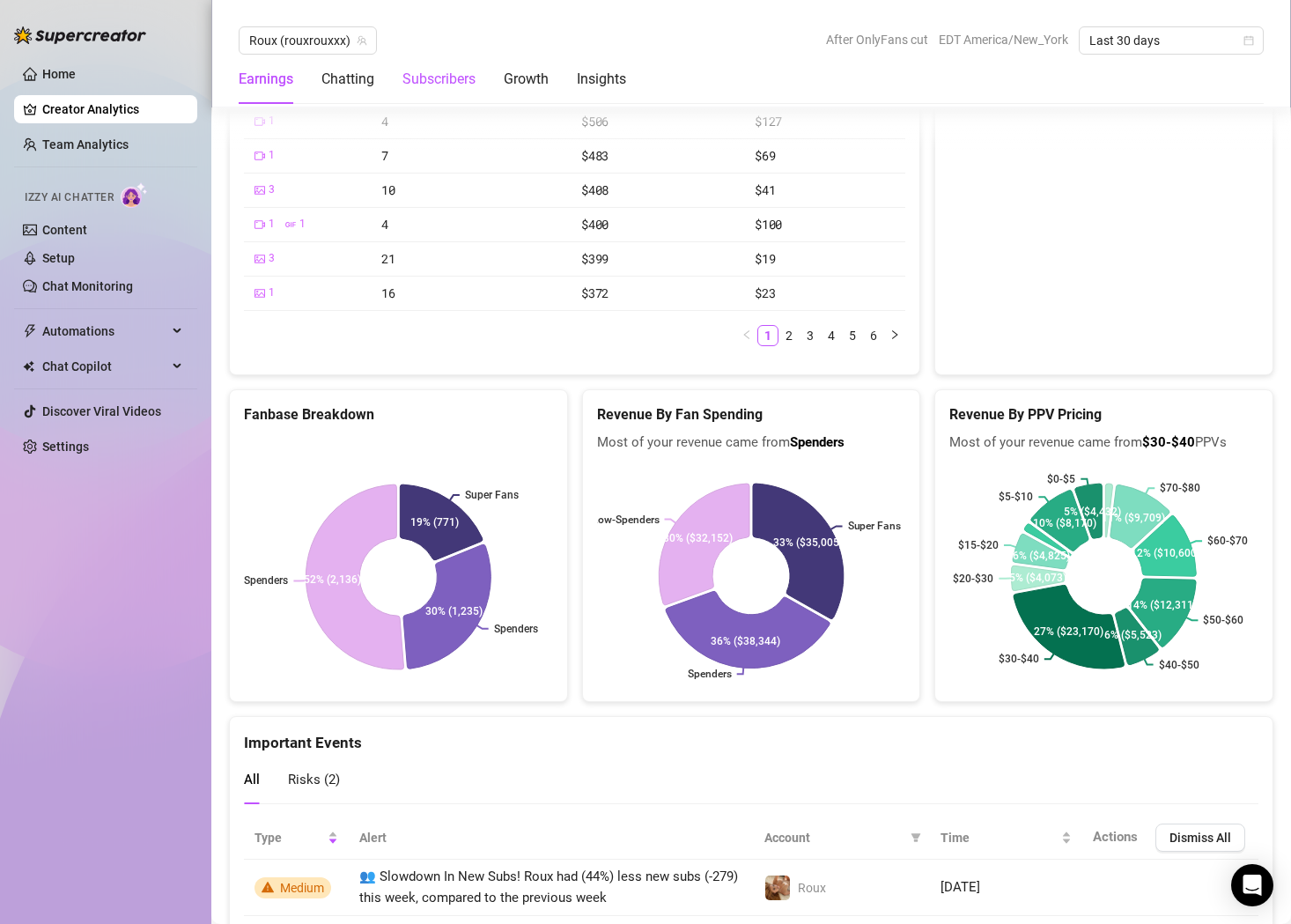
click at [441, 83] on div "Subscribers" at bounding box center [439, 78] width 73 height 21
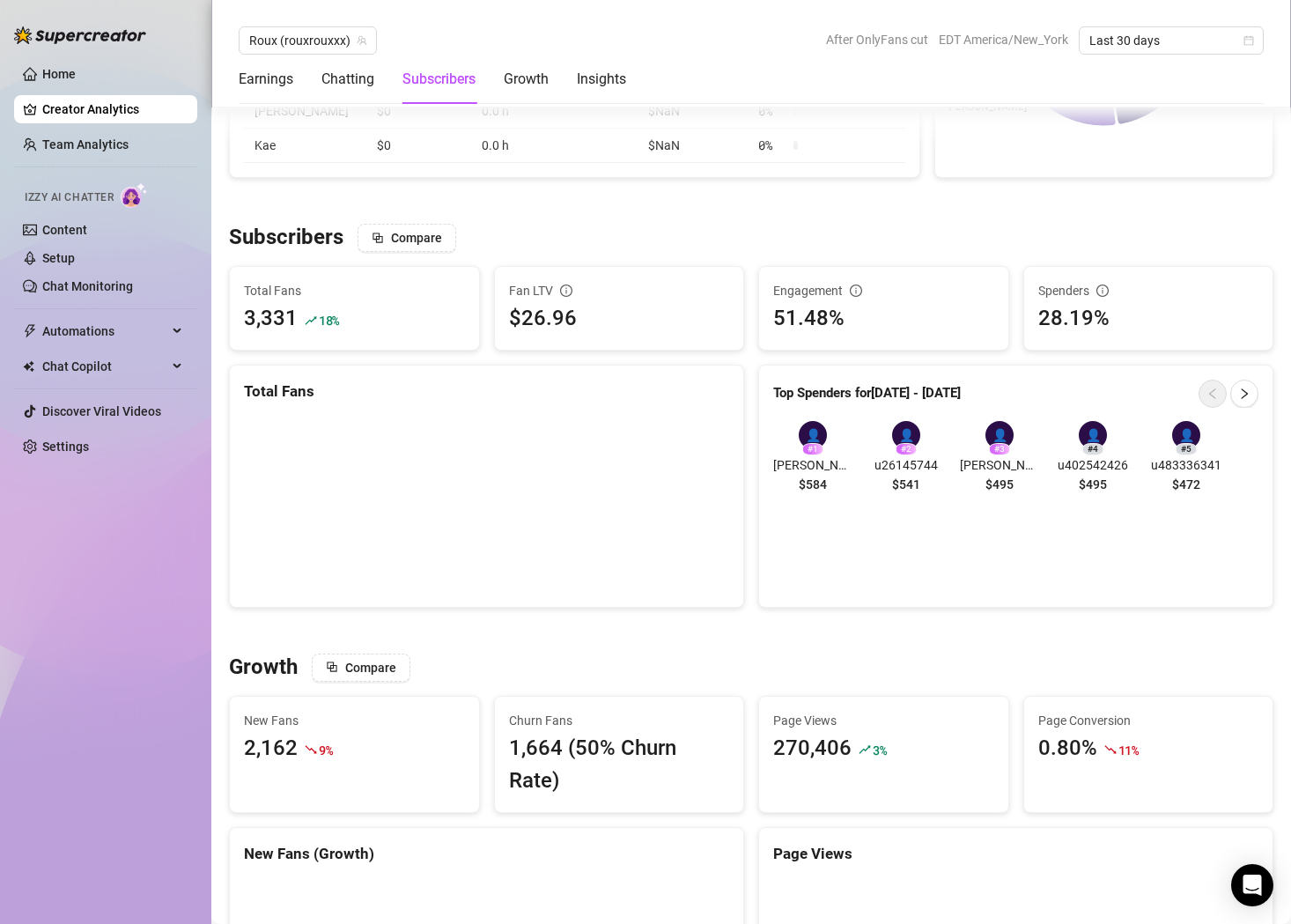
scroll to position [942, 0]
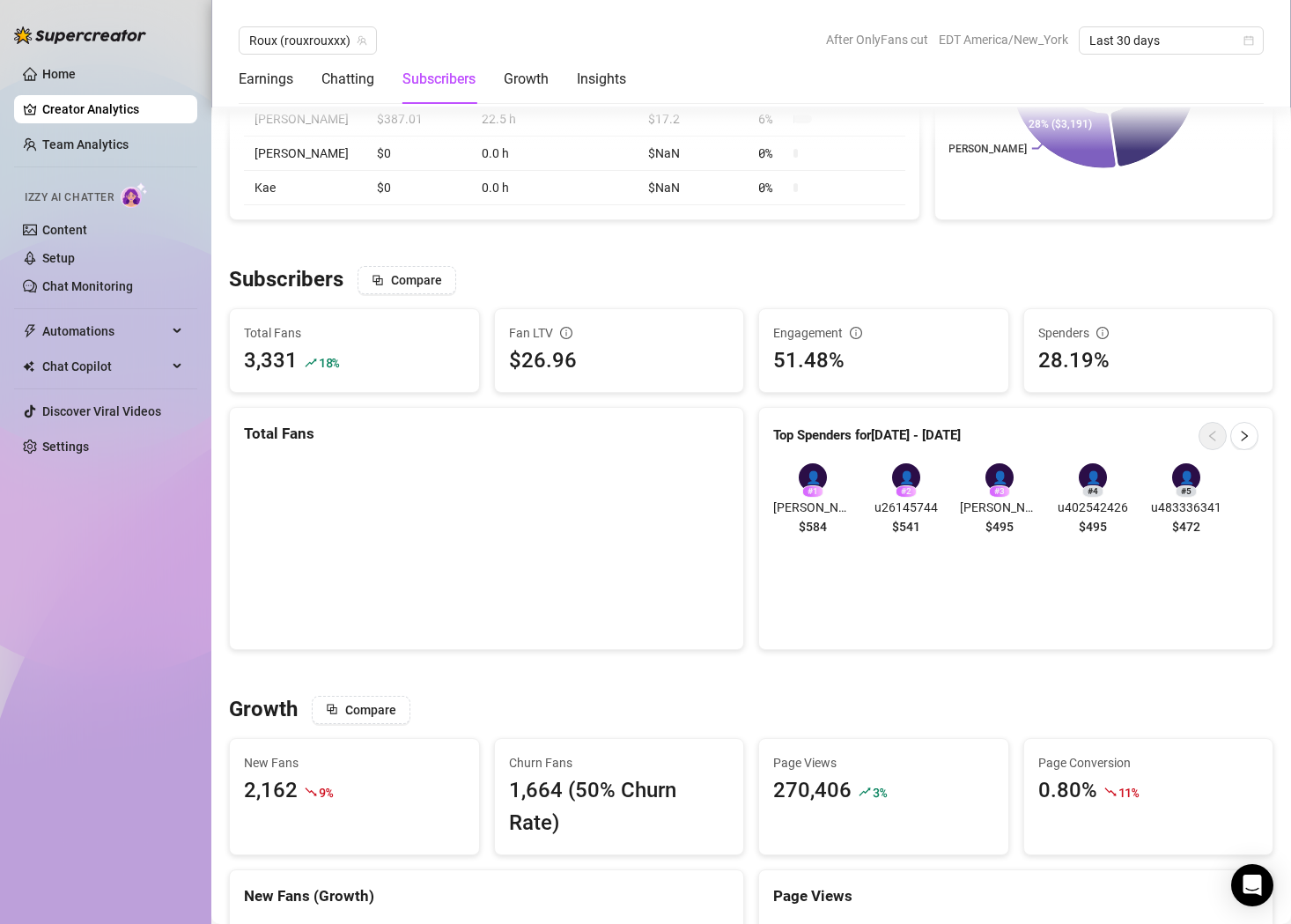
click at [91, 102] on link "Creator Analytics" at bounding box center [112, 108] width 141 height 28
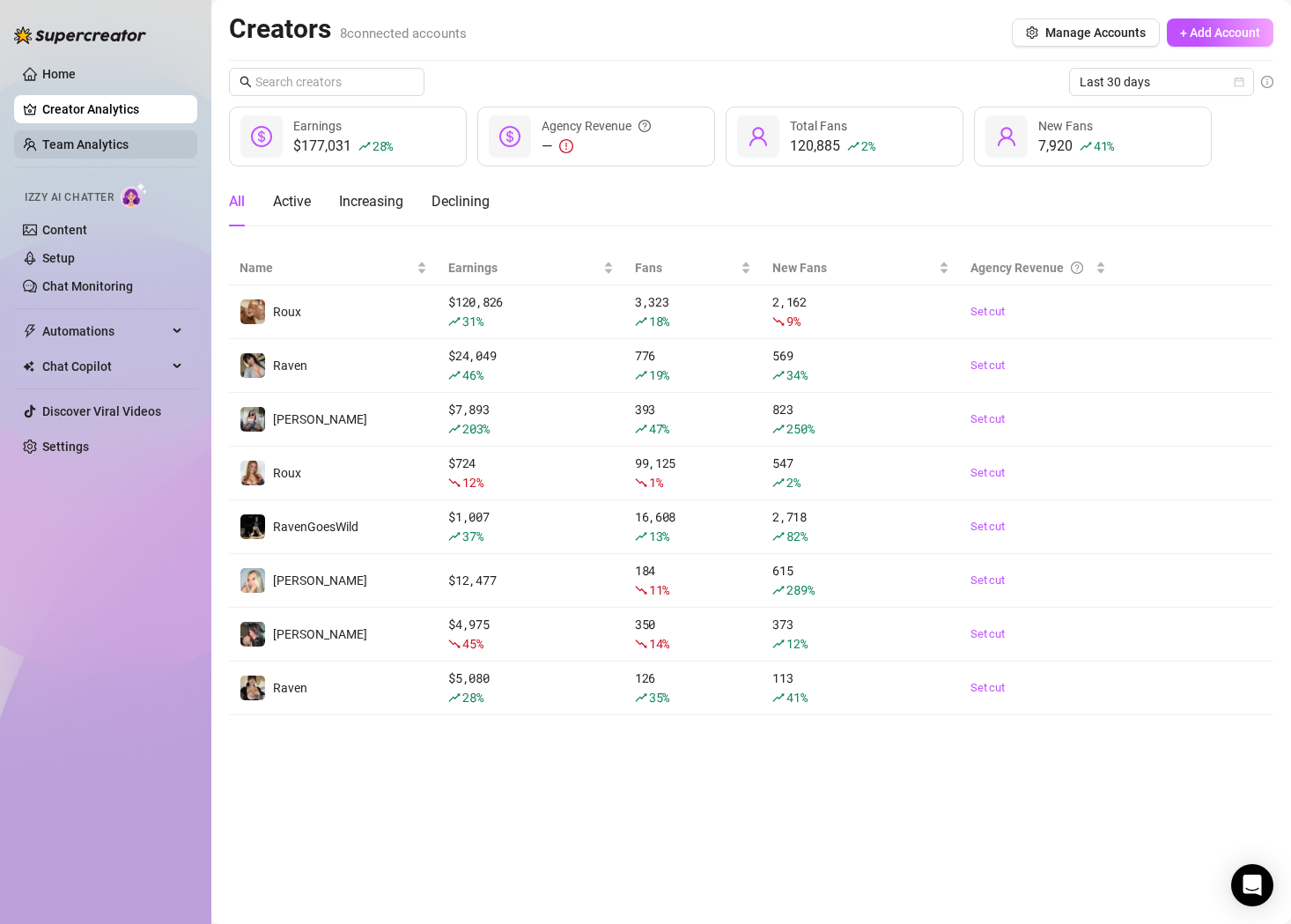
click at [98, 150] on link "Team Analytics" at bounding box center [85, 144] width 86 height 14
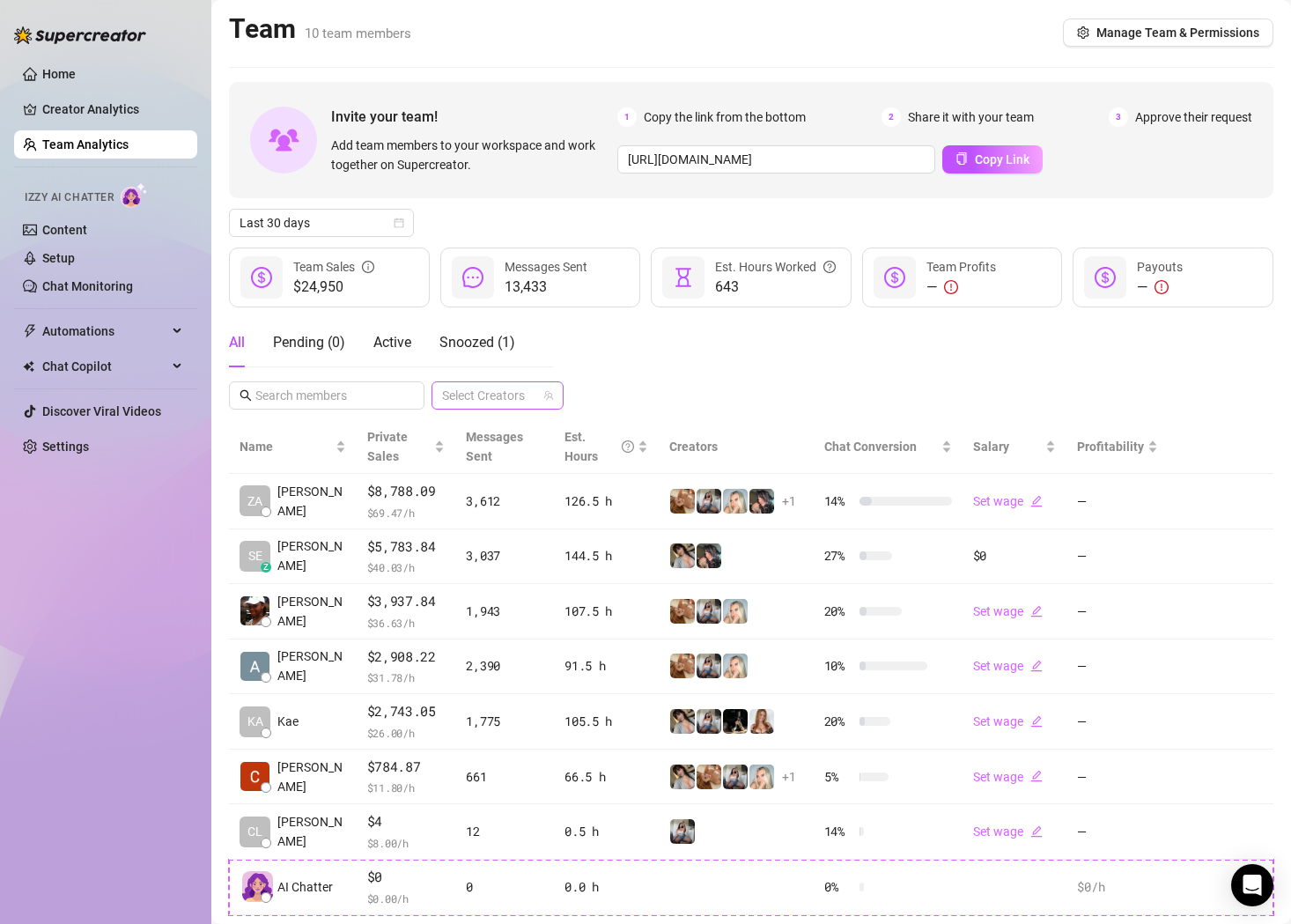
click at [511, 400] on div at bounding box center [488, 395] width 107 height 25
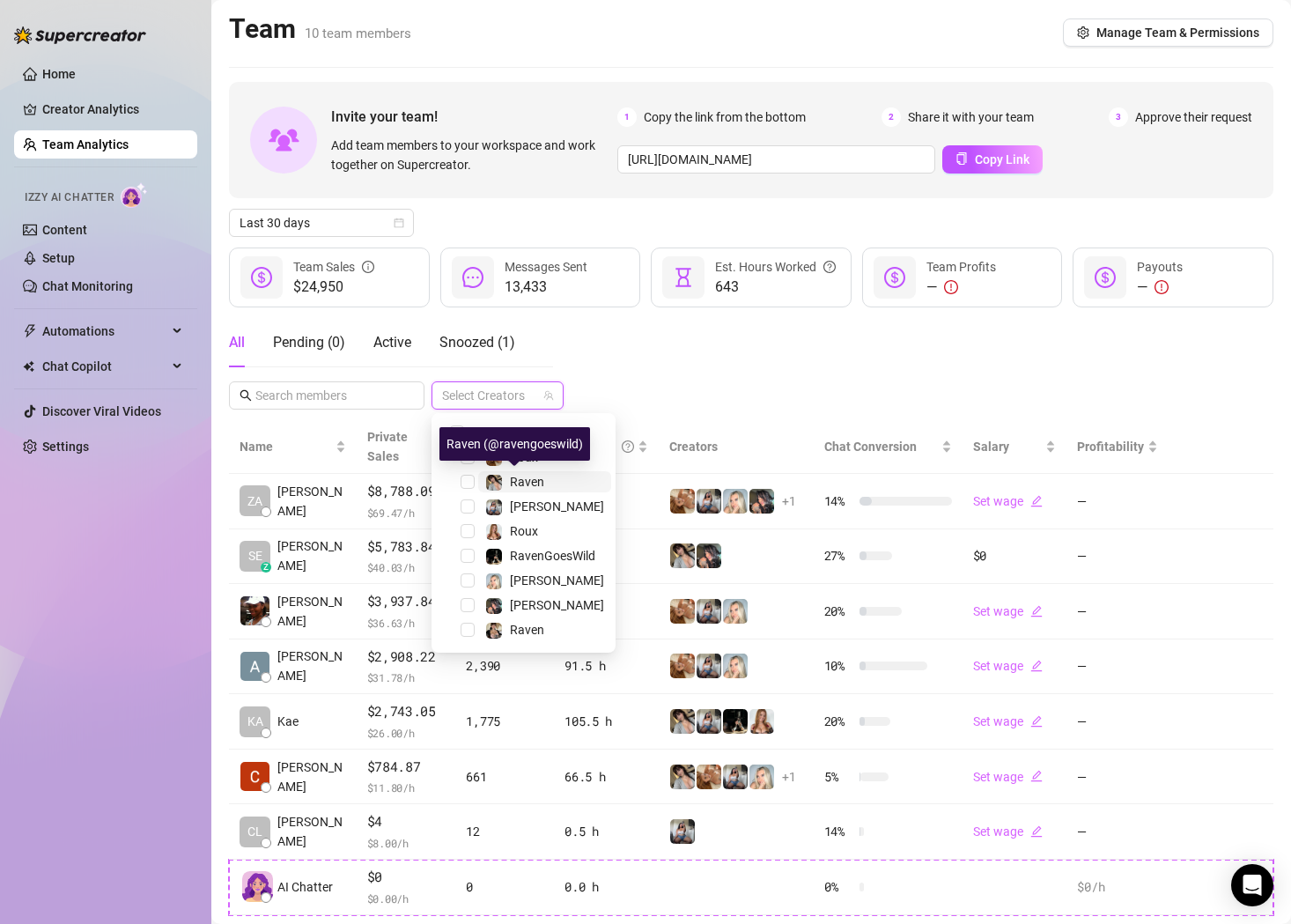
click at [526, 482] on span "Raven" at bounding box center [527, 481] width 35 height 14
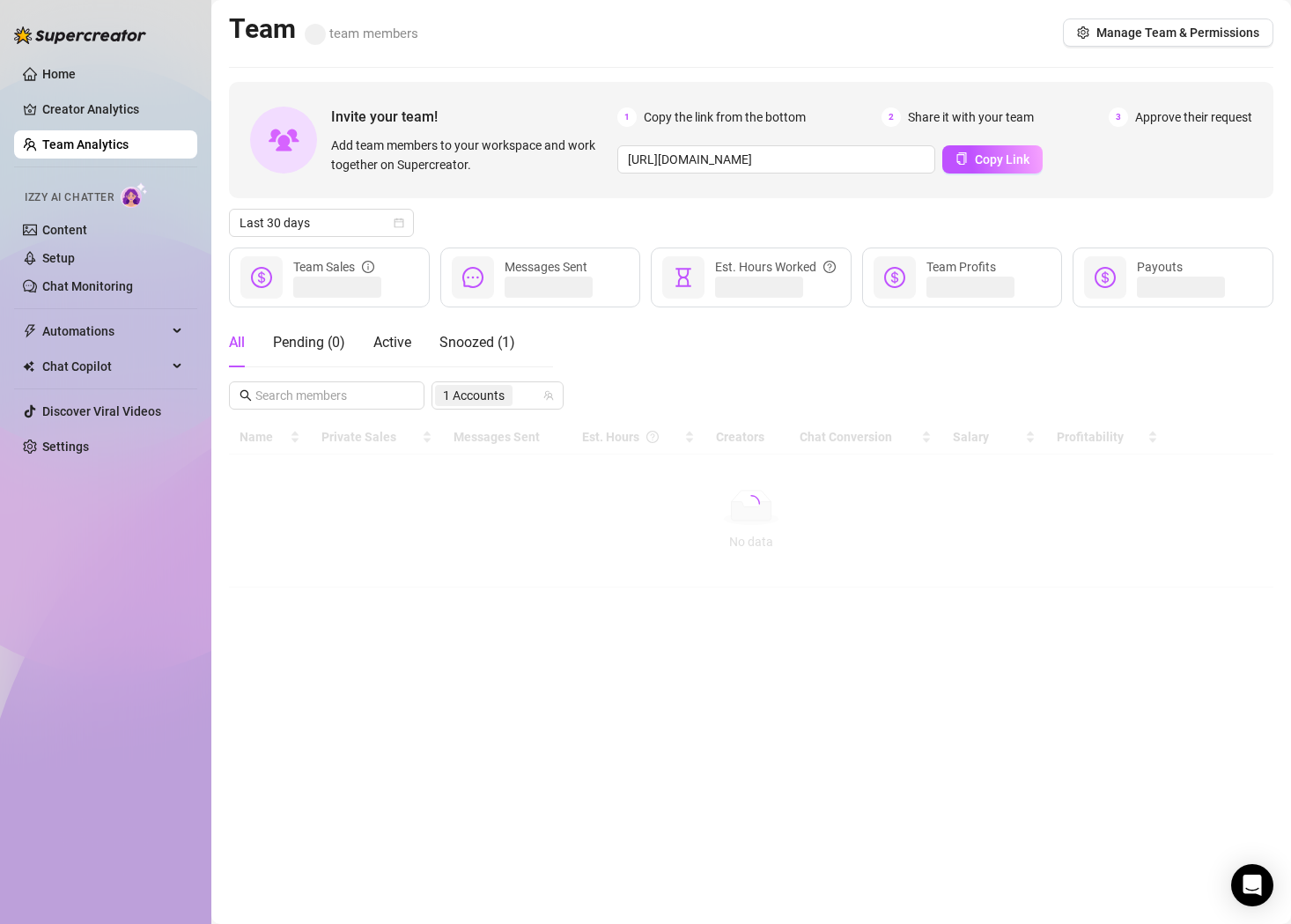
click at [693, 391] on div "All Pending ( 0 ) Active Snoozed ( 1 ) 1 Accounts" at bounding box center [750, 363] width 1044 height 92
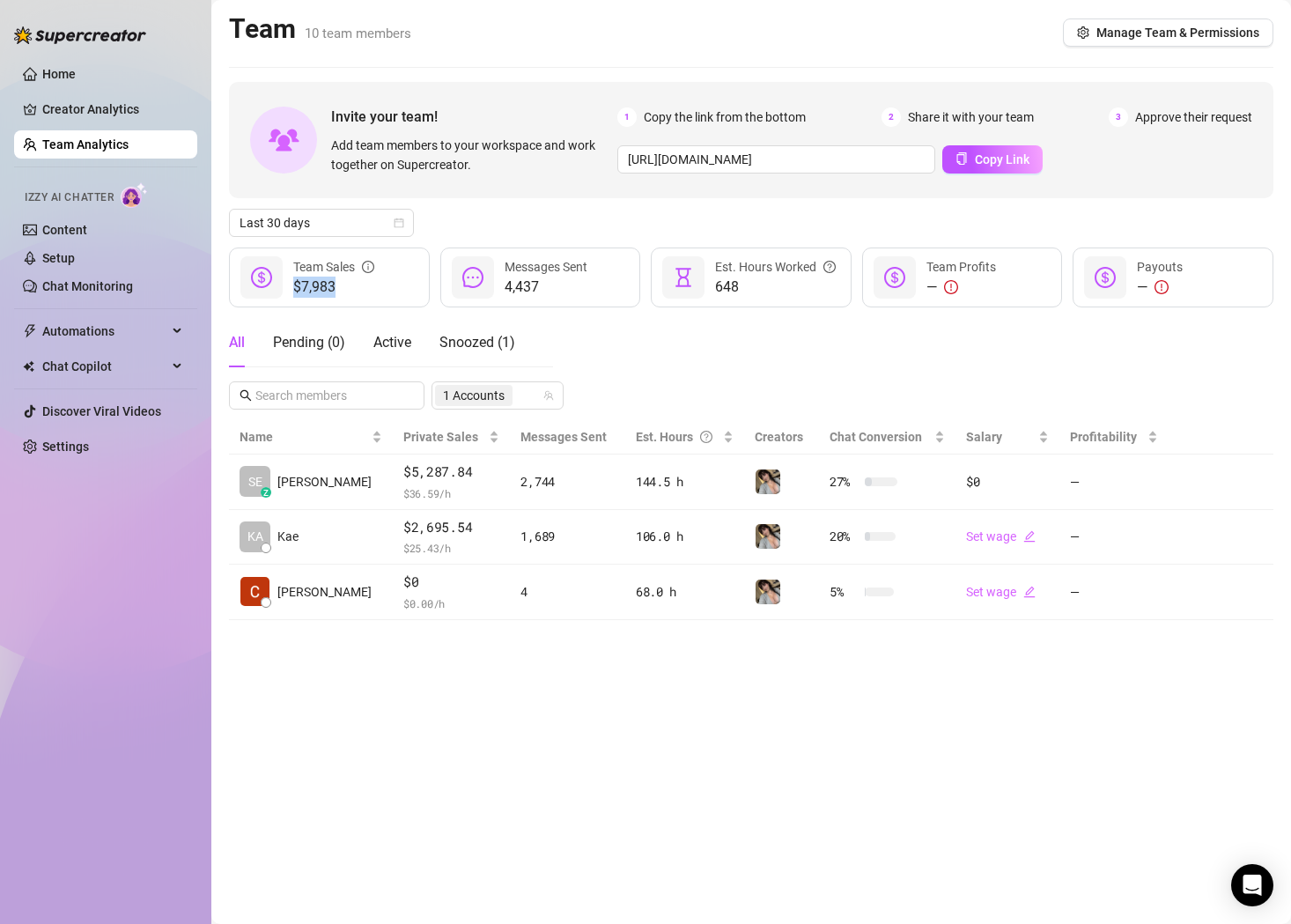
drag, startPoint x: 340, startPoint y: 293, endPoint x: 295, endPoint y: 289, distance: 45.2
click at [295, 289] on span "$7,983" at bounding box center [333, 287] width 81 height 21
copy span "$7,983"
click at [479, 395] on span "1 Accounts" at bounding box center [473, 395] width 62 height 19
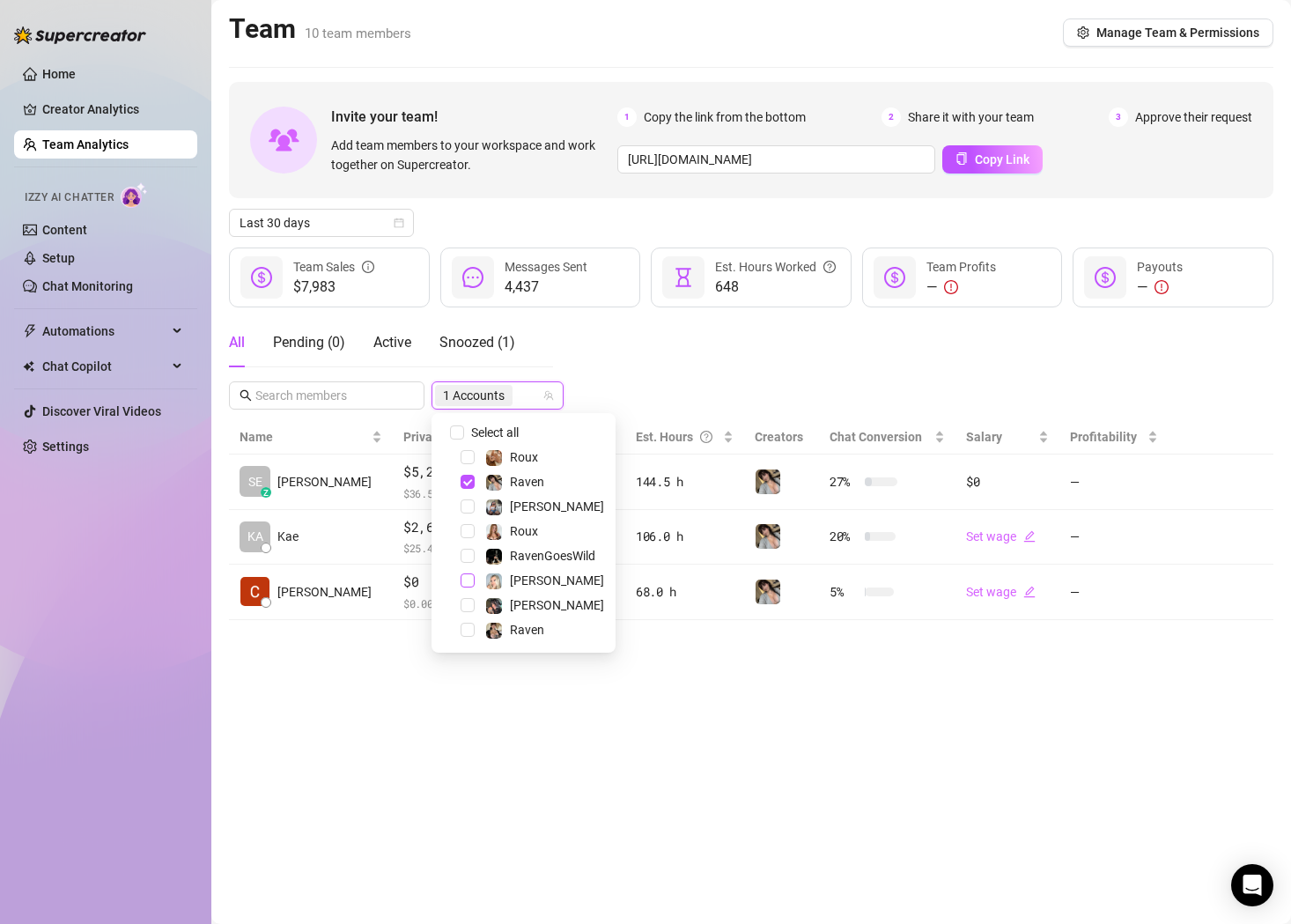
click at [472, 577] on span "Select tree node" at bounding box center [467, 580] width 14 height 14
click at [467, 484] on span "Select tree node" at bounding box center [467, 481] width 14 height 14
click at [678, 378] on div "All Pending ( 0 ) Active Snoozed ( 1 ) 1 Accounts" at bounding box center [750, 363] width 1044 height 92
